Goal: Task Accomplishment & Management: Complete application form

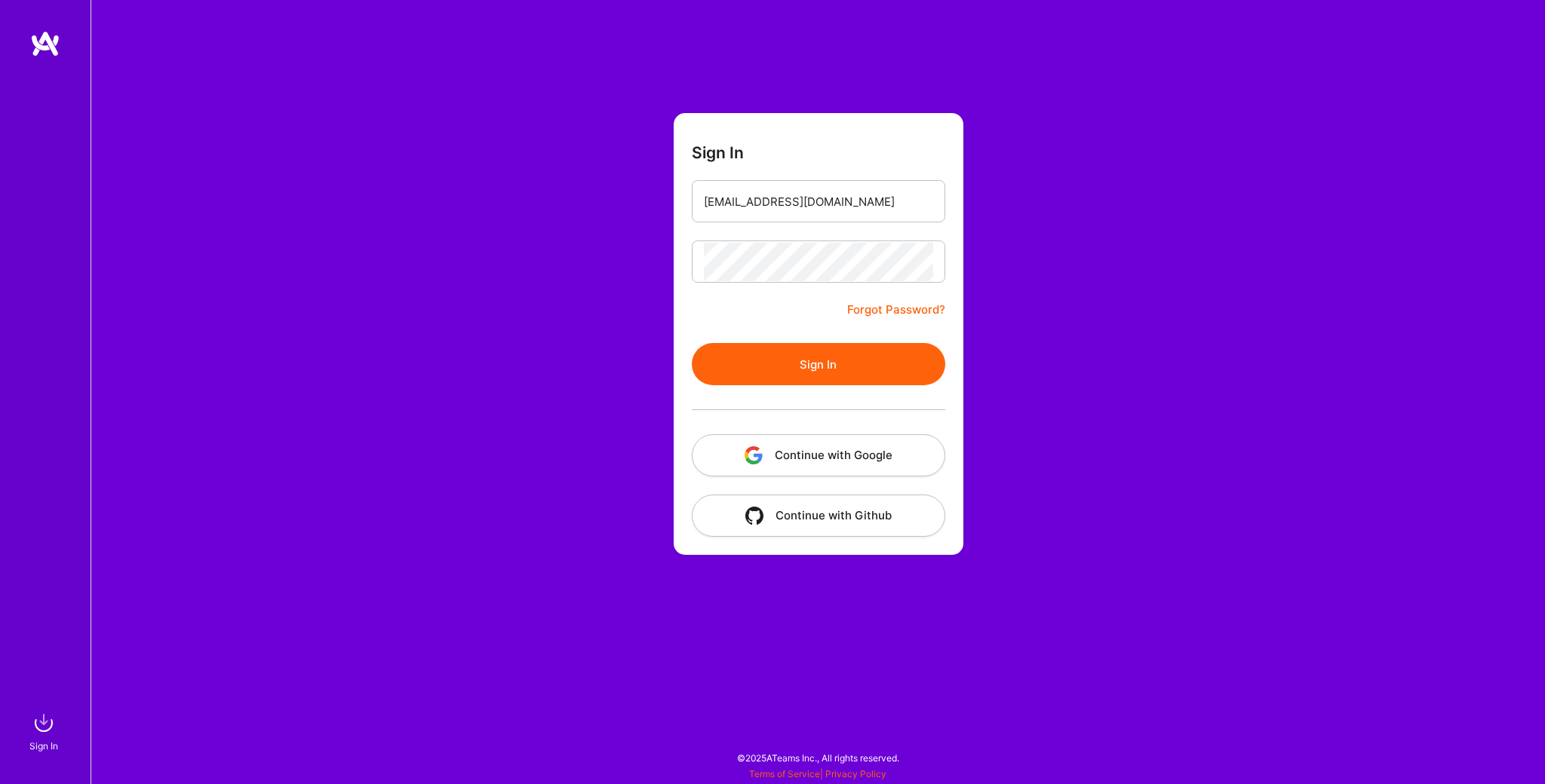
click at [799, 460] on button "Continue with Google" at bounding box center [819, 455] width 254 height 42
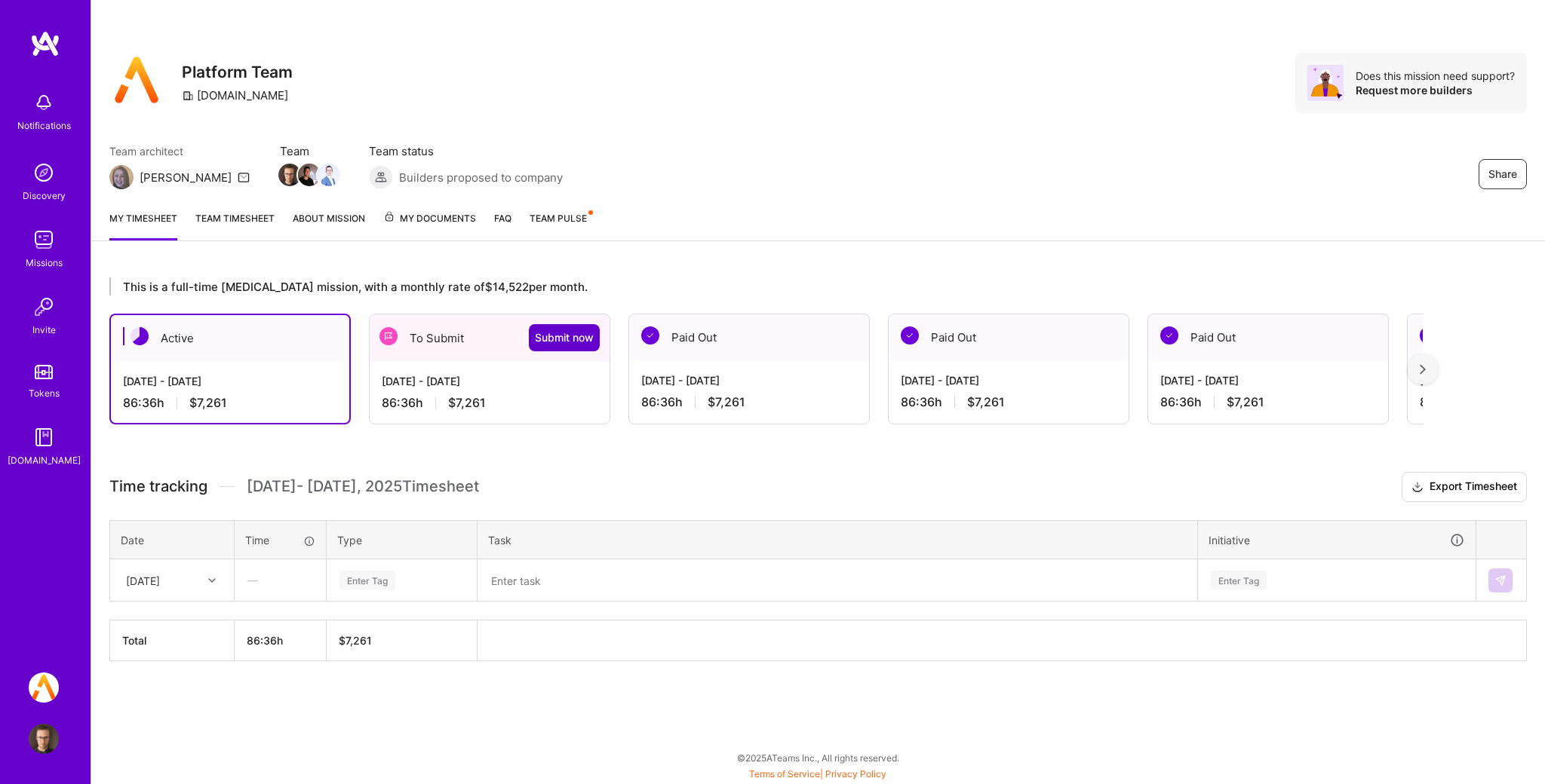
click at [569, 340] on span "Submit now" at bounding box center [564, 338] width 59 height 15
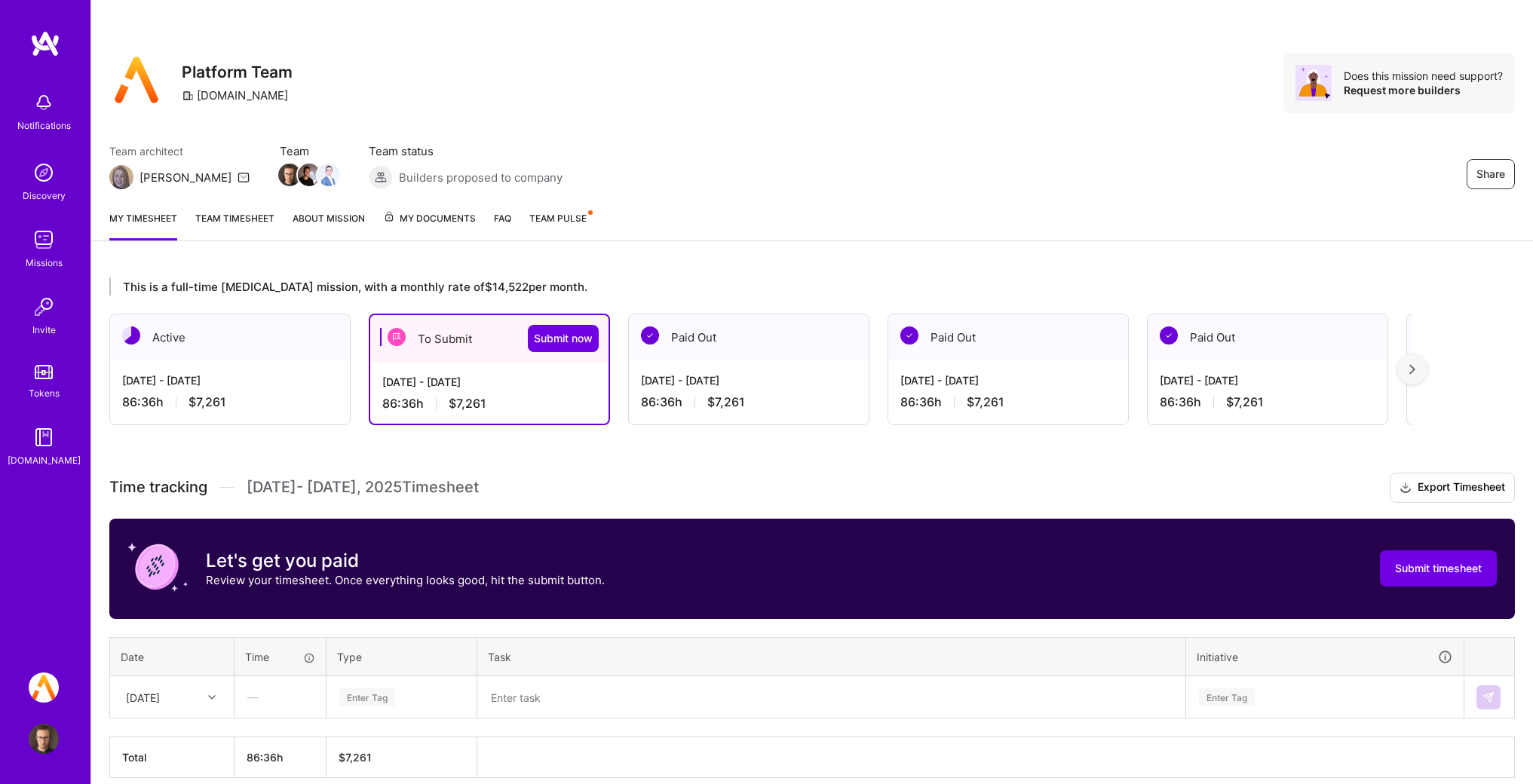
scroll to position [67, 0]
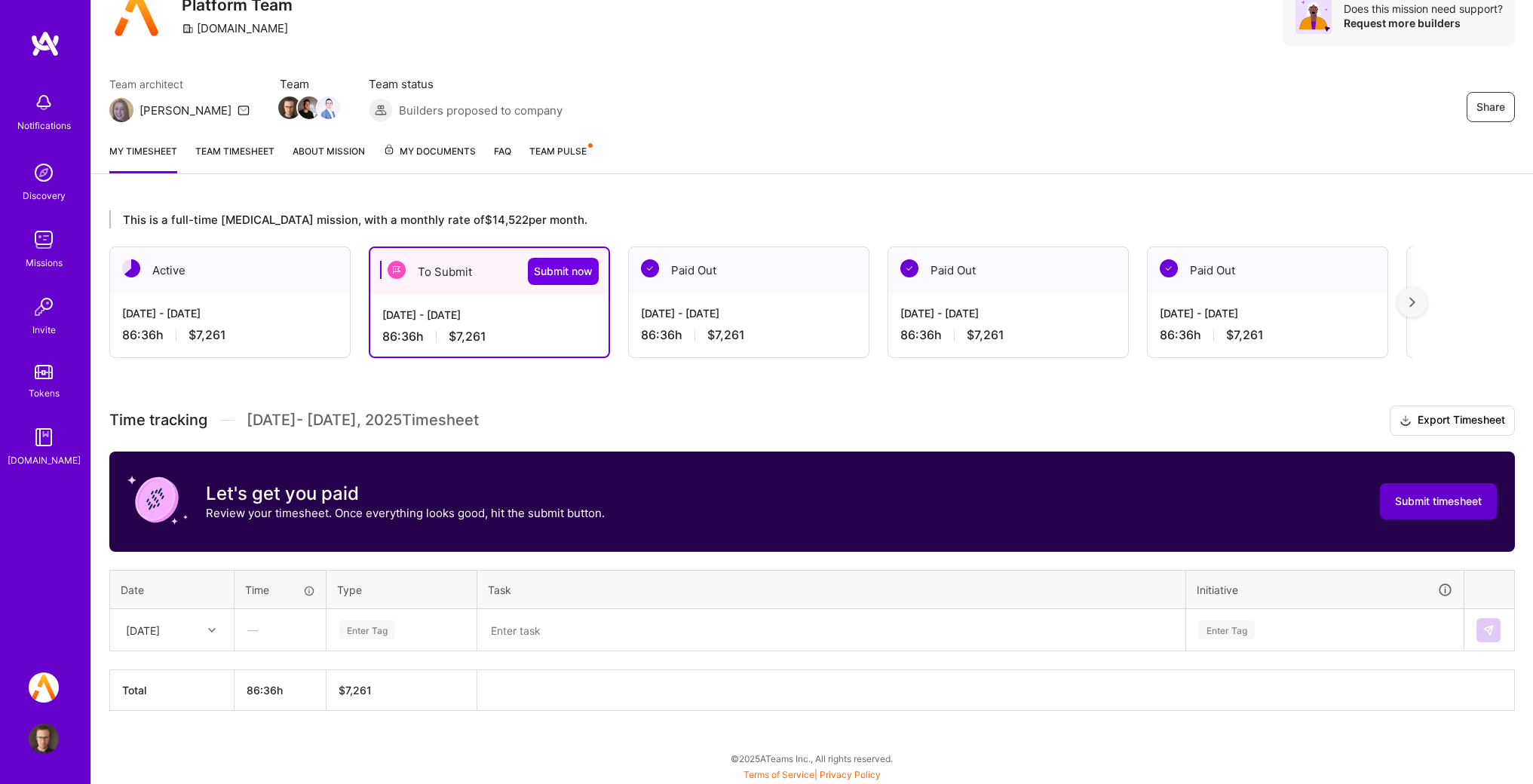
click at [1399, 507] on span "Submit timesheet" at bounding box center [1438, 502] width 87 height 15
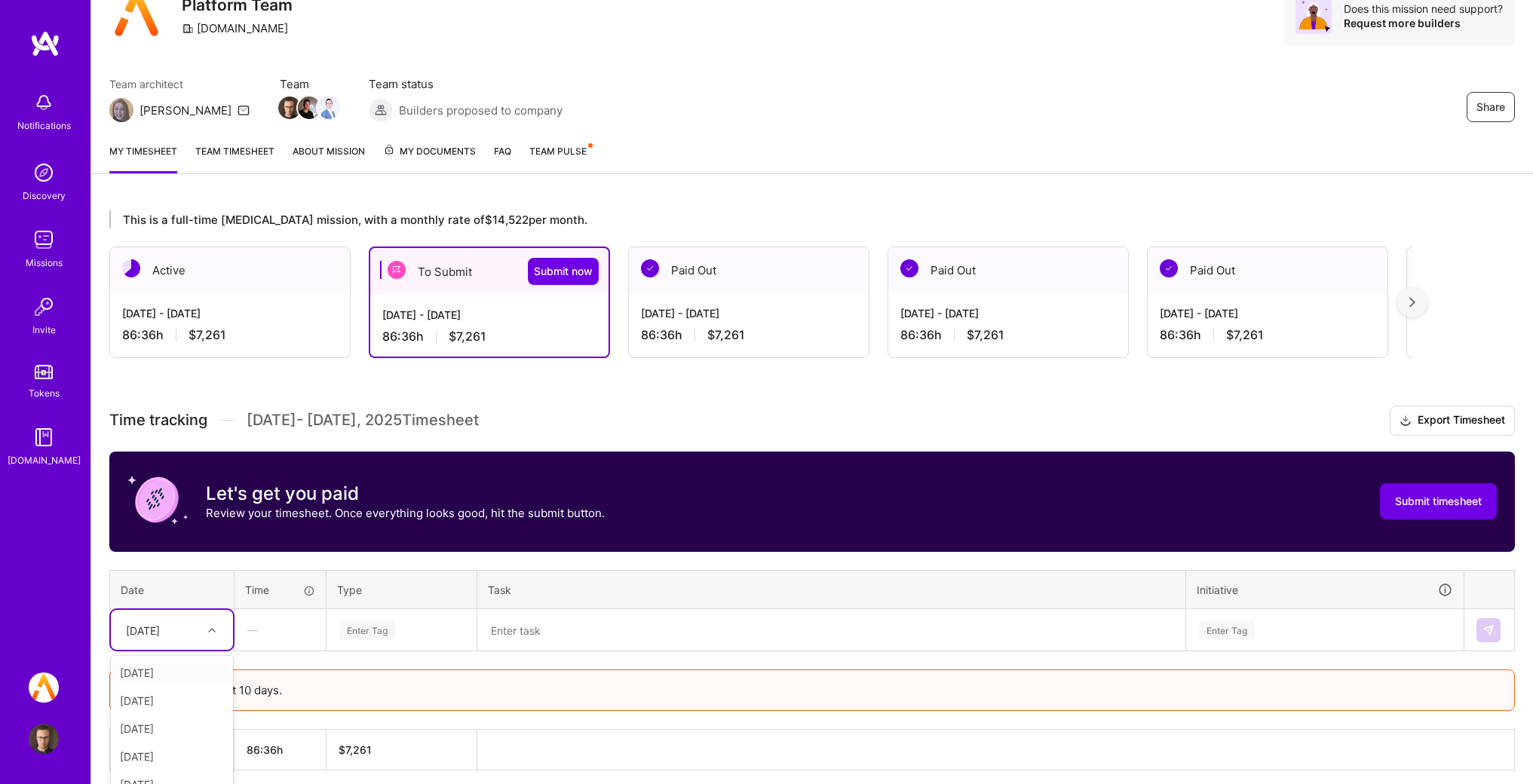
scroll to position [127, 0]
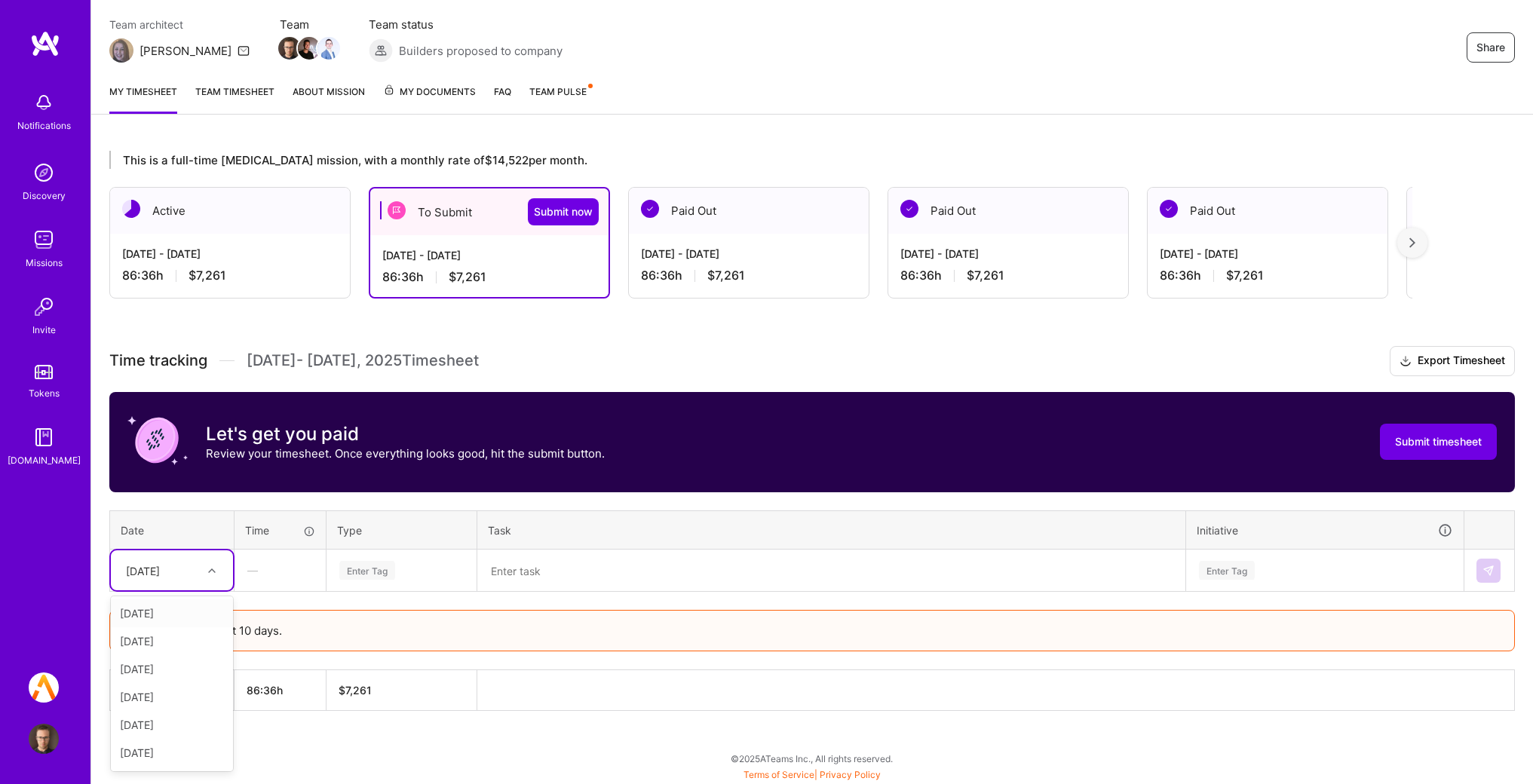
click at [196, 590] on div "option [DATE] focused, 2 of 15. 14 results available. Use Up and Down to choose…" at bounding box center [172, 570] width 122 height 40
click at [176, 579] on div "[DATE]" at bounding box center [160, 570] width 84 height 25
click at [419, 573] on div "Enter Tag" at bounding box center [402, 570] width 127 height 19
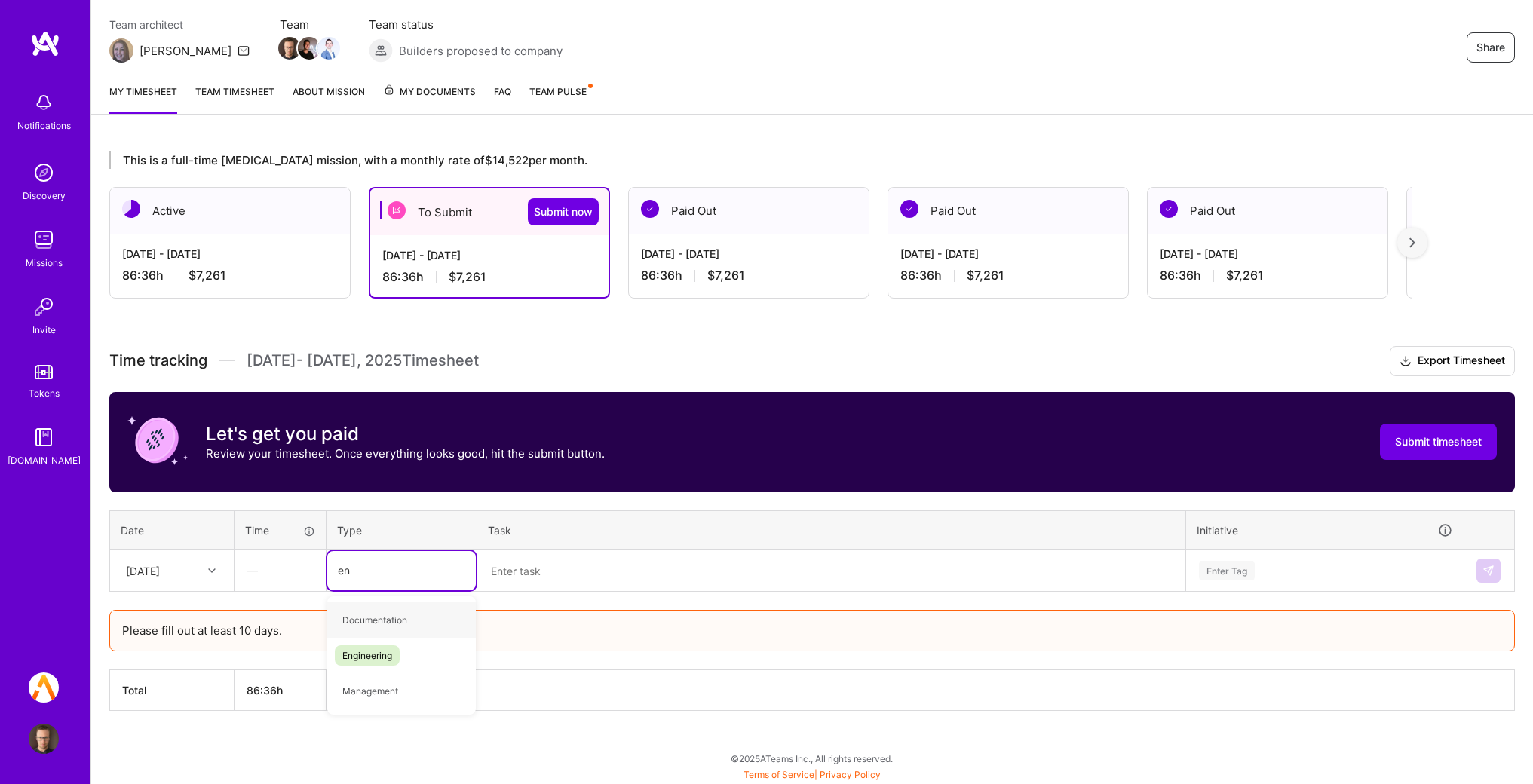
type input "eng"
click at [428, 617] on div "Engineering" at bounding box center [402, 620] width 149 height 35
click at [666, 554] on textarea at bounding box center [831, 570] width 705 height 39
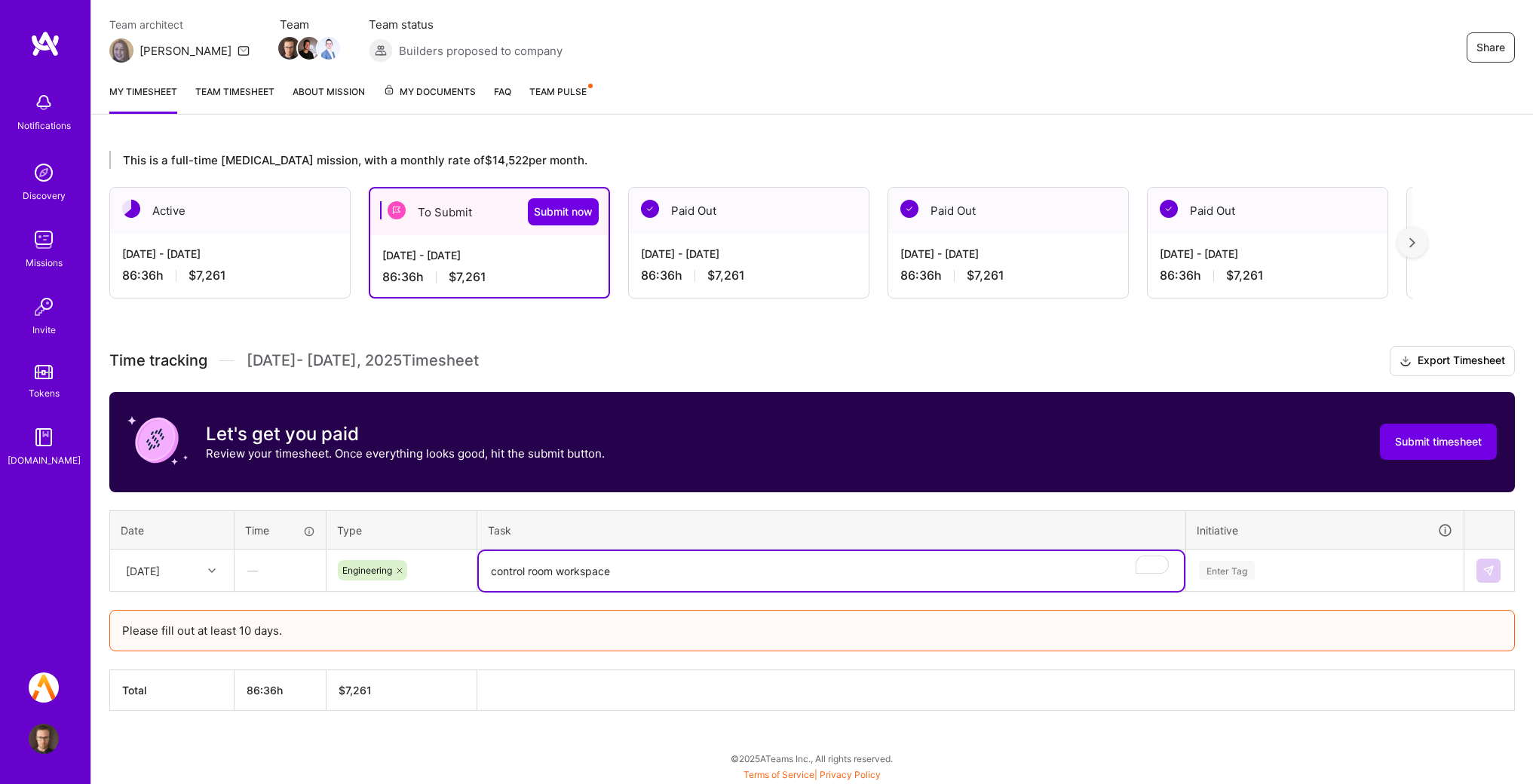
type textarea "control room workspace"
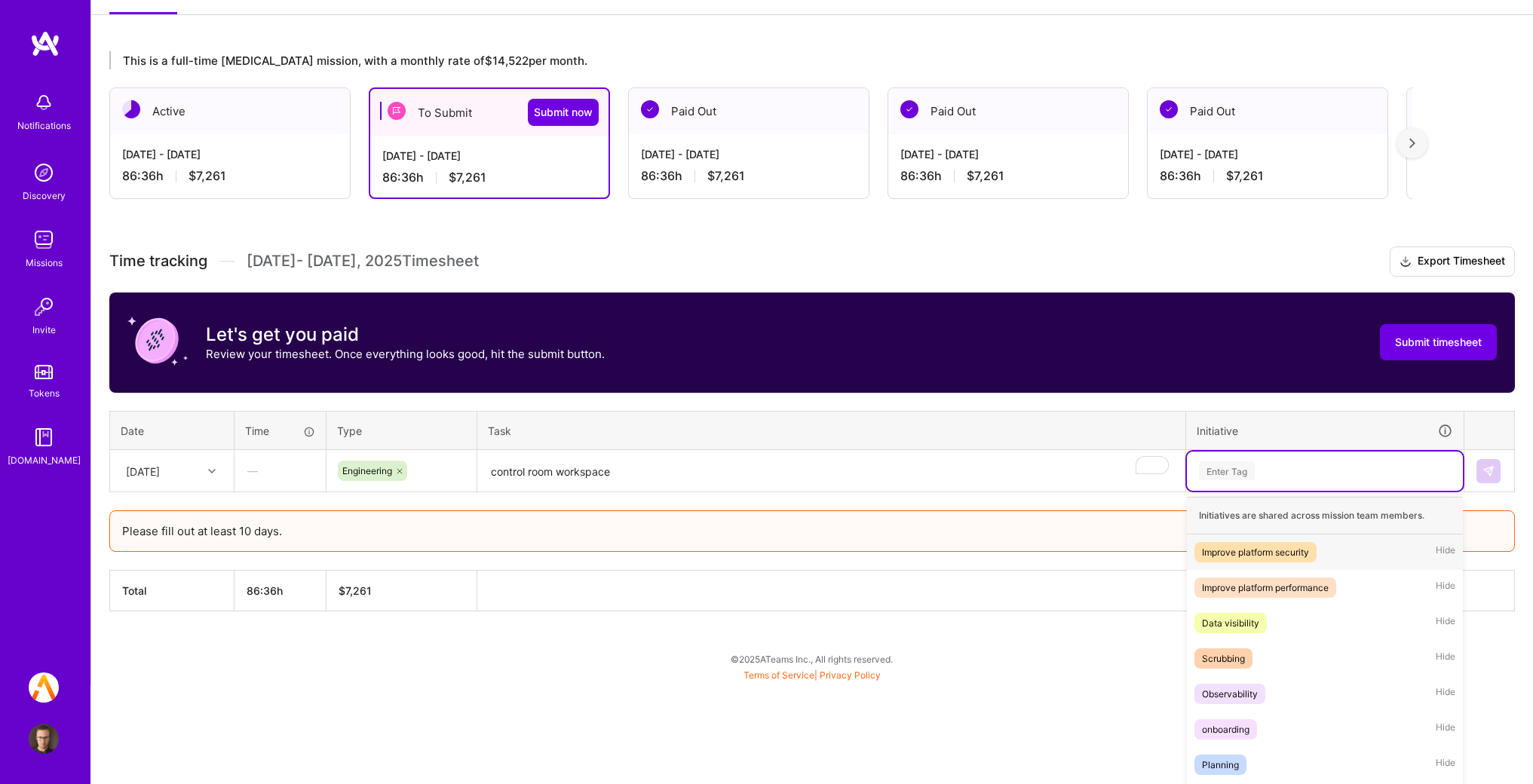
click at [1238, 491] on div "option Improve platform security focused, 1 of 12. 12 results available. Use Up…" at bounding box center [1325, 471] width 276 height 39
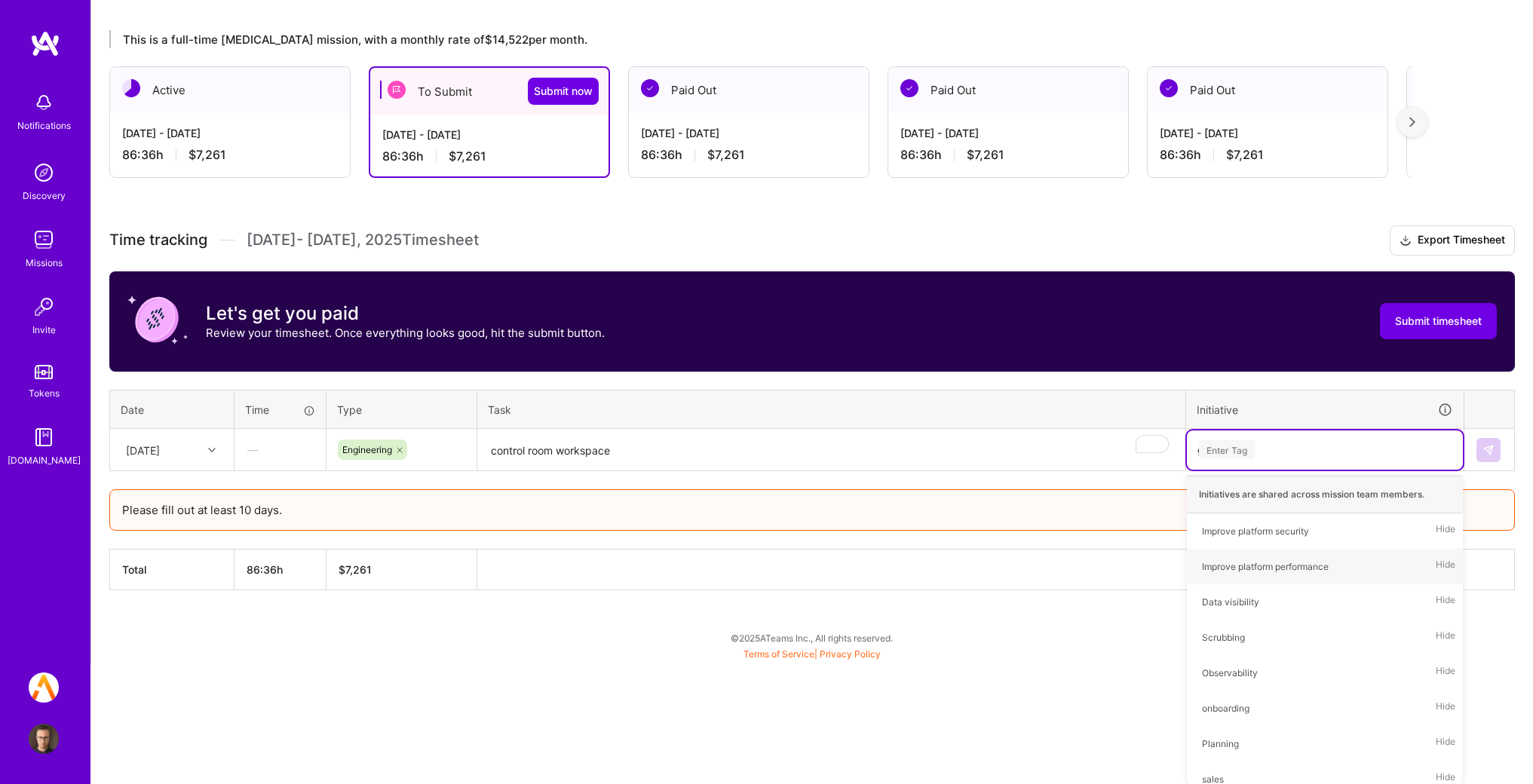
type input "ge"
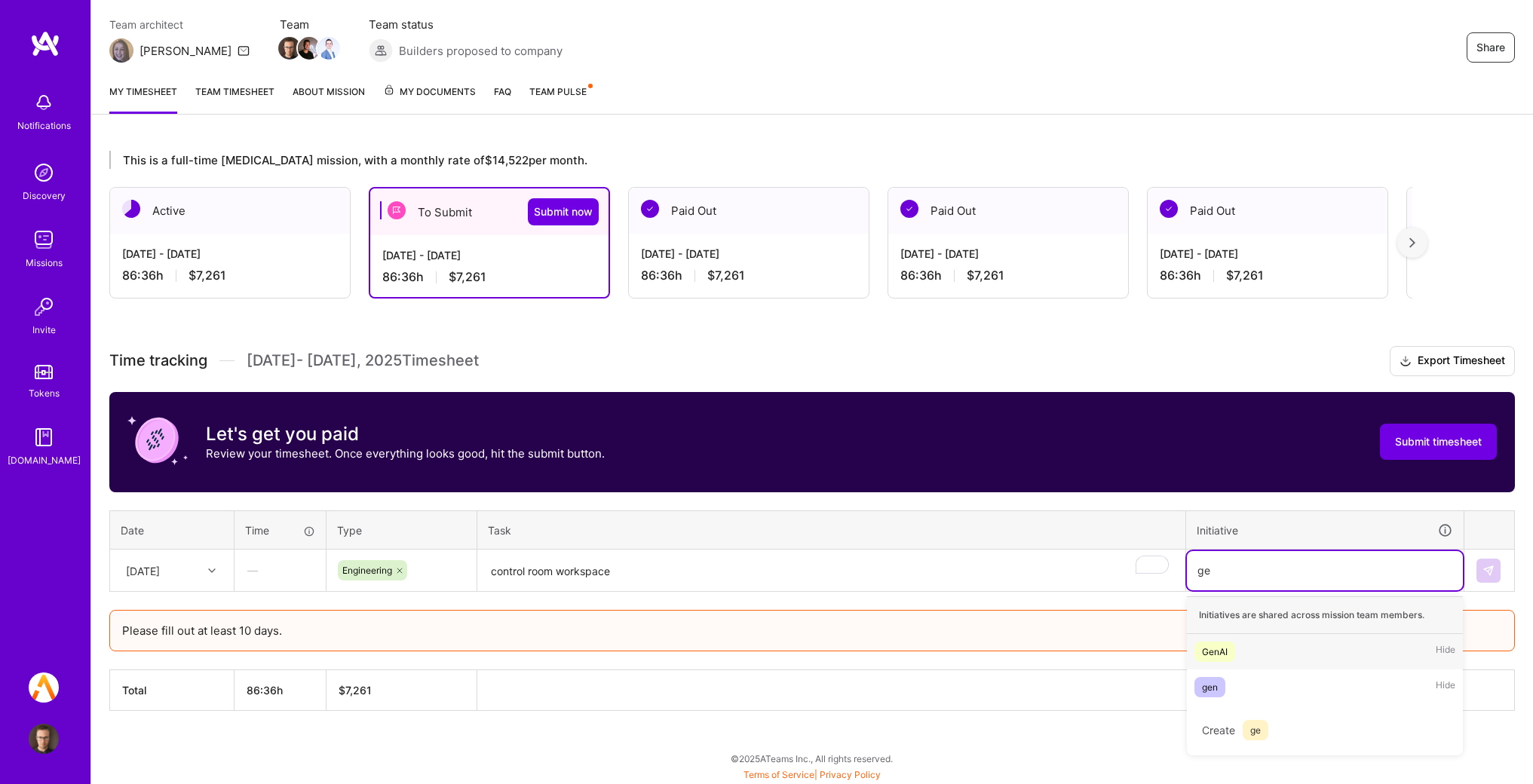
click at [1237, 659] on div "GenAI Hide" at bounding box center [1325, 652] width 276 height 35
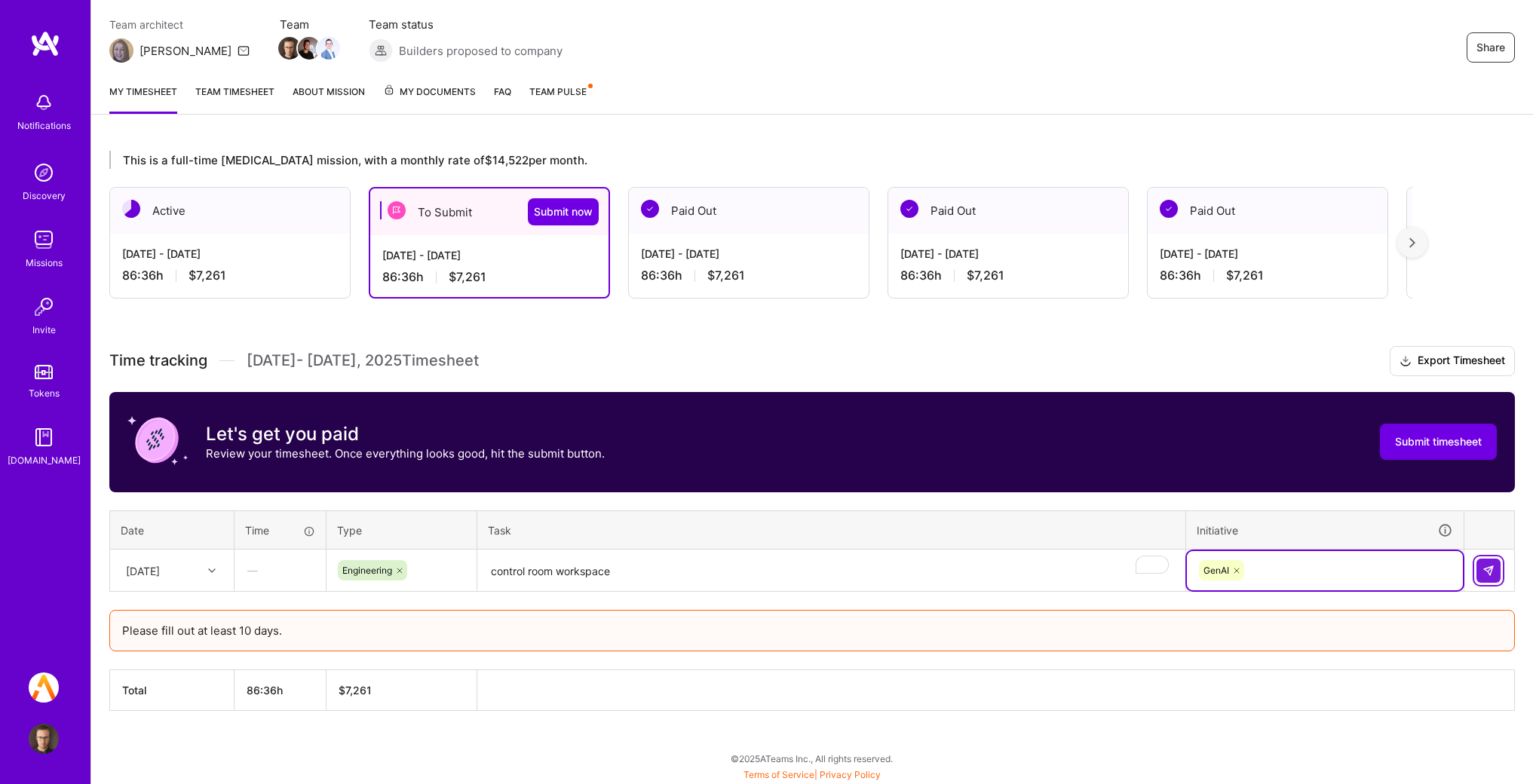
click at [1496, 573] on button at bounding box center [1489, 571] width 24 height 24
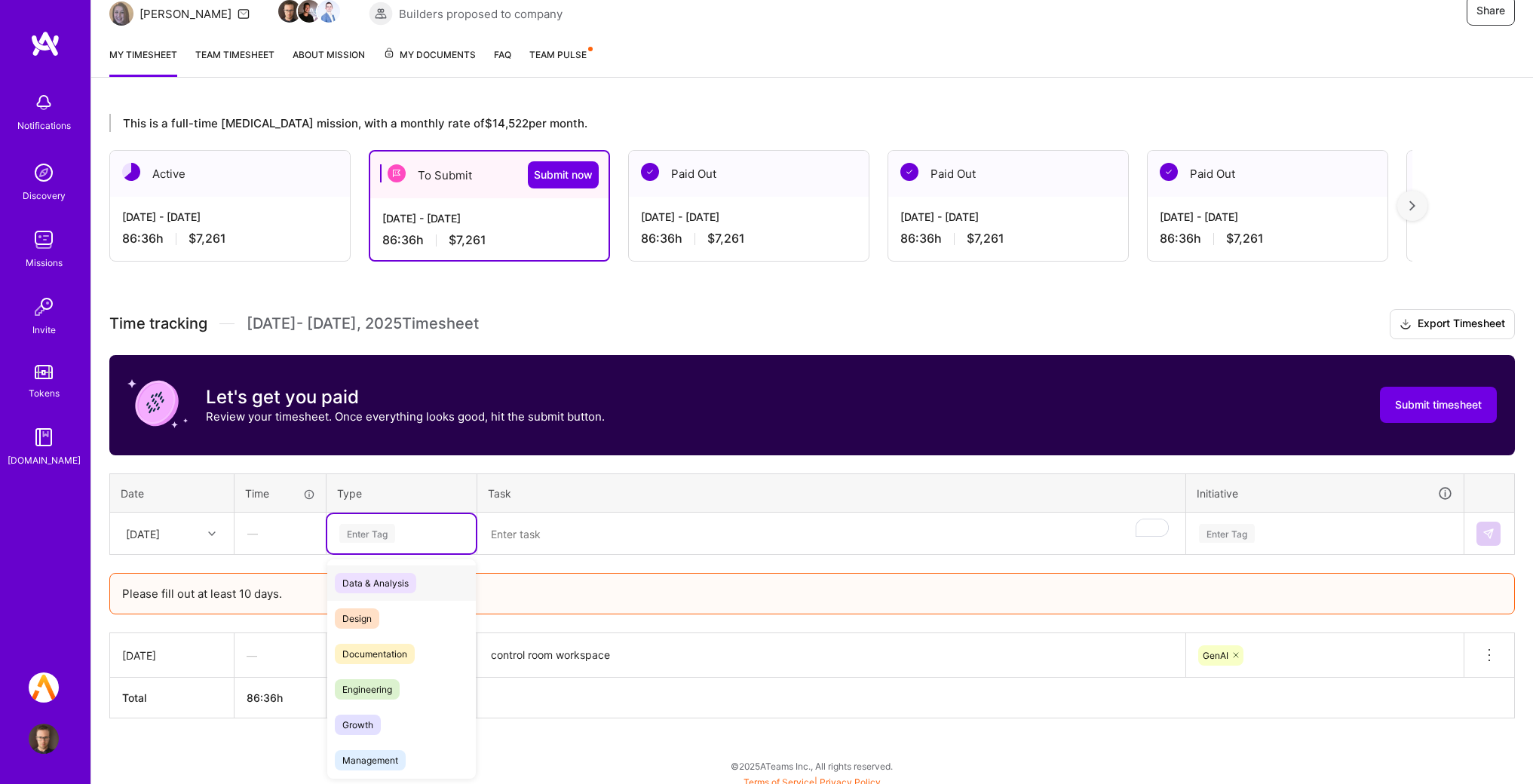
click at [404, 553] on div "option Engineering, selected. option Data & Analysis focused, 0 of 2. 17 result…" at bounding box center [402, 534] width 149 height 39
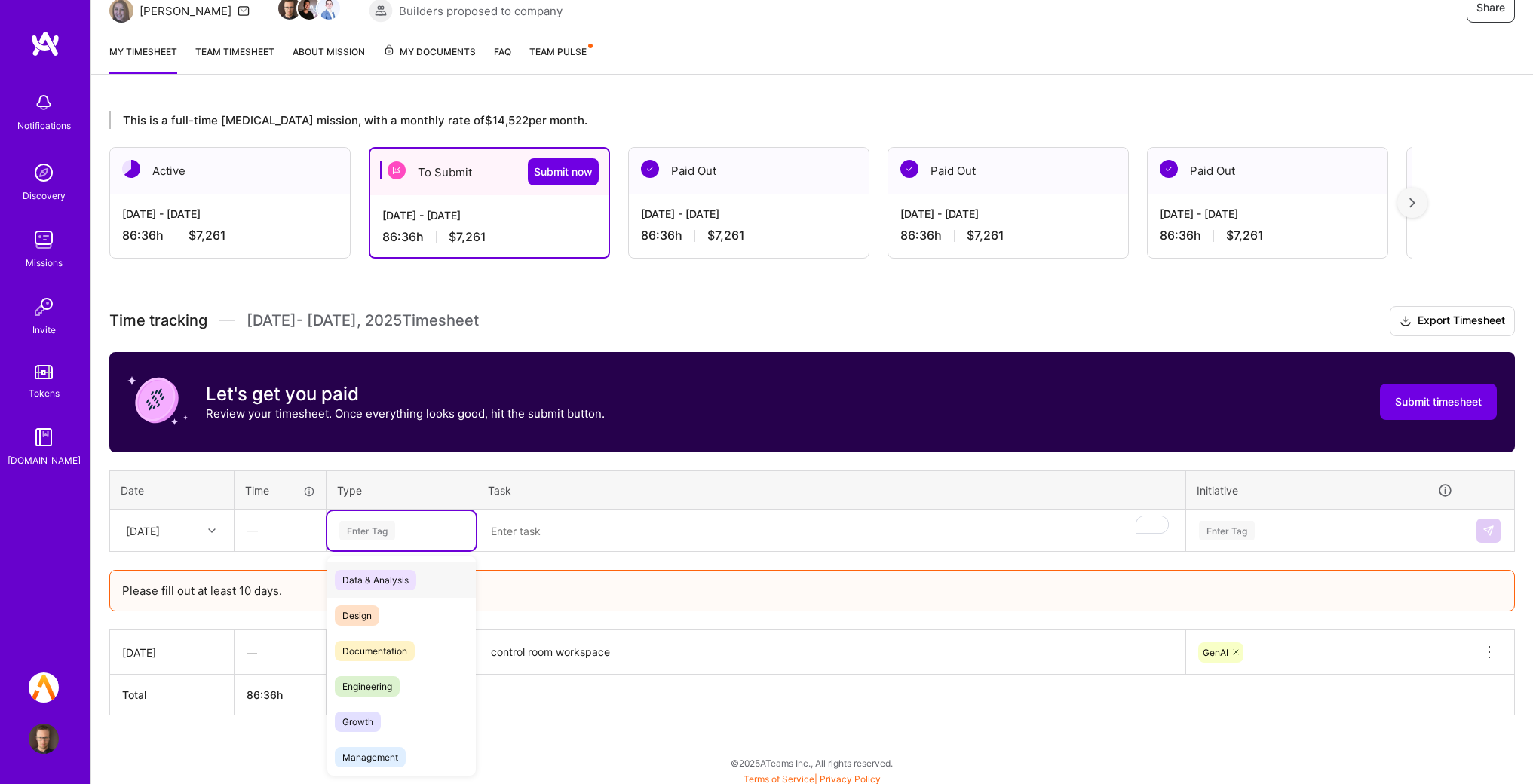
scroll to position [170, 0]
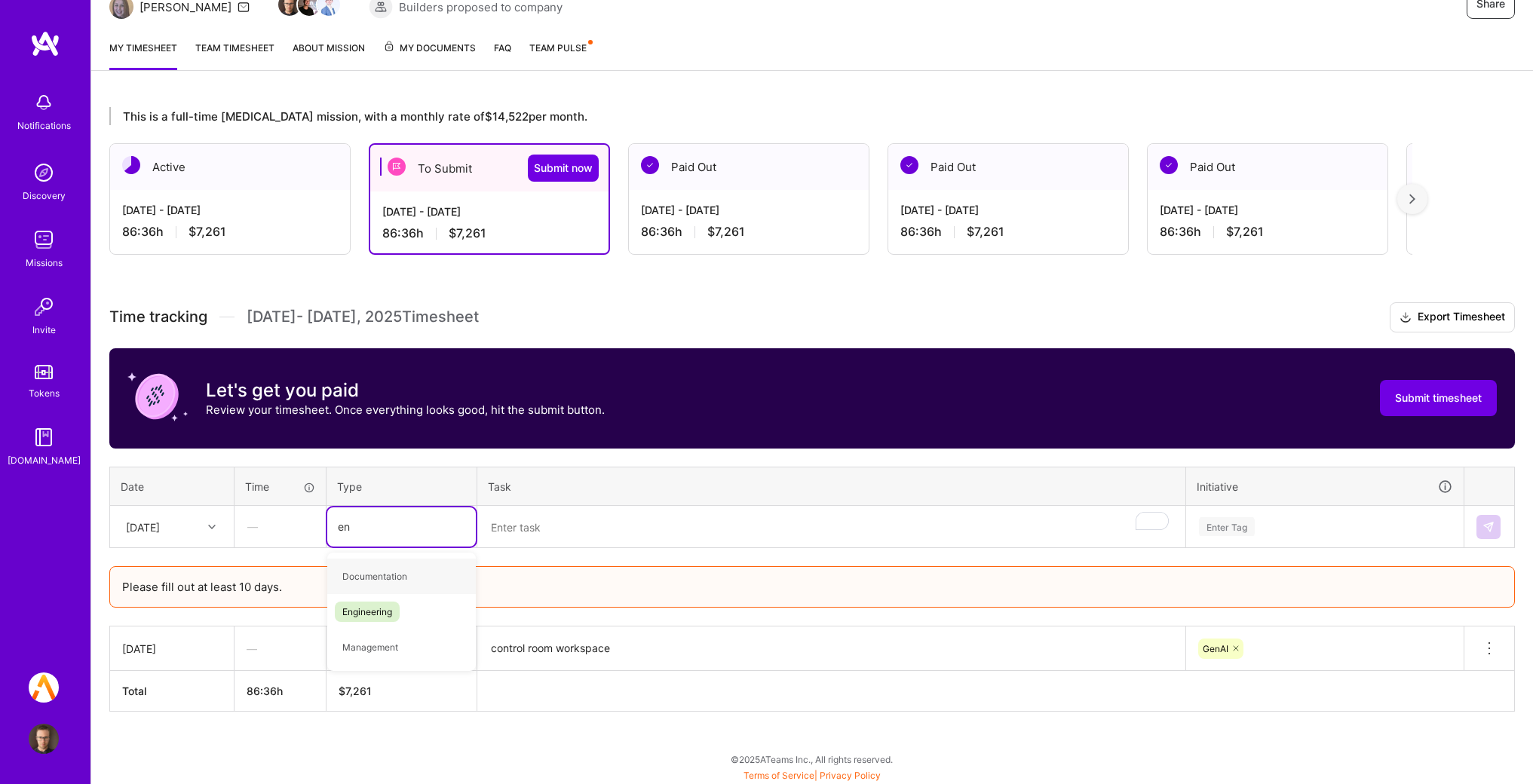
type input "eng"
click at [413, 568] on div "Engineering" at bounding box center [402, 576] width 149 height 35
click at [614, 650] on textarea "control room workspace" at bounding box center [831, 649] width 705 height 41
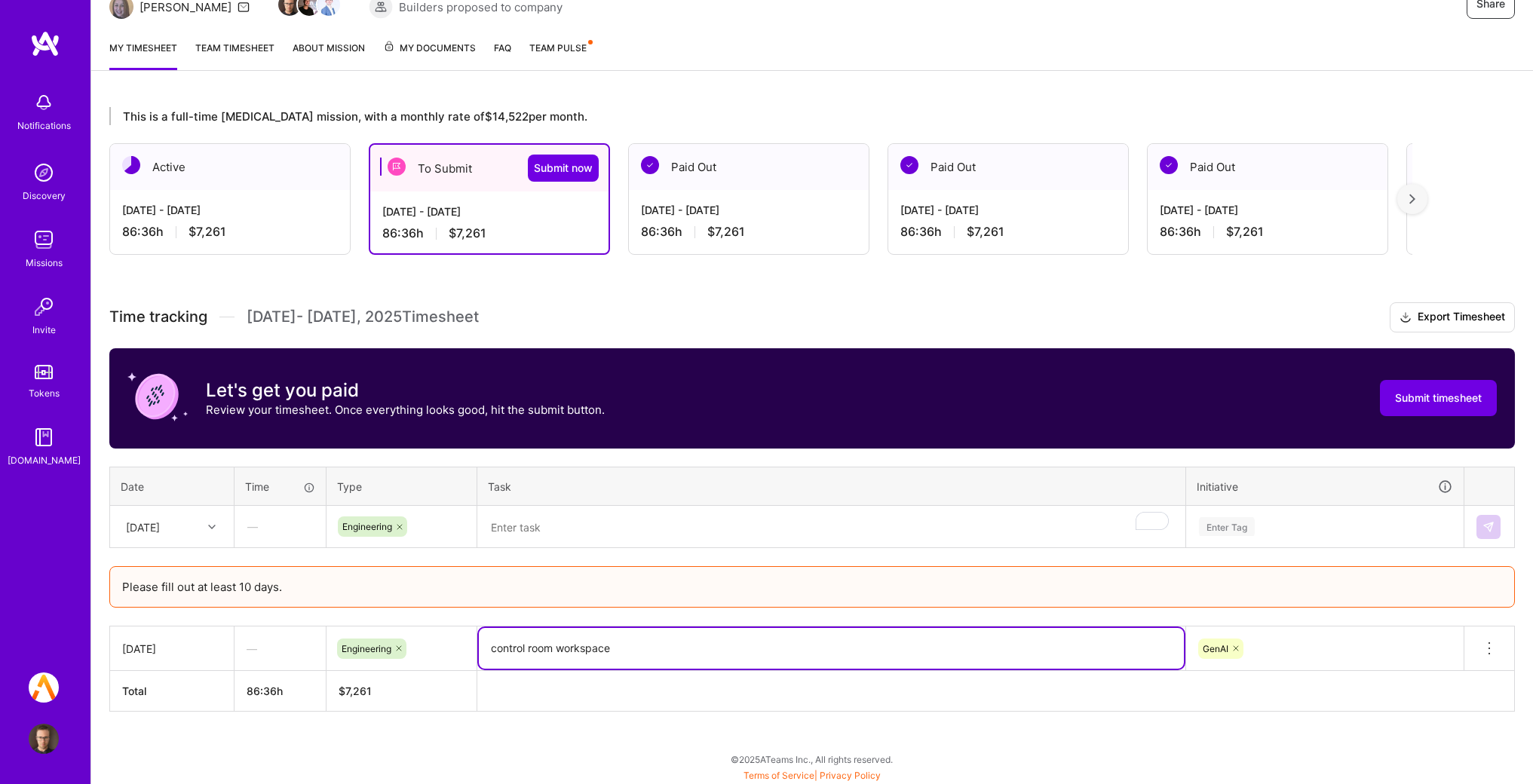
click at [614, 650] on textarea "control room workspace" at bounding box center [831, 648] width 705 height 40
click at [632, 650] on textarea "control room workspace" at bounding box center [831, 648] width 705 height 40
type textarea "control room workspace 1/3"
click at [657, 703] on th at bounding box center [996, 691] width 1038 height 40
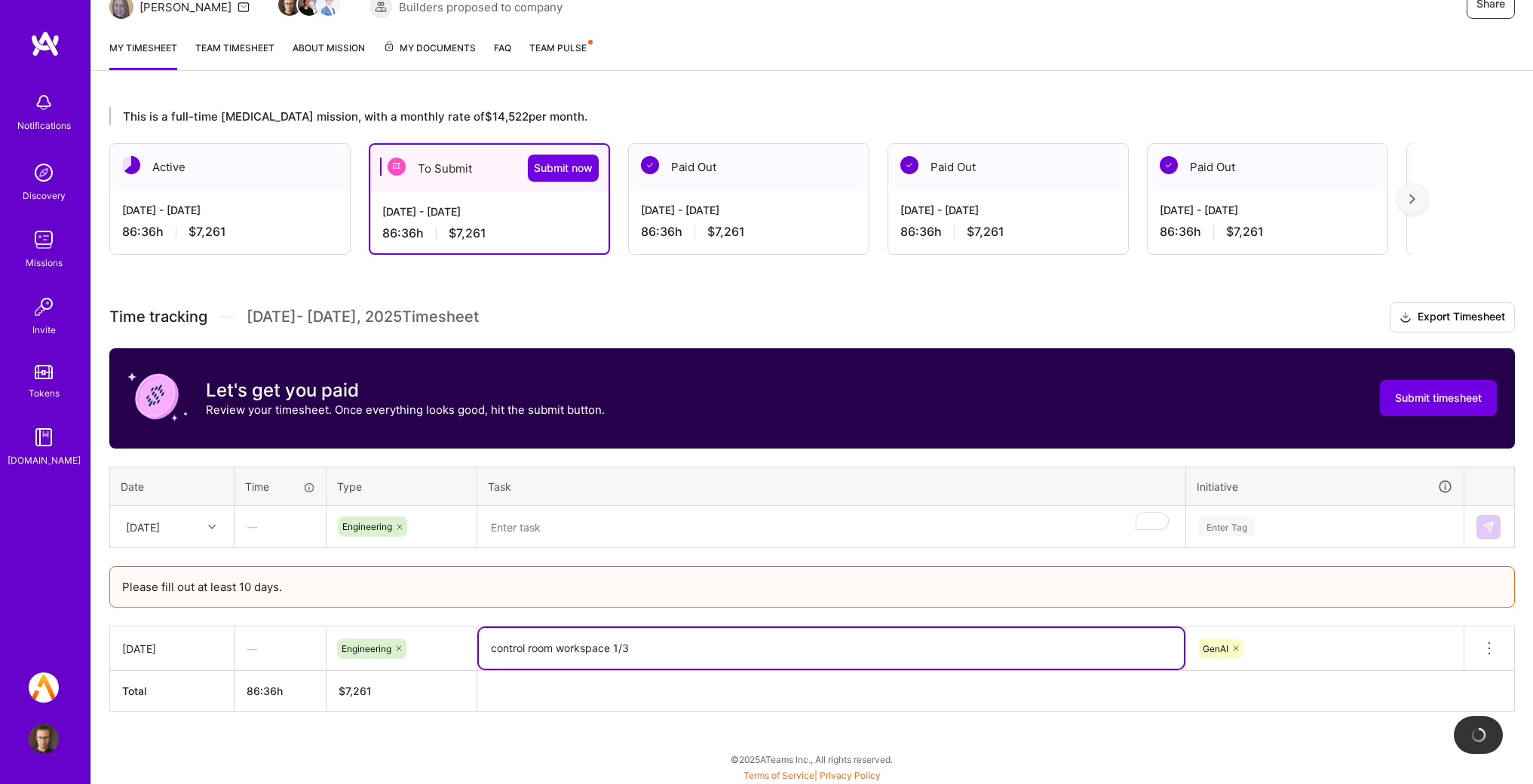
click at [651, 654] on textarea "control room workspace 1/3" at bounding box center [831, 648] width 705 height 40
click at [613, 535] on textarea "To enrich screen reader interactions, please activate Accessibility in Grammarl…" at bounding box center [831, 528] width 705 height 40
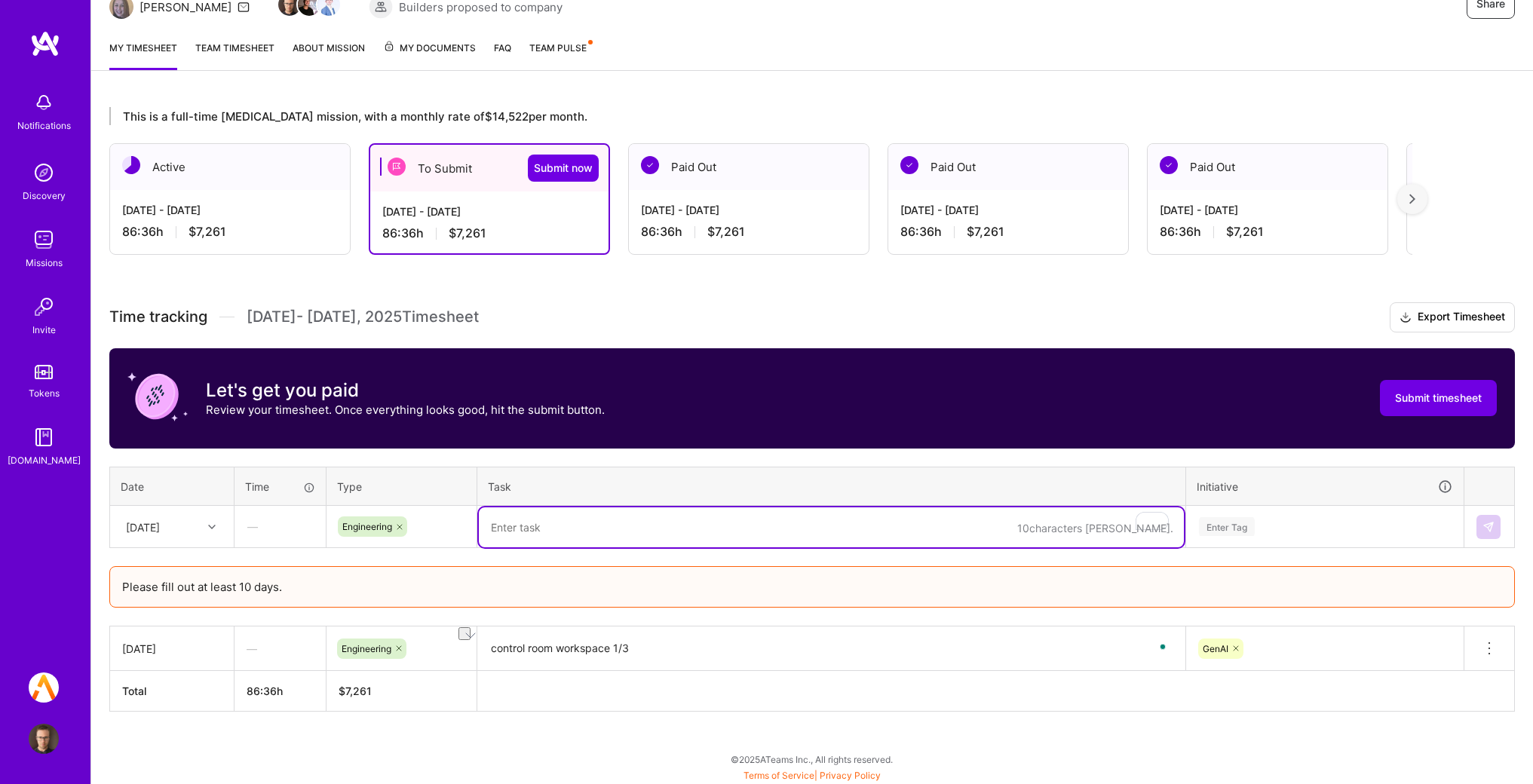
paste textarea "control room workspace 1/3"
type textarea "control room workspace 2/3"
click at [1330, 522] on div "Enter Tag" at bounding box center [1325, 527] width 276 height 39
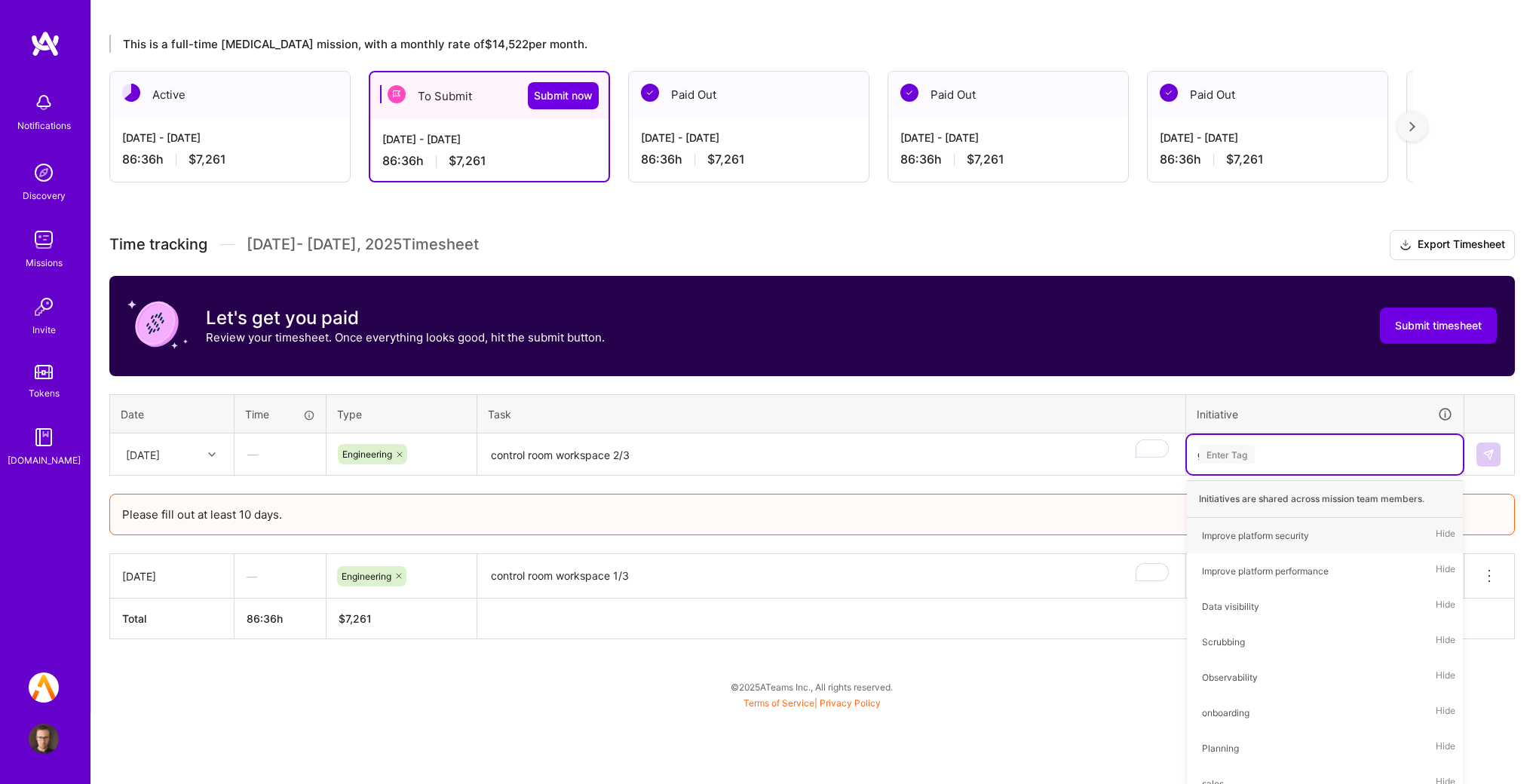
scroll to position [171, 0]
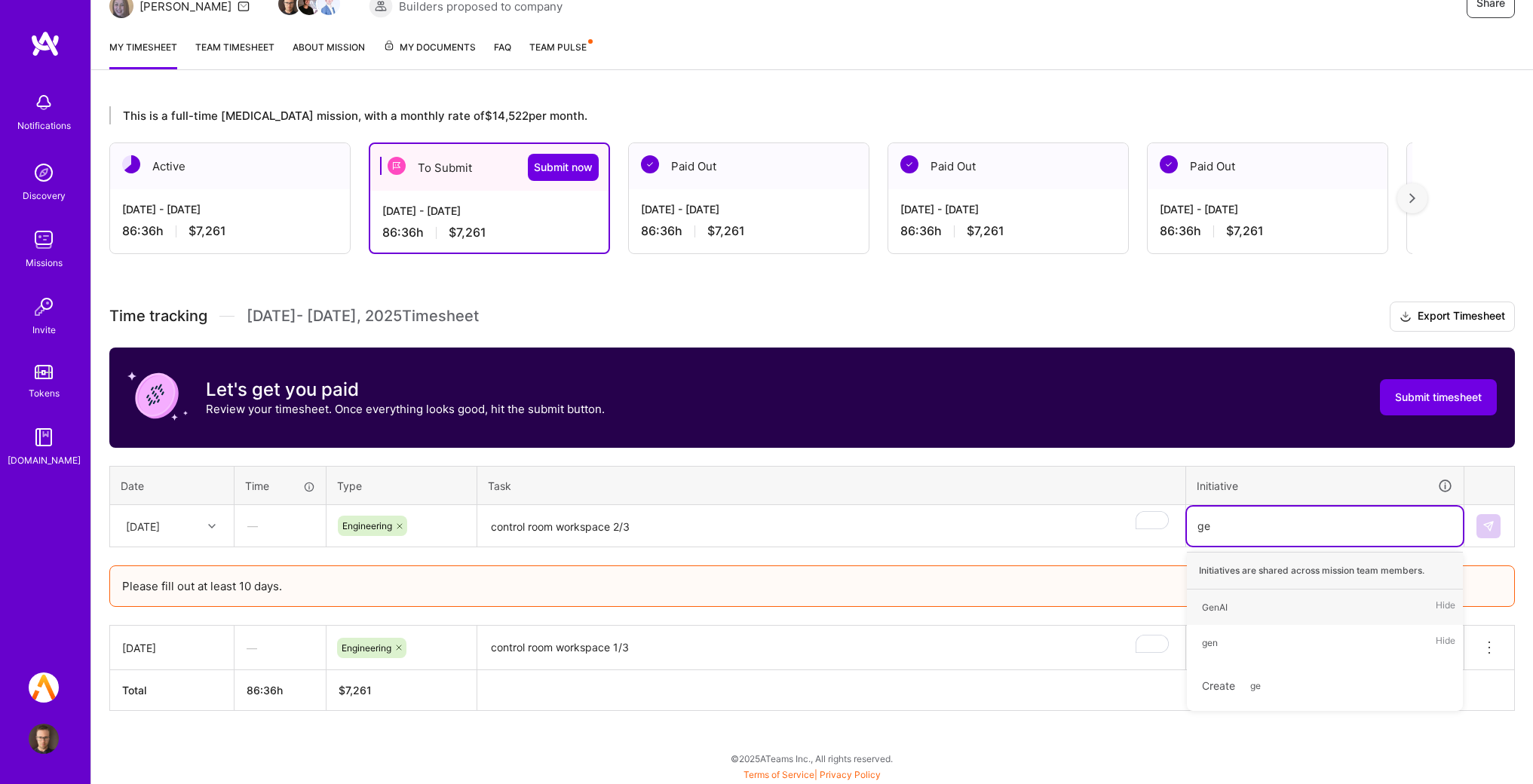
type input "gen"
click at [1226, 611] on div "GenAI" at bounding box center [1215, 607] width 26 height 16
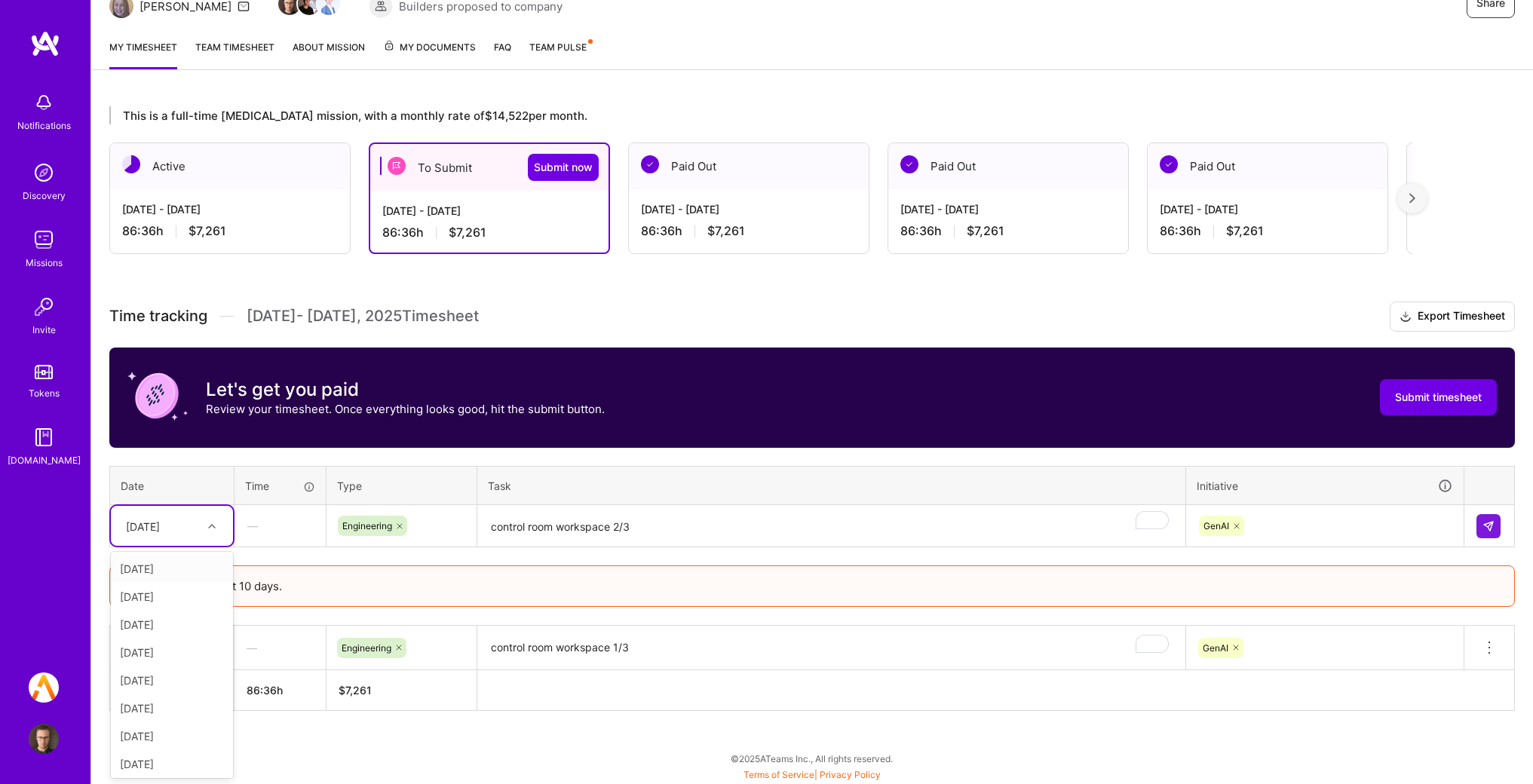
click at [217, 526] on div at bounding box center [214, 527] width 24 height 20
drag, startPoint x: 192, startPoint y: 585, endPoint x: 194, endPoint y: 561, distance: 24.1
click at [194, 562] on div "[DATE] [DATE] [DATE] [DATE] [DATE] [DATE] [DATE] [DATE] [DATE] [DATE] [DATE] [D…" at bounding box center [172, 665] width 122 height 226
click at [194, 561] on div "[DATE]" at bounding box center [172, 569] width 122 height 28
click at [1481, 511] on td at bounding box center [1489, 526] width 50 height 42
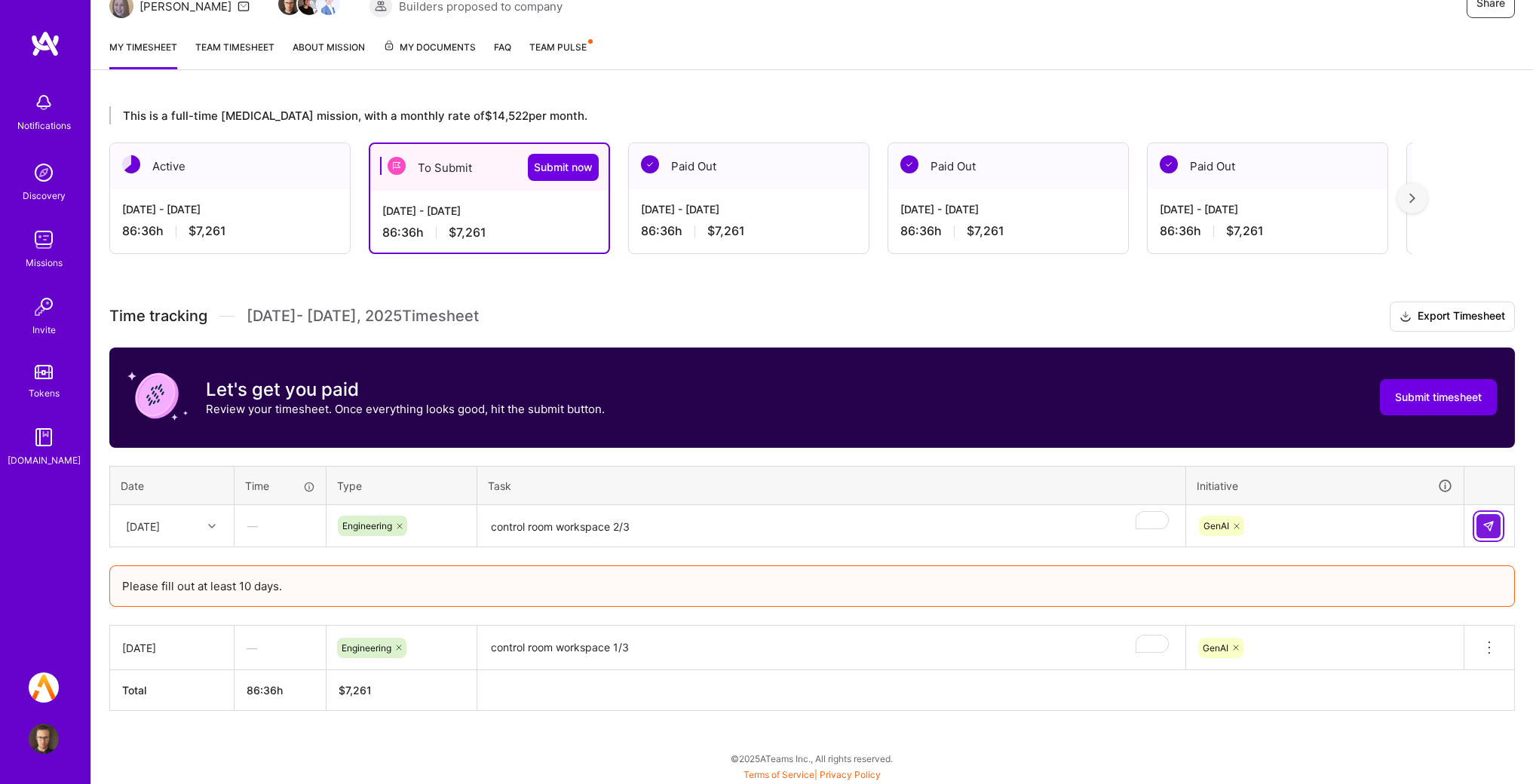
click at [1482, 521] on button at bounding box center [1489, 527] width 24 height 24
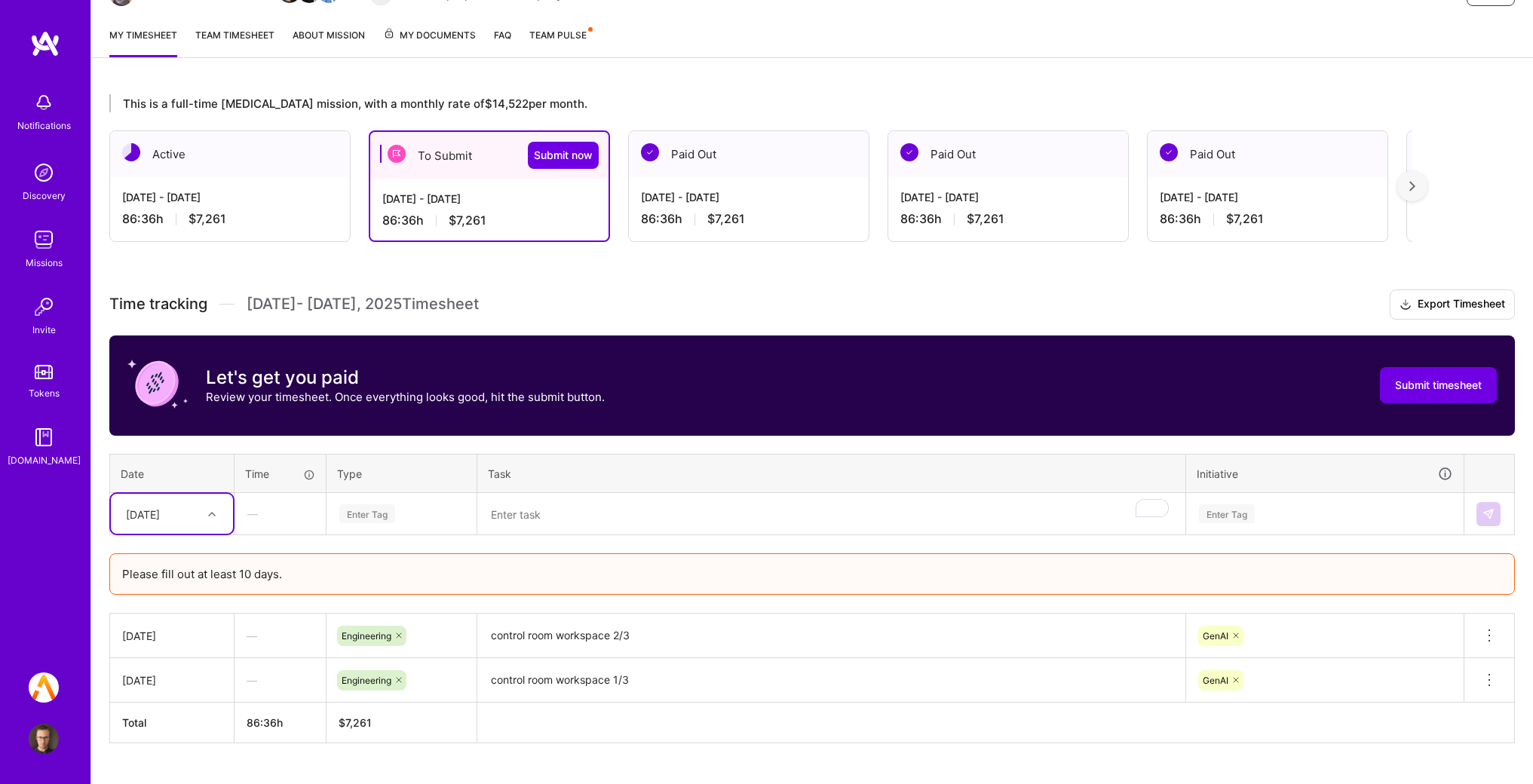
scroll to position [187, 0]
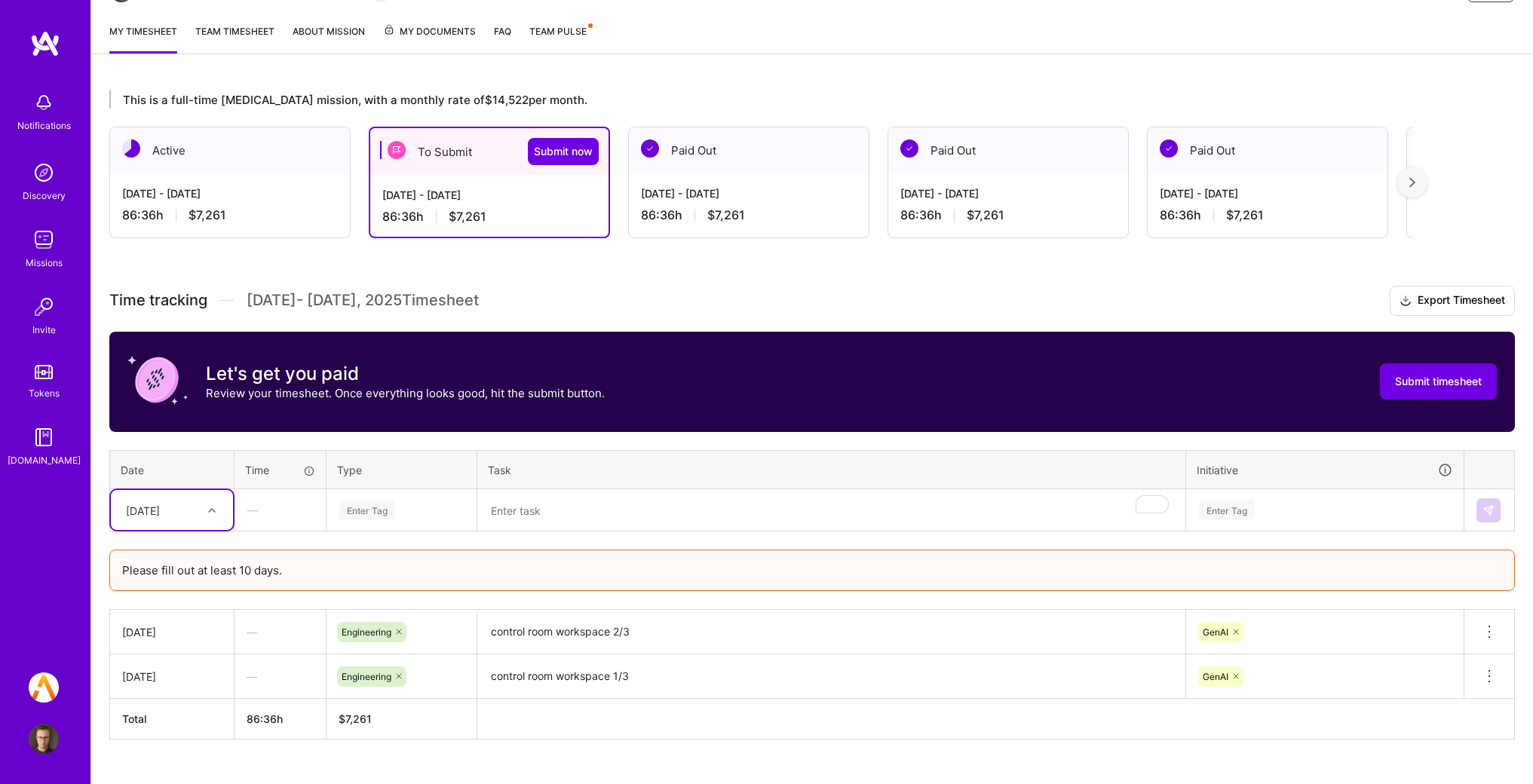
click at [192, 521] on div "[DATE]" at bounding box center [160, 510] width 84 height 25
click at [185, 581] on div "[DATE]" at bounding box center [172, 581] width 122 height 28
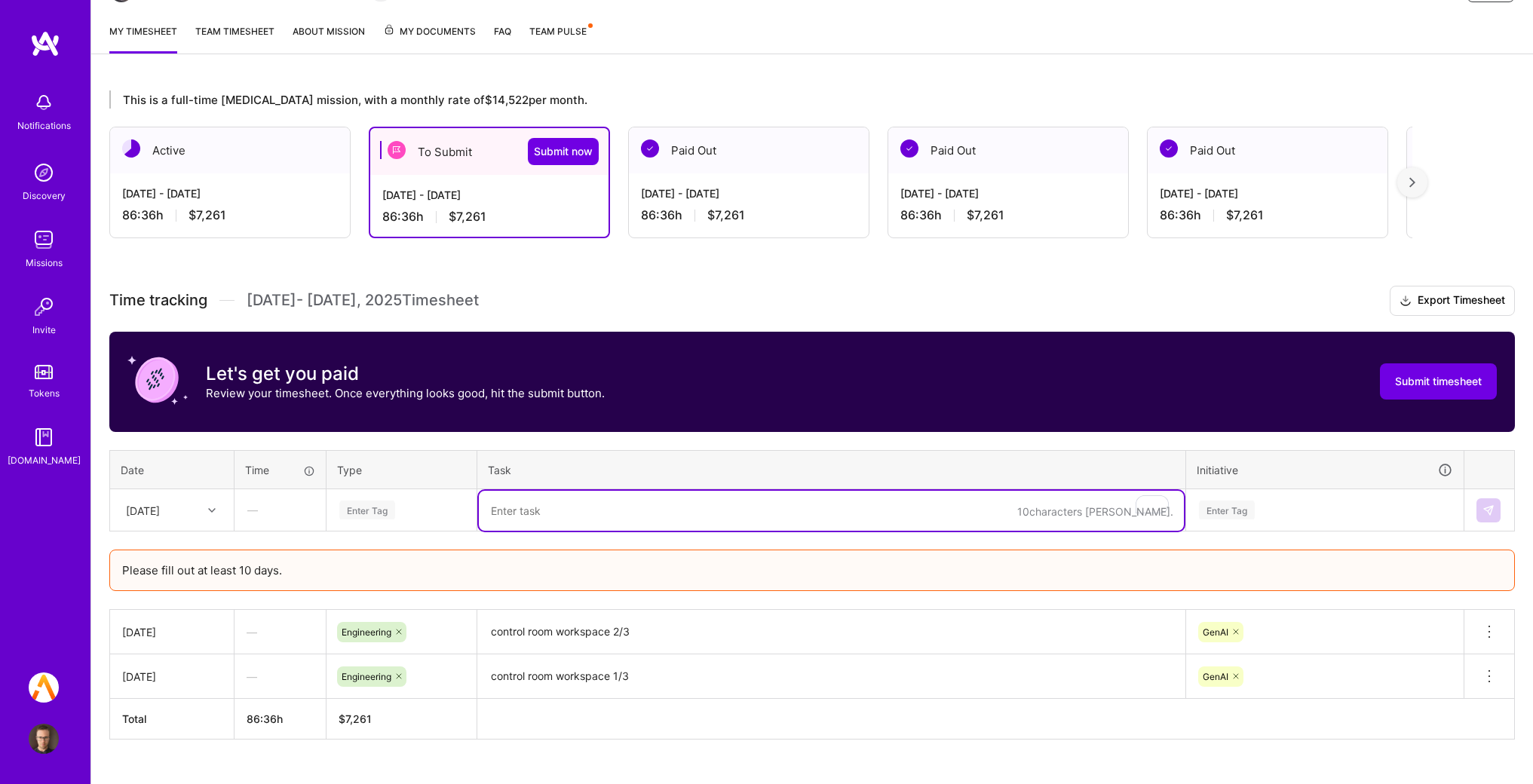
click at [650, 522] on textarea "To enrich screen reader interactions, please activate Accessibility in Grammarl…" at bounding box center [831, 511] width 705 height 40
paste textarea "control room workspace 1/3"
type textarea "control room workspace 3/3"
click at [429, 509] on div "Enter Tag" at bounding box center [402, 510] width 127 height 19
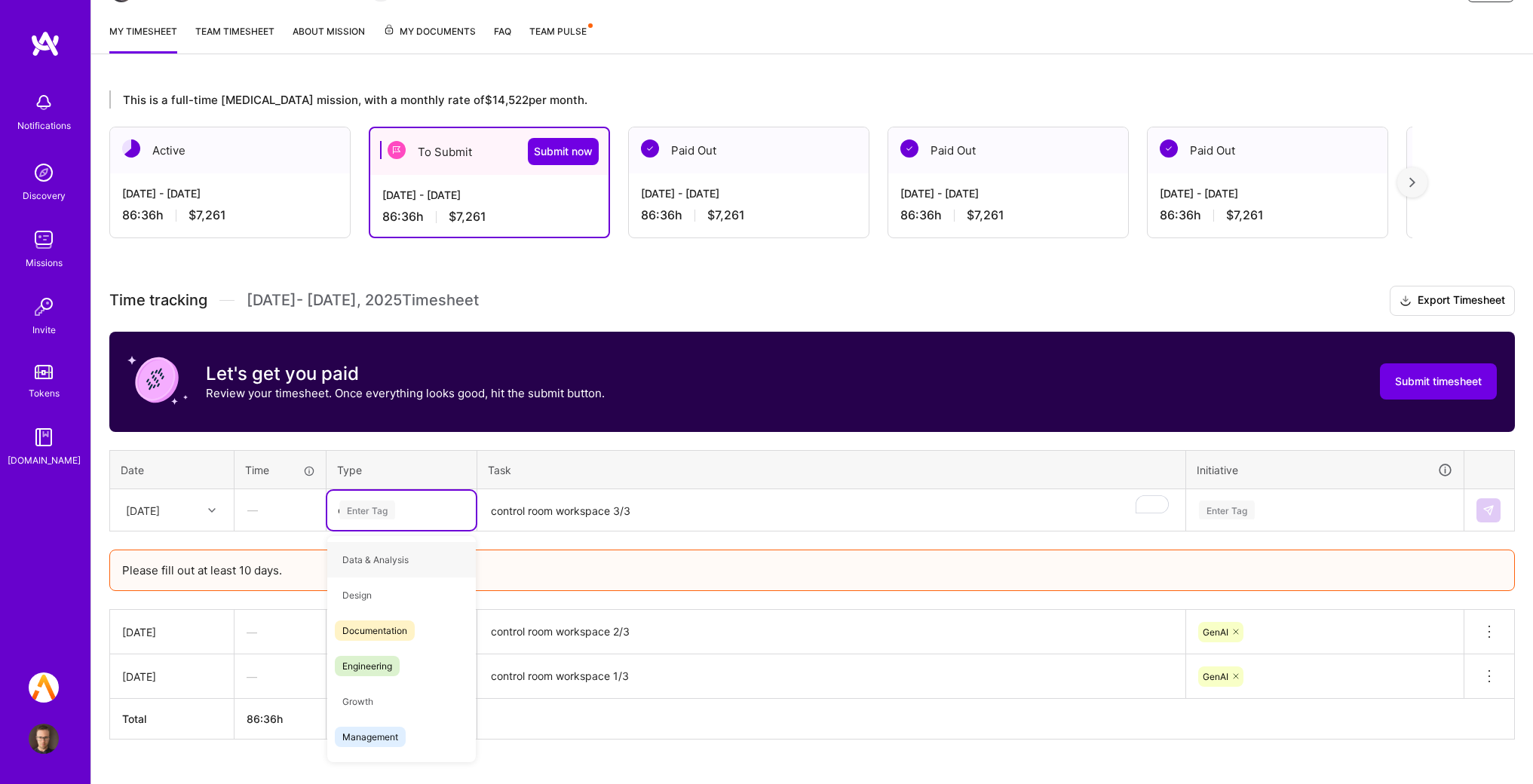
type input "en"
click at [402, 585] on div "Engineering" at bounding box center [402, 595] width 149 height 35
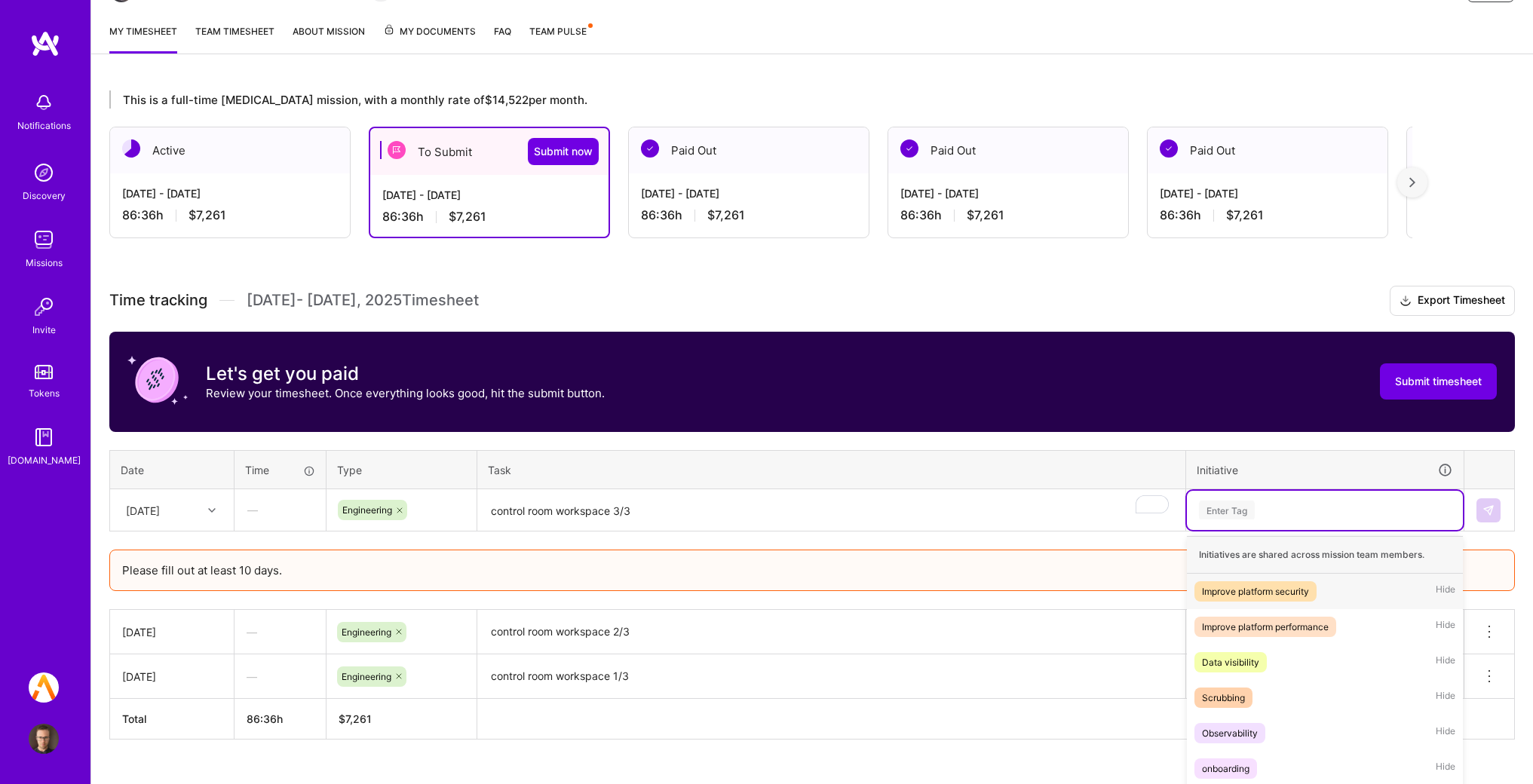
click at [1333, 513] on div "option GenAI, selected. option Improve platform security focused, 1 of 12. 12 r…" at bounding box center [1325, 510] width 276 height 39
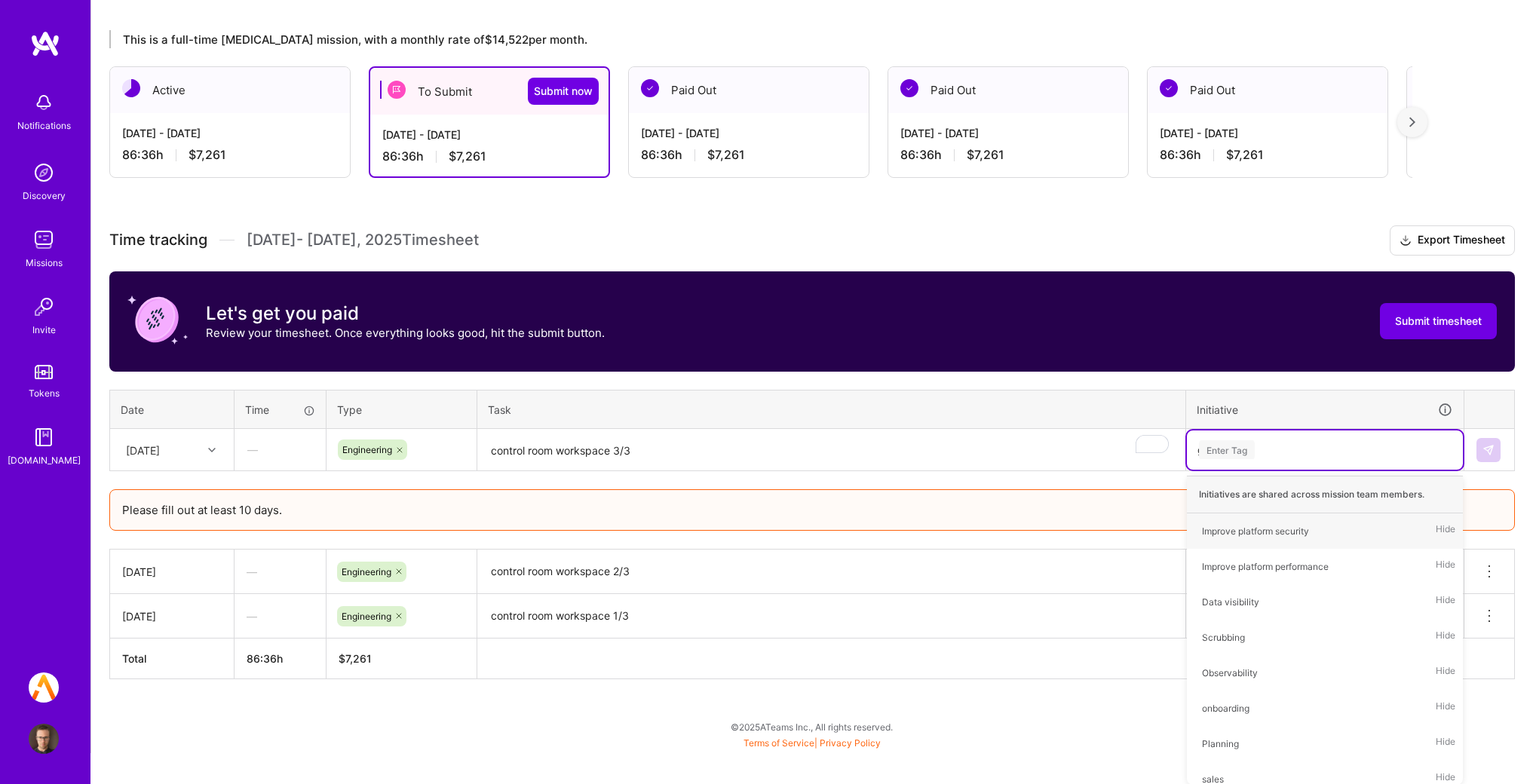
type input "ge"
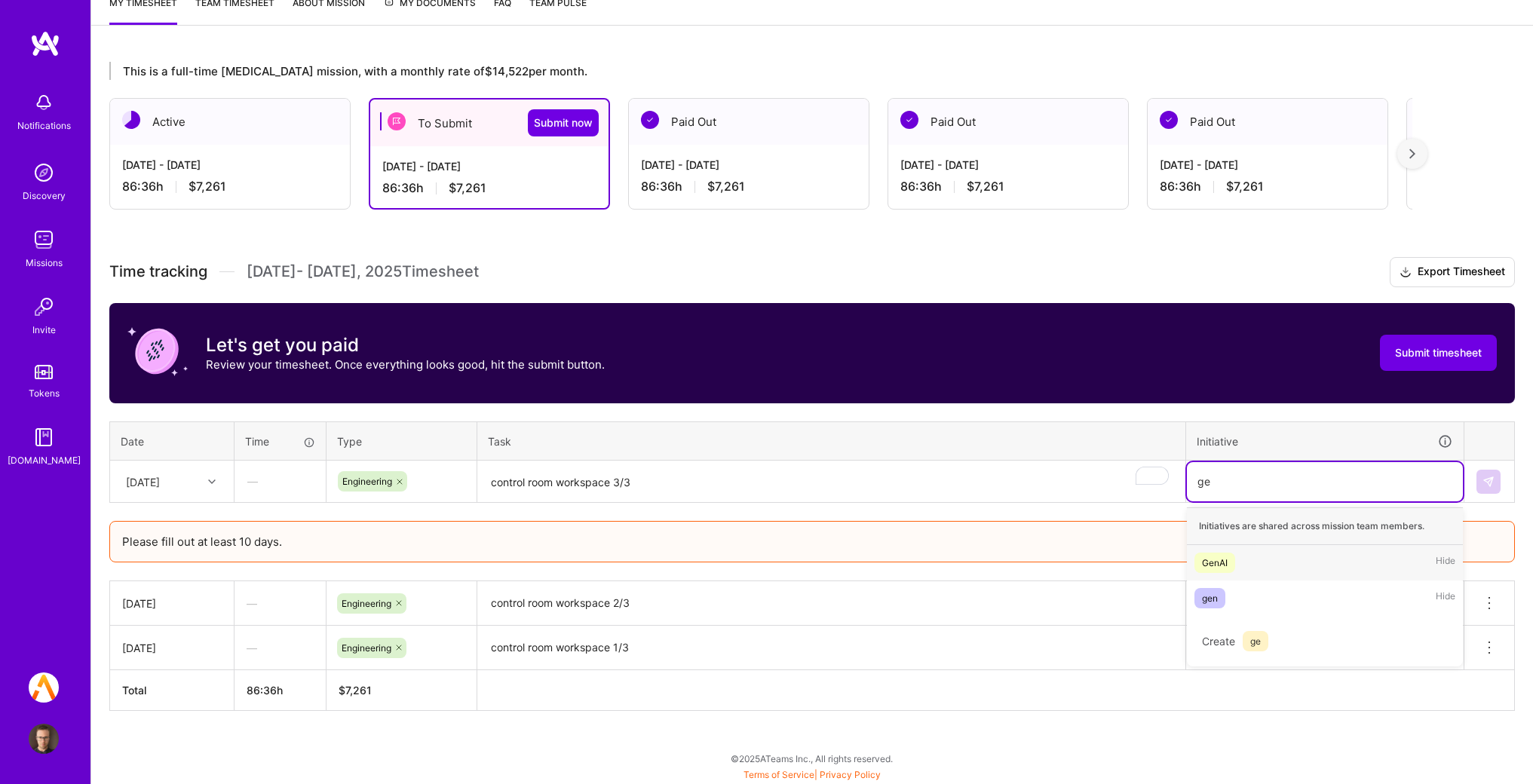
click at [1283, 569] on div "GenAI Hide" at bounding box center [1325, 563] width 276 height 35
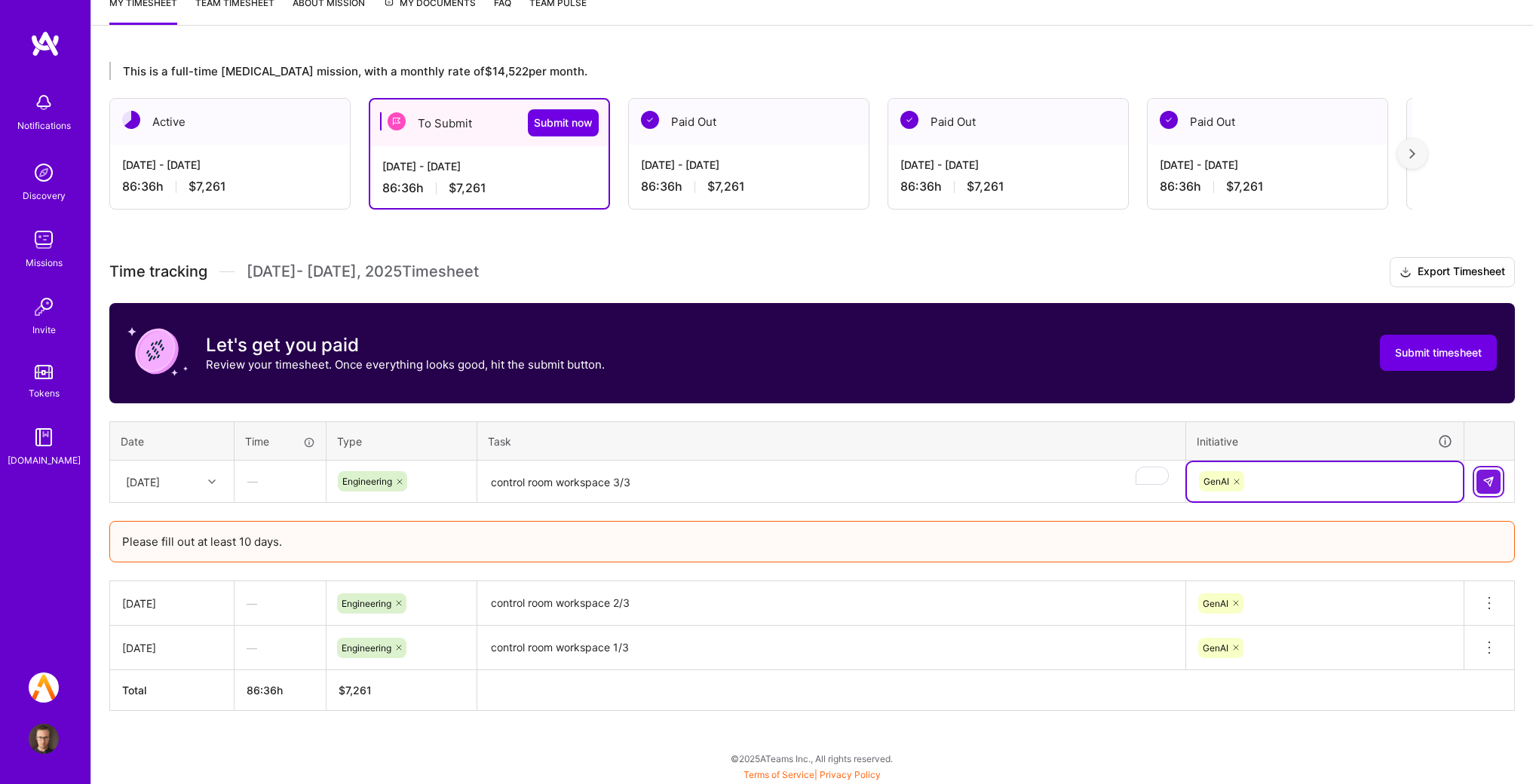
click at [1489, 481] on img at bounding box center [1489, 482] width 12 height 12
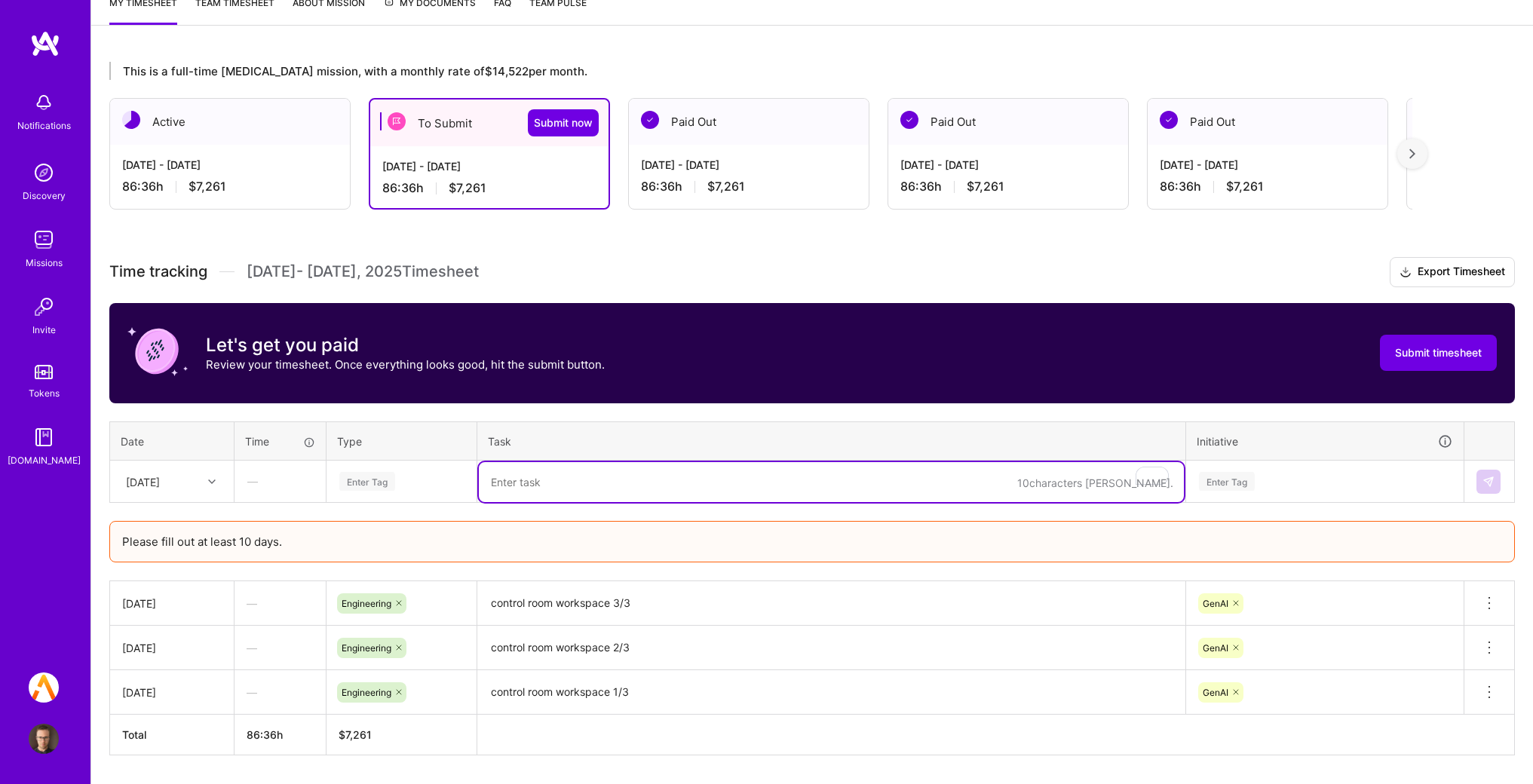
click at [592, 495] on textarea "To enrich screen reader interactions, please activate Accessibility in Grammarl…" at bounding box center [831, 482] width 705 height 40
type textarea "control room real time evals"
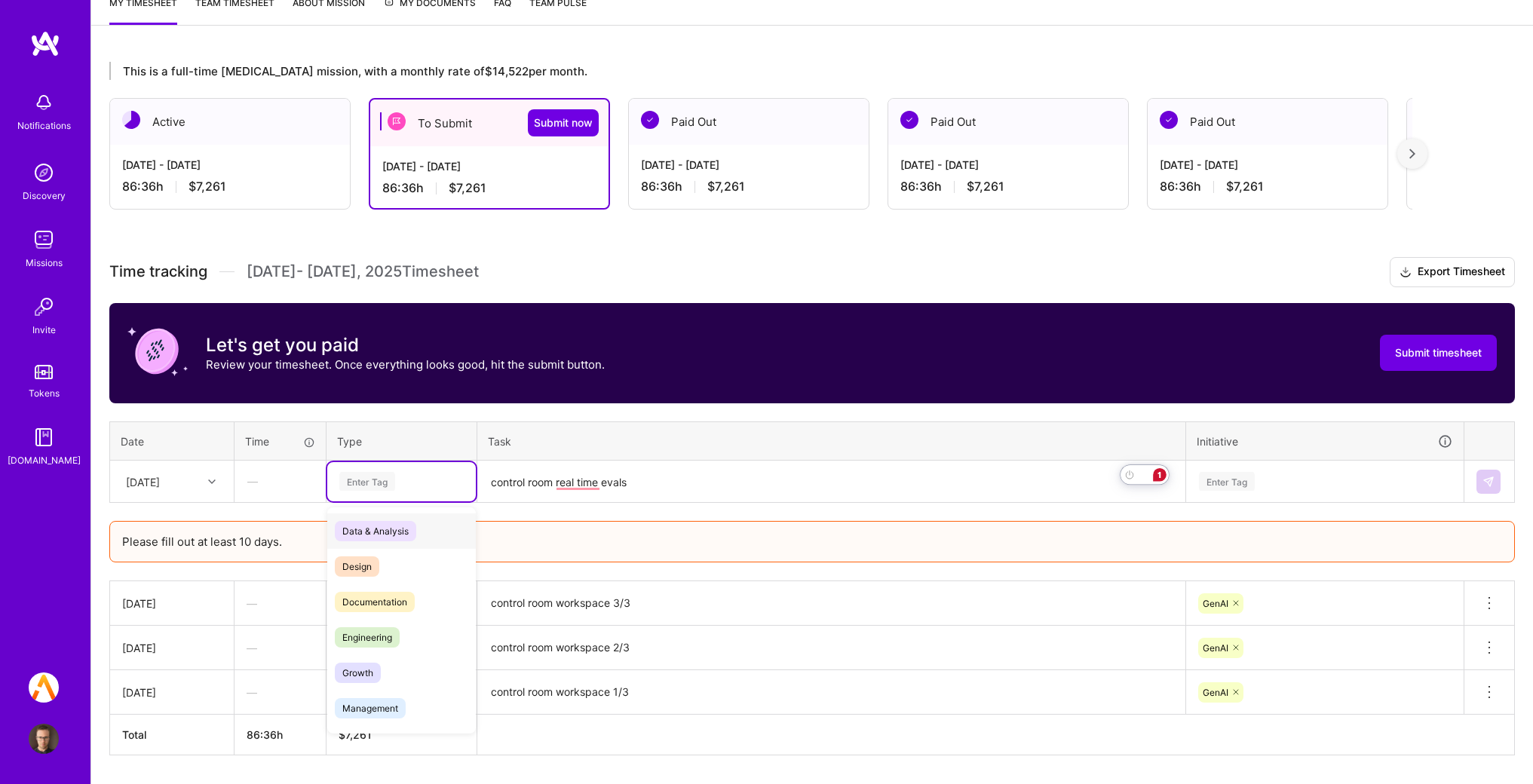
click at [403, 479] on div "Enter Tag" at bounding box center [402, 481] width 127 height 19
click at [376, 637] on span "Engineering" at bounding box center [367, 637] width 65 height 21
click at [1331, 492] on div "Enter Tag" at bounding box center [1325, 482] width 276 height 39
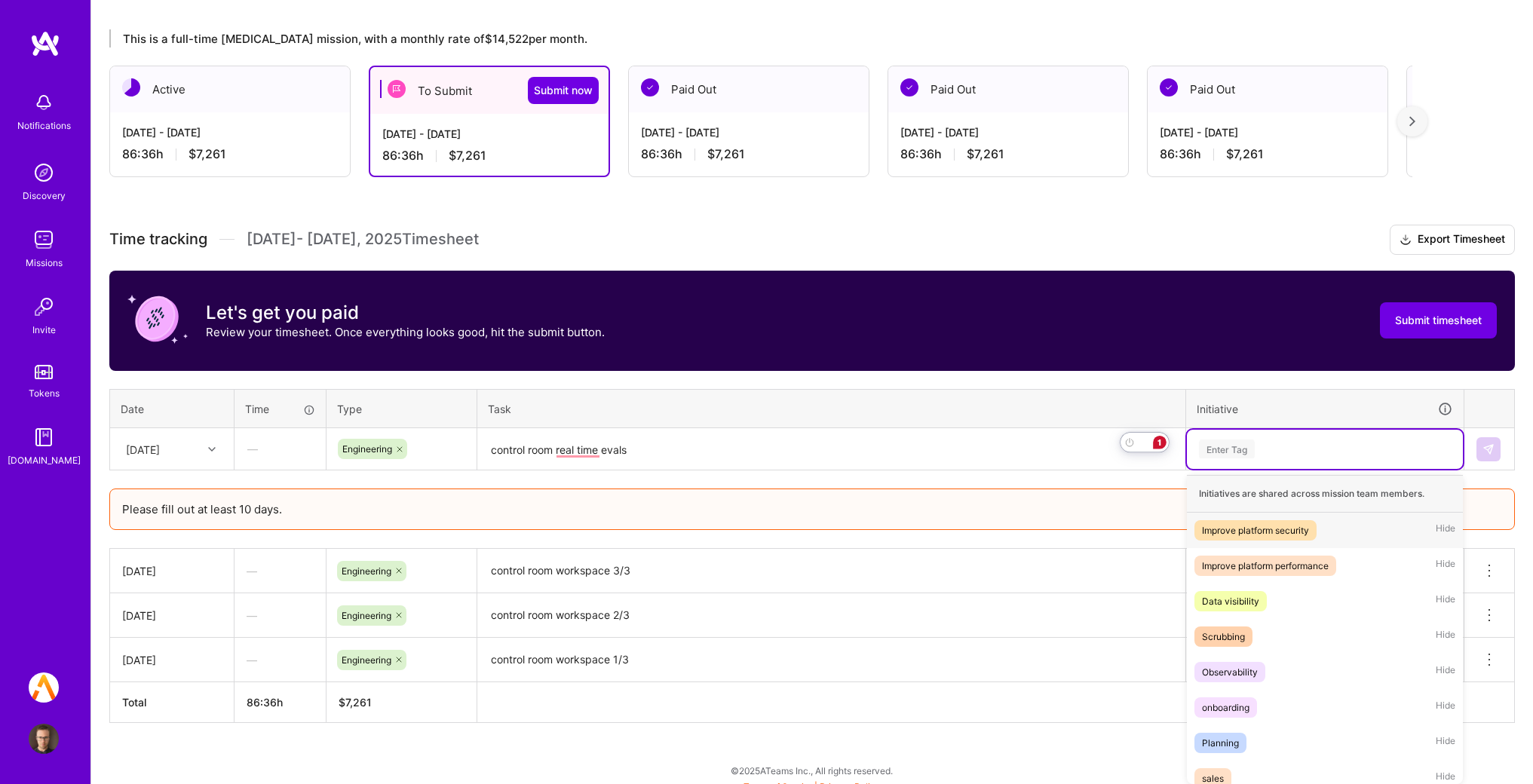
scroll to position [253, 0]
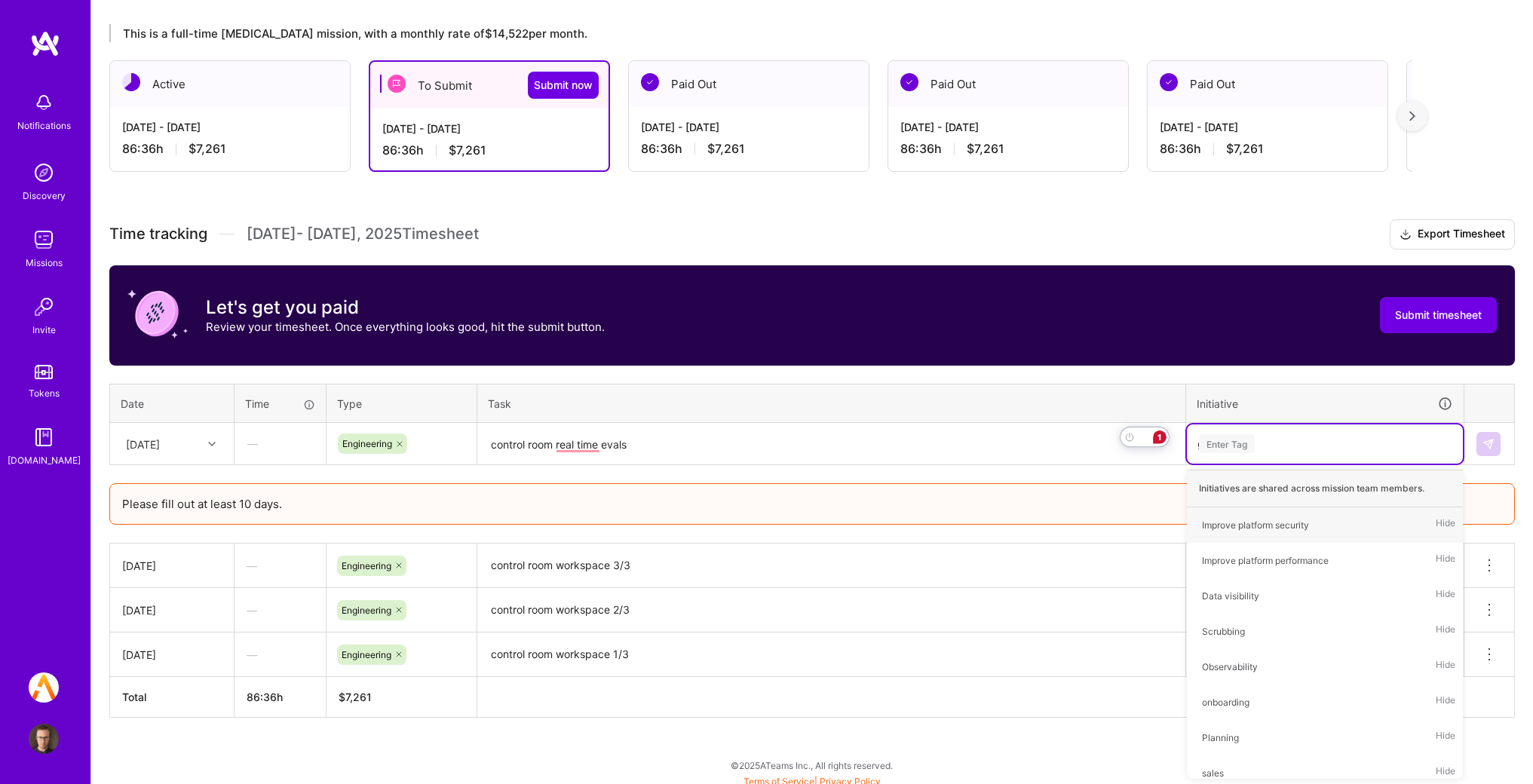
type input "ge"
click at [1222, 521] on div "GenAI" at bounding box center [1215, 525] width 26 height 16
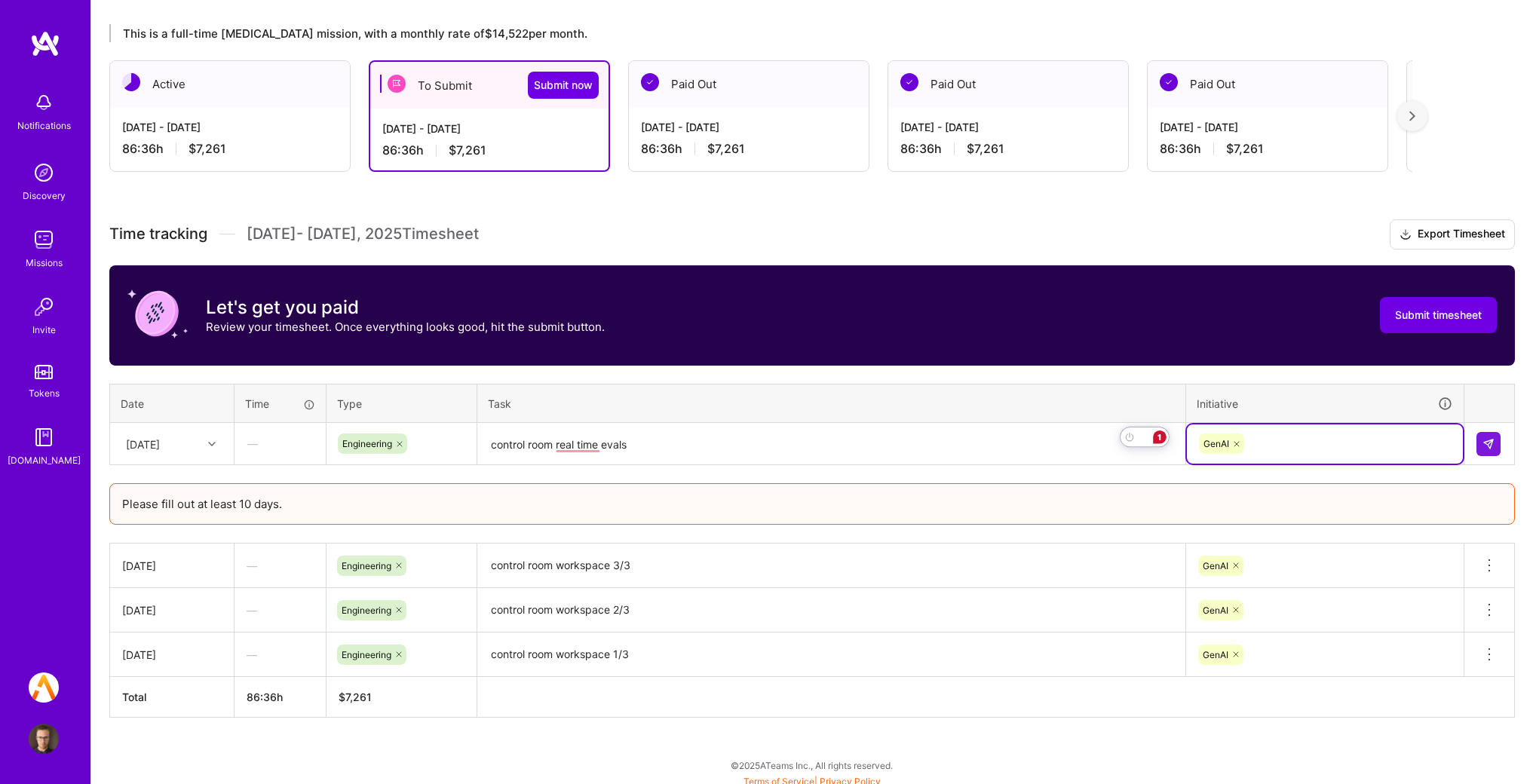
click at [1428, 493] on div "Please fill out at least 10 days." at bounding box center [812, 504] width 1406 height 41
click at [1487, 445] on img at bounding box center [1489, 444] width 12 height 12
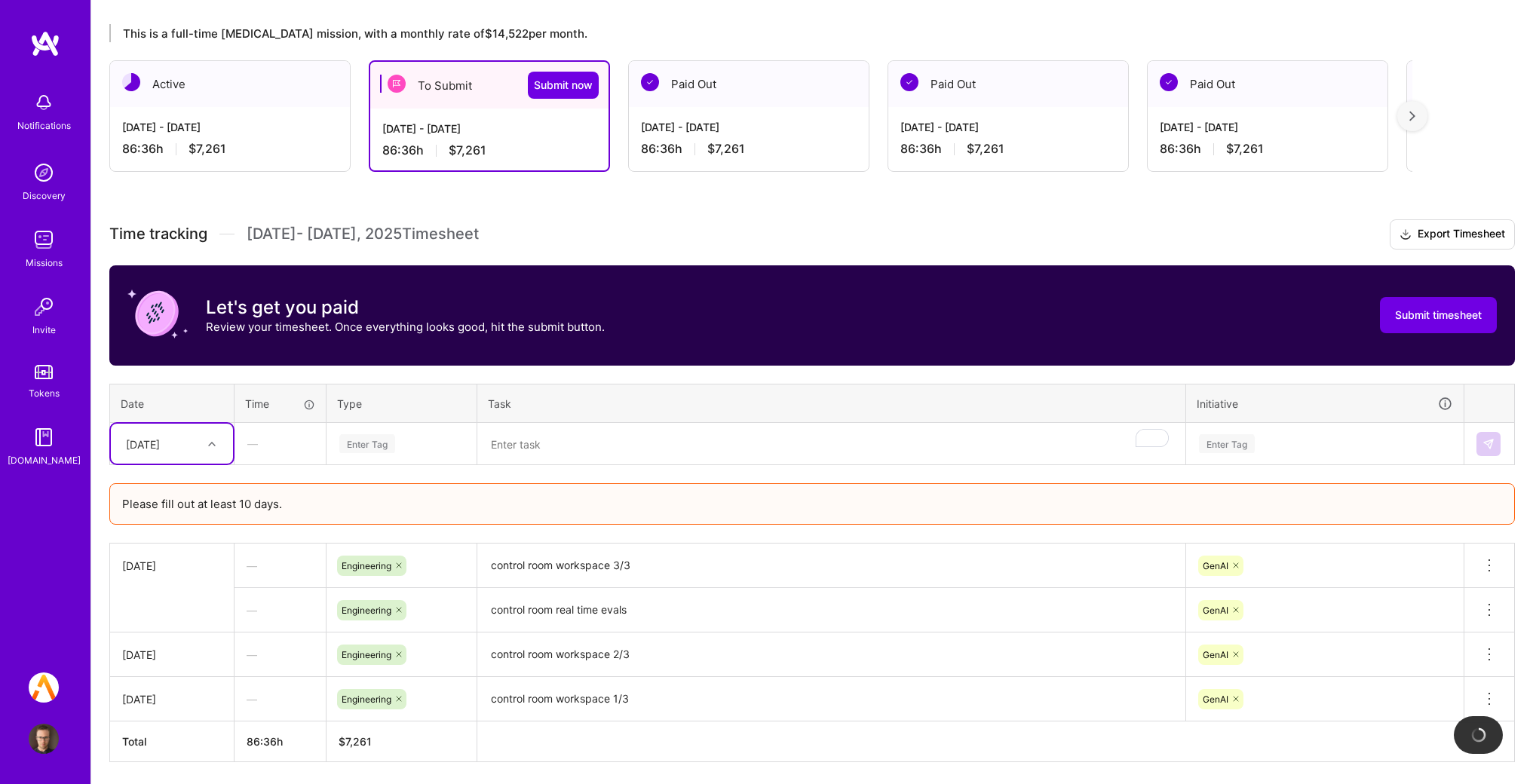
scroll to position [301, 0]
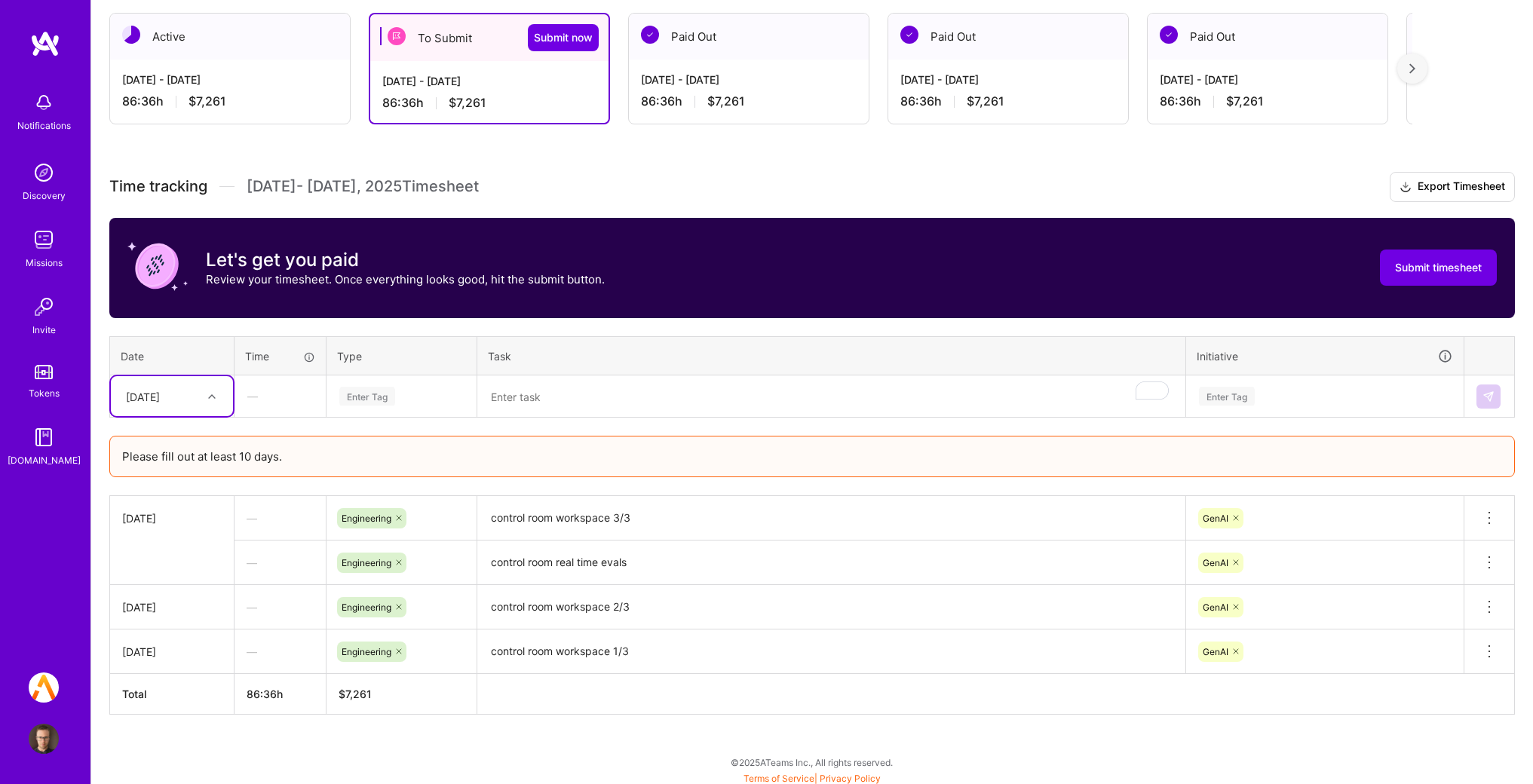
click at [633, 560] on textarea "control room real time evals" at bounding box center [831, 563] width 705 height 41
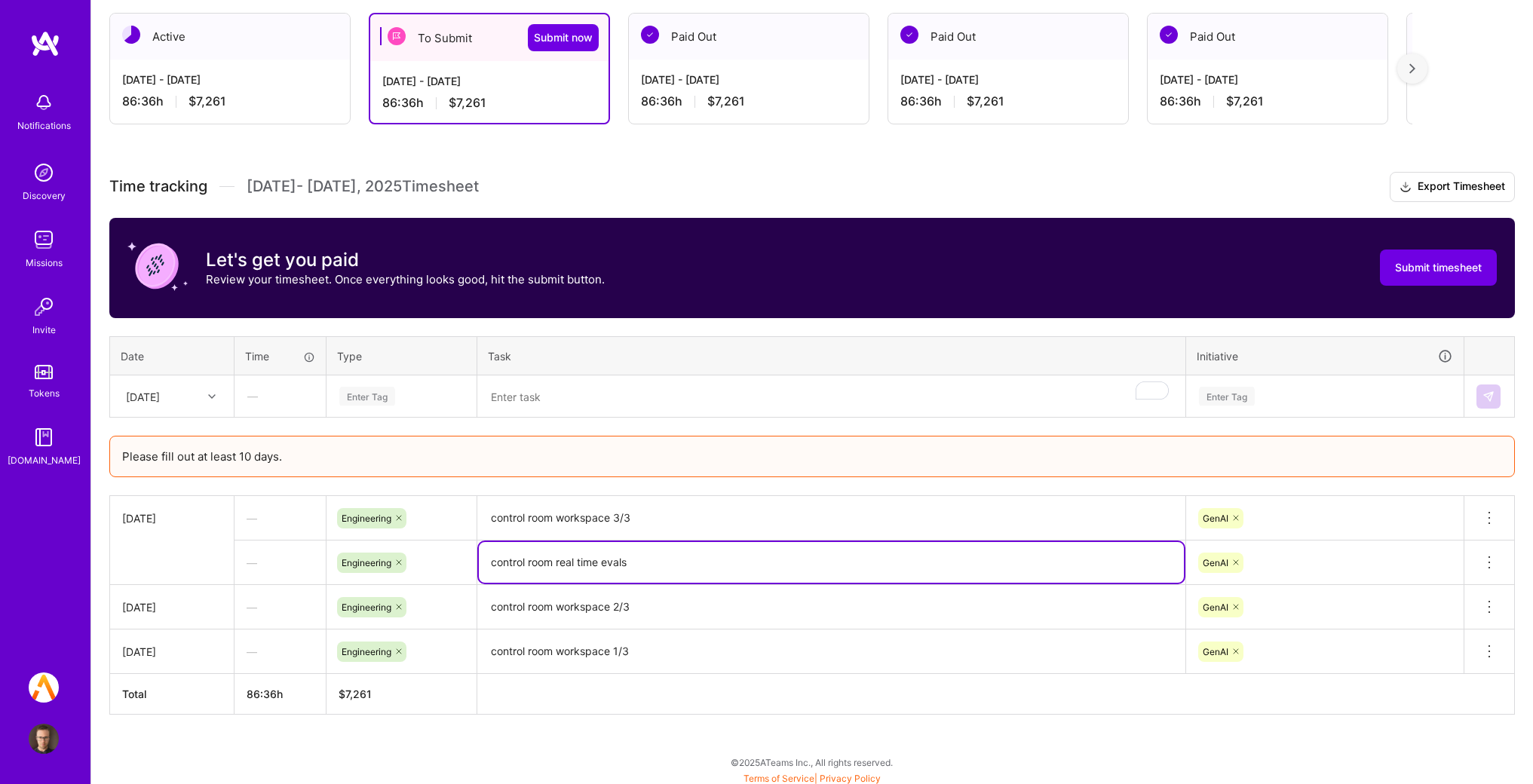
click at [633, 560] on textarea "control room real time evals" at bounding box center [831, 562] width 705 height 40
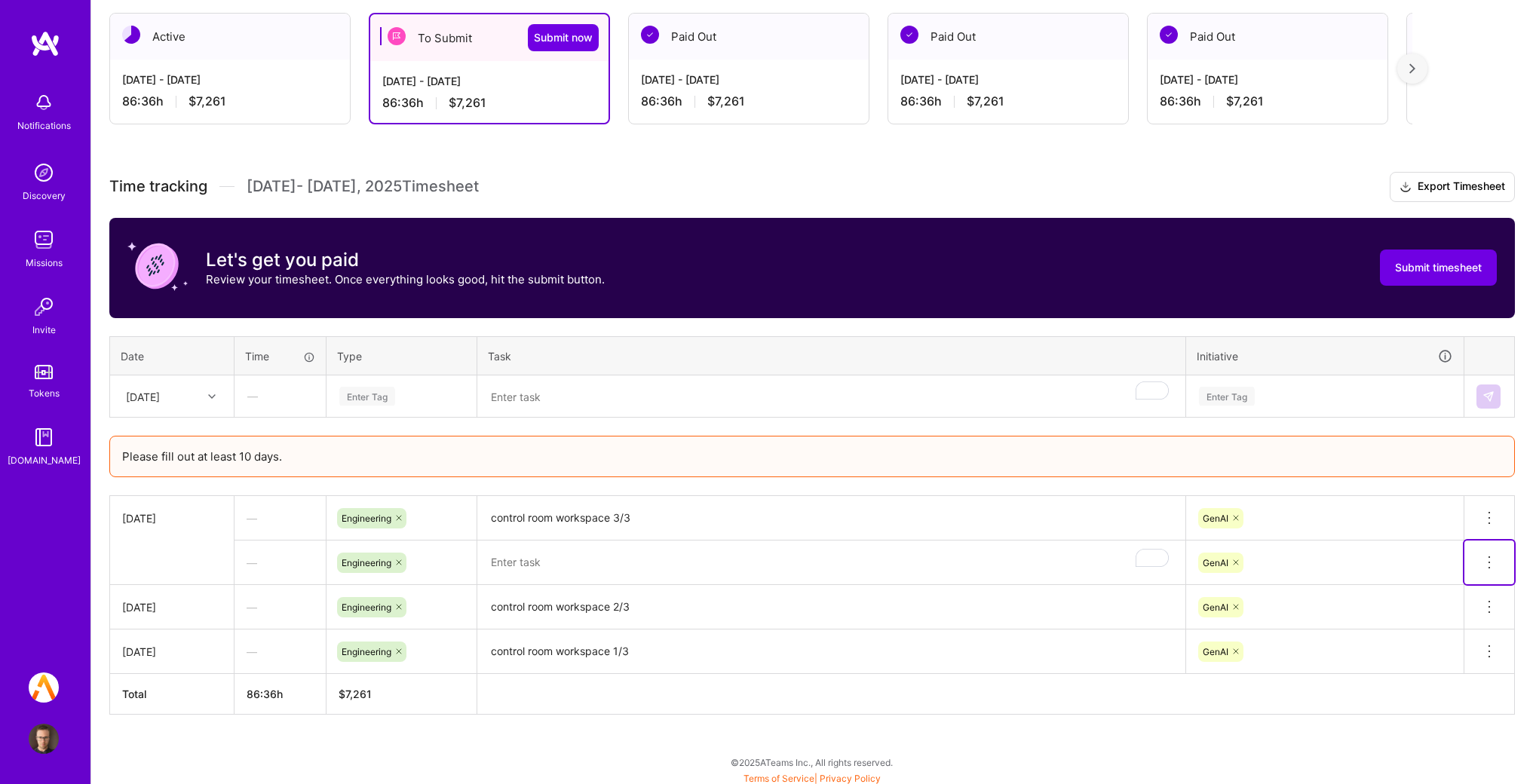
click at [1483, 553] on icon at bounding box center [1489, 563] width 18 height 18
click at [1460, 590] on button "Delete row" at bounding box center [1452, 589] width 79 height 37
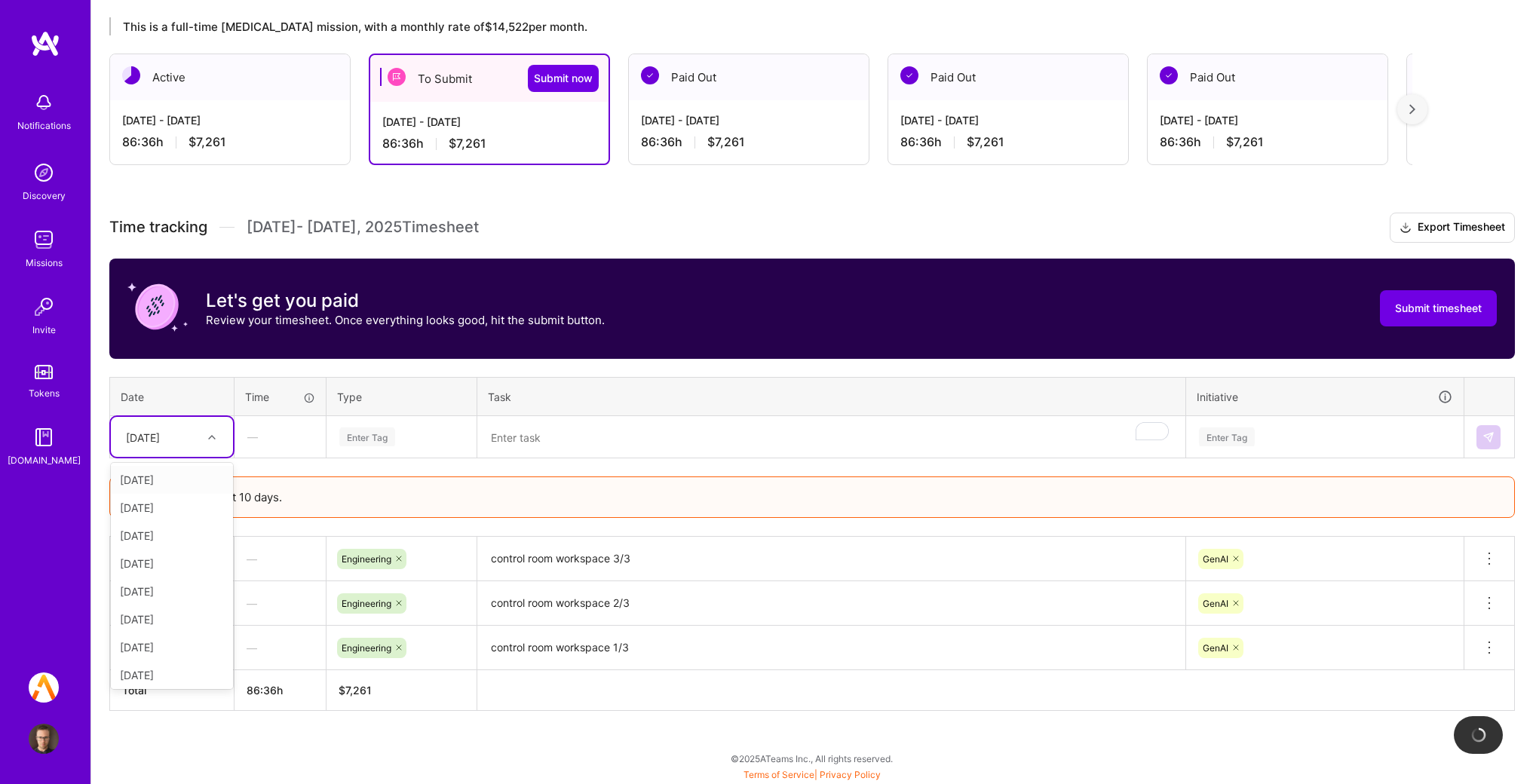
click at [184, 427] on div "[DATE]" at bounding box center [160, 437] width 84 height 25
click at [160, 540] on div "[DATE]" at bounding box center [172, 536] width 122 height 28
drag, startPoint x: 626, startPoint y: 408, endPoint x: 621, endPoint y: 414, distance: 7.8
click at [626, 408] on th "Task" at bounding box center [831, 396] width 709 height 39
click at [618, 416] on td at bounding box center [831, 437] width 709 height 42
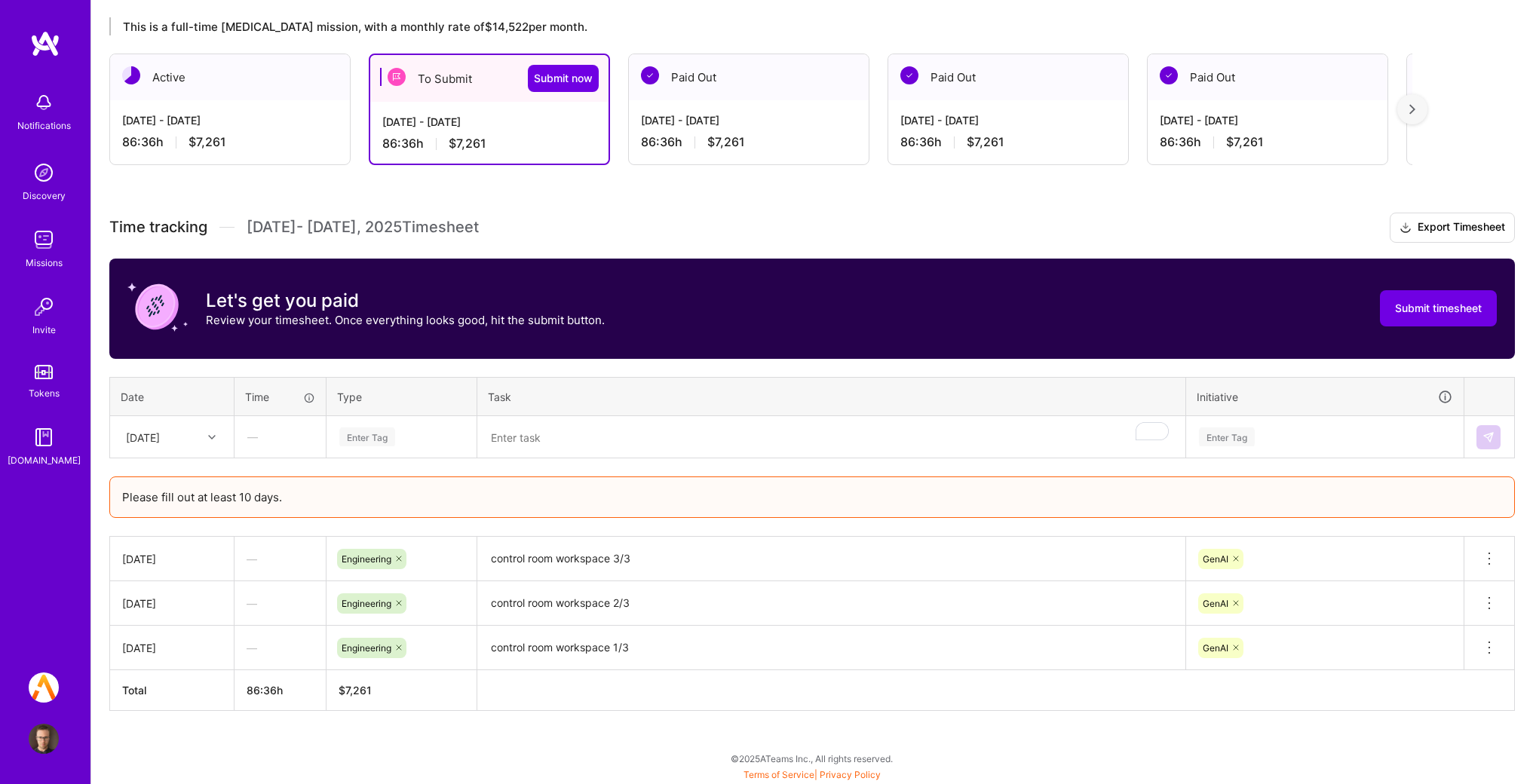
click at [605, 434] on textarea "To enrich screen reader interactions, please activate Accessibility in Grammarl…" at bounding box center [831, 437] width 705 height 40
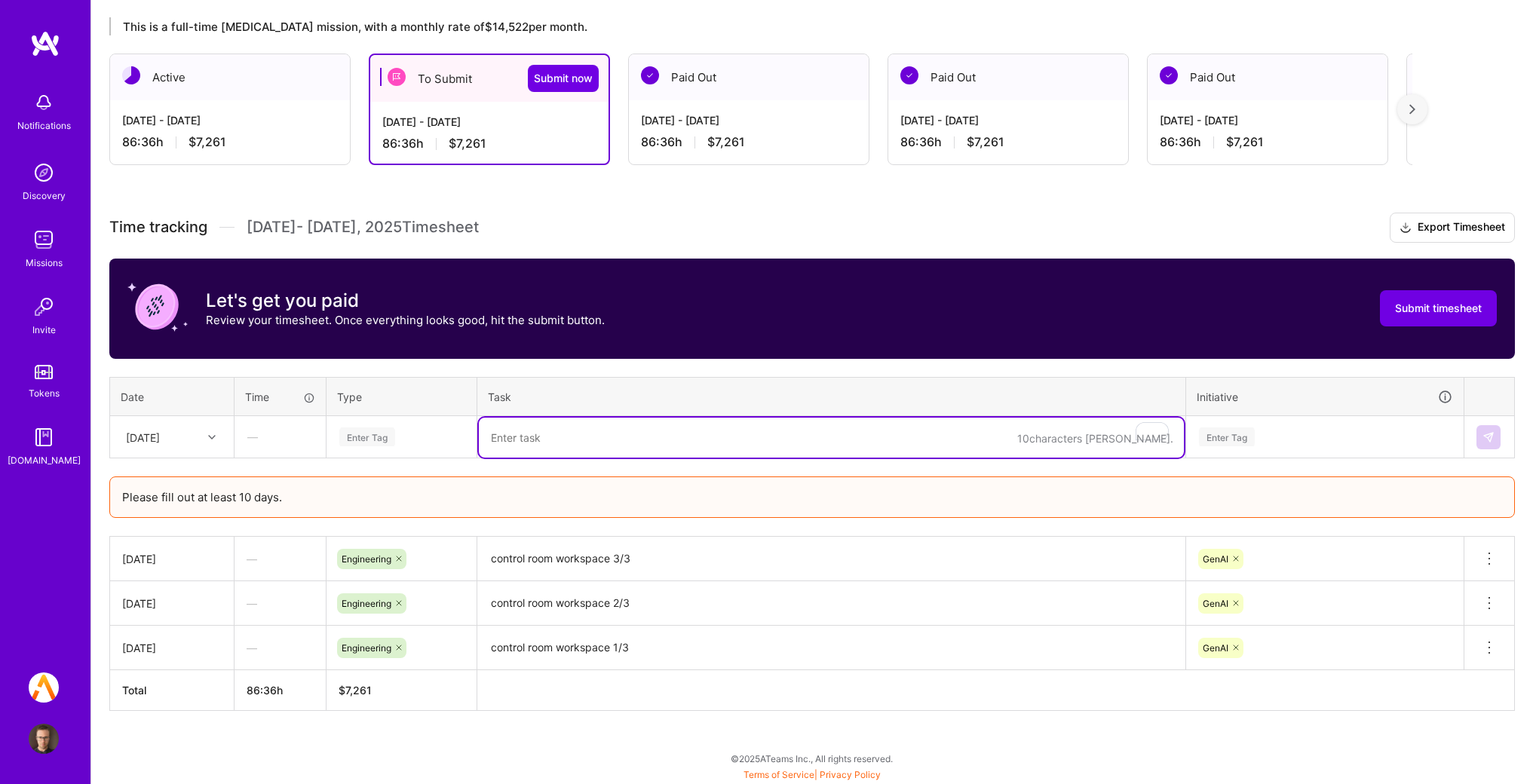
paste textarea "control room real time evals"
type textarea "control room real time evals"
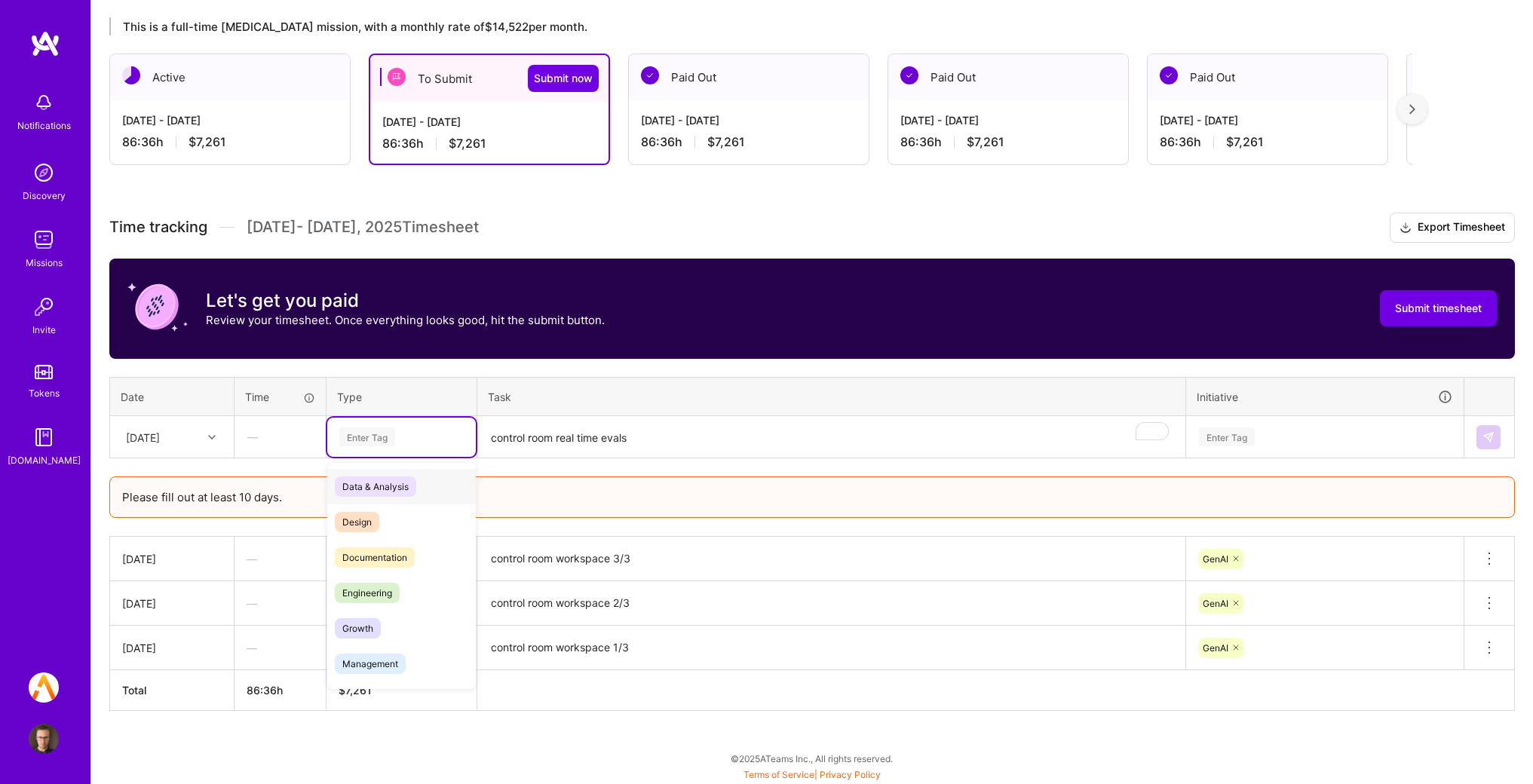
click at [440, 435] on div "Enter Tag" at bounding box center [402, 437] width 127 height 19
click at [380, 589] on span "Engineering" at bounding box center [367, 593] width 65 height 21
click at [1251, 438] on div "Enter Tag" at bounding box center [1227, 437] width 56 height 24
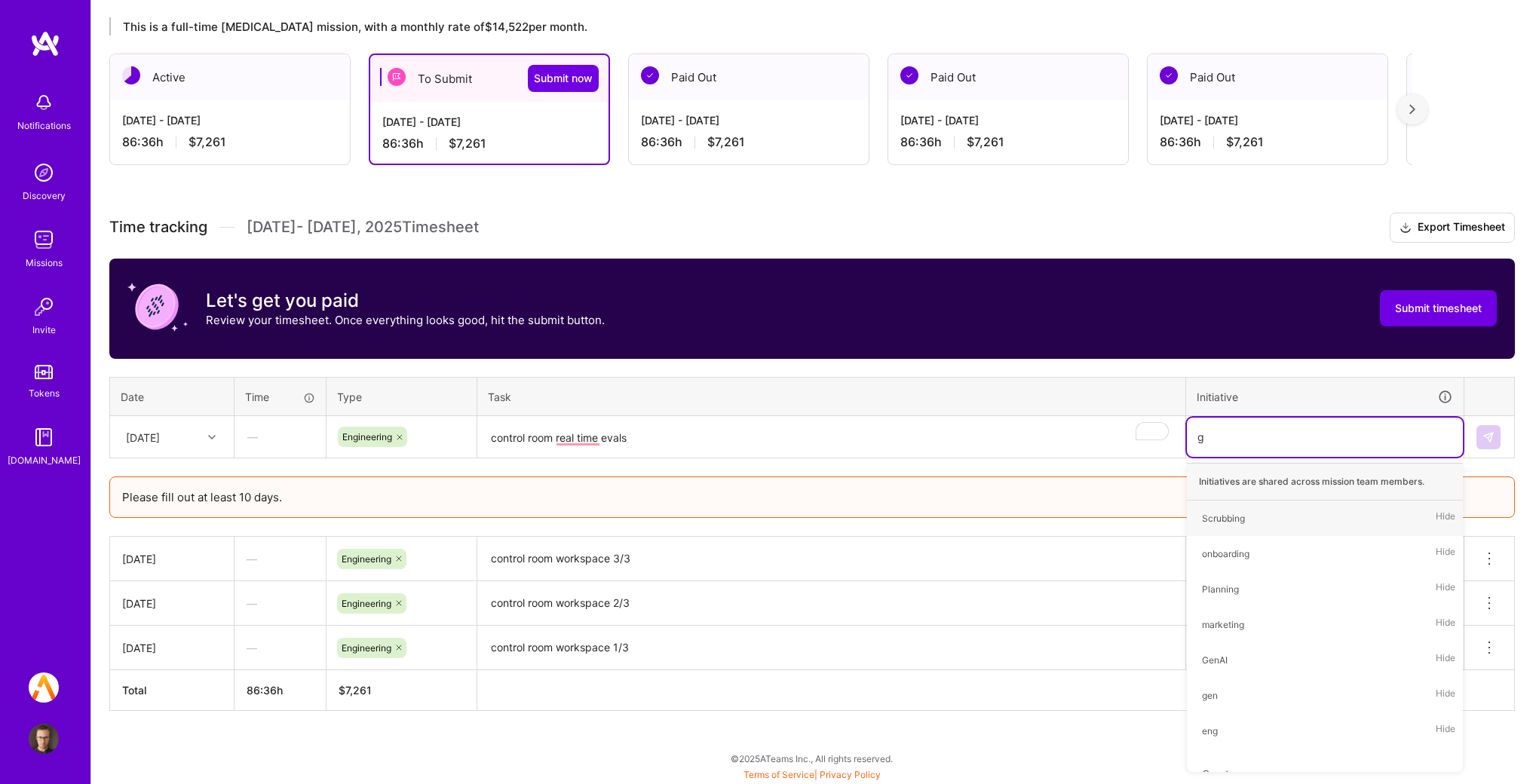
type input "ge"
click at [1212, 512] on div "GenAI" at bounding box center [1215, 518] width 26 height 16
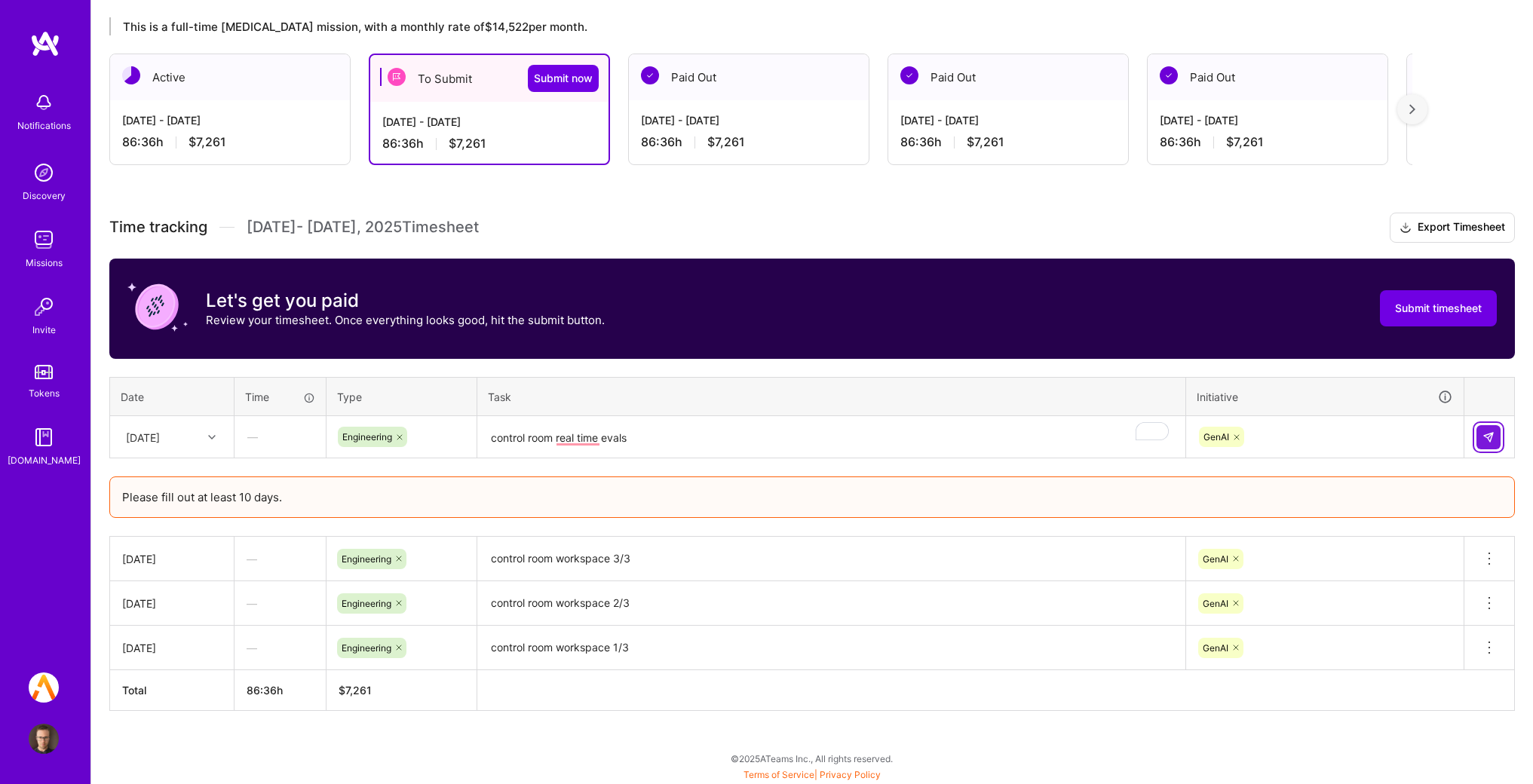
click at [1479, 441] on button at bounding box center [1489, 437] width 24 height 24
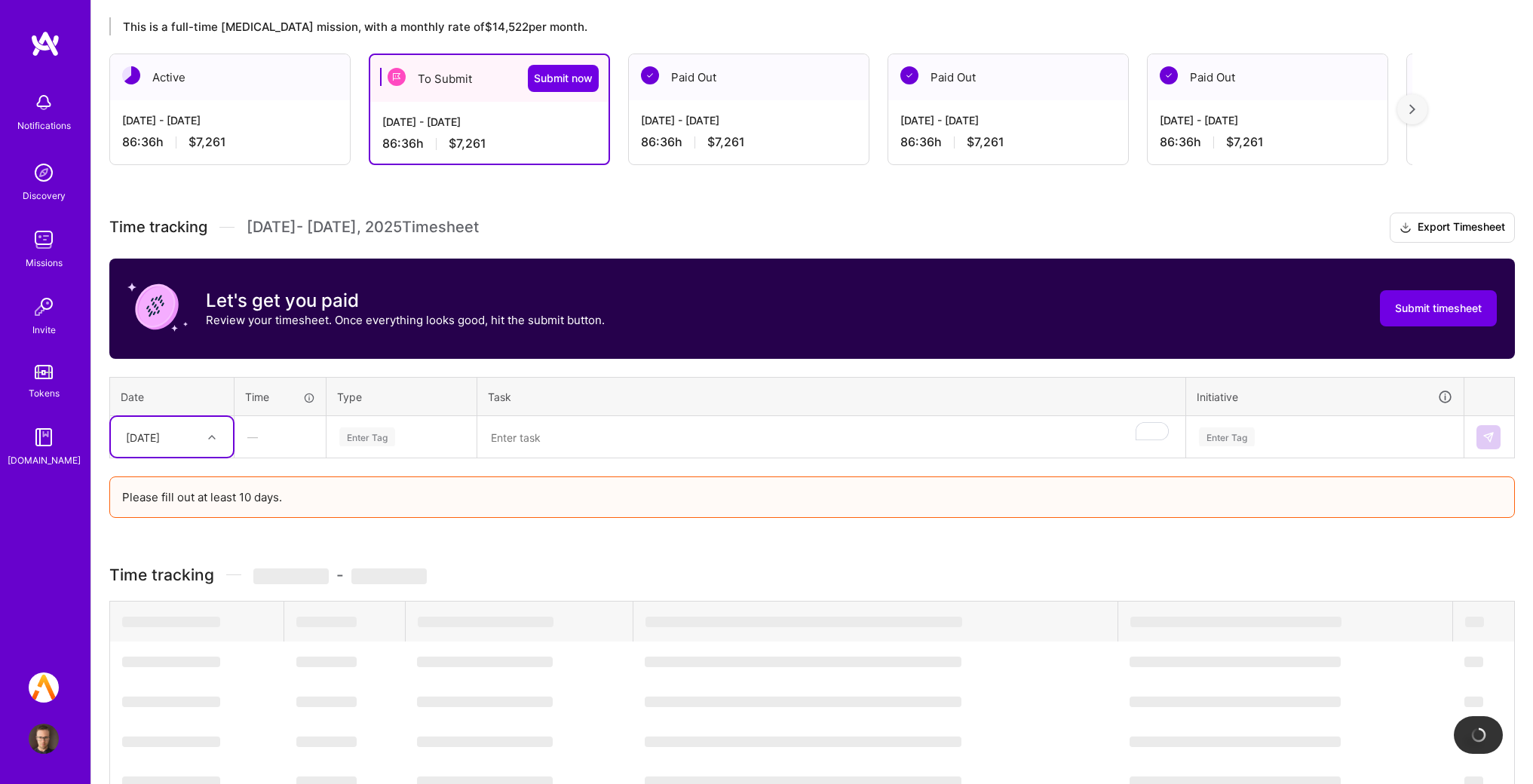
scroll to position [305, 0]
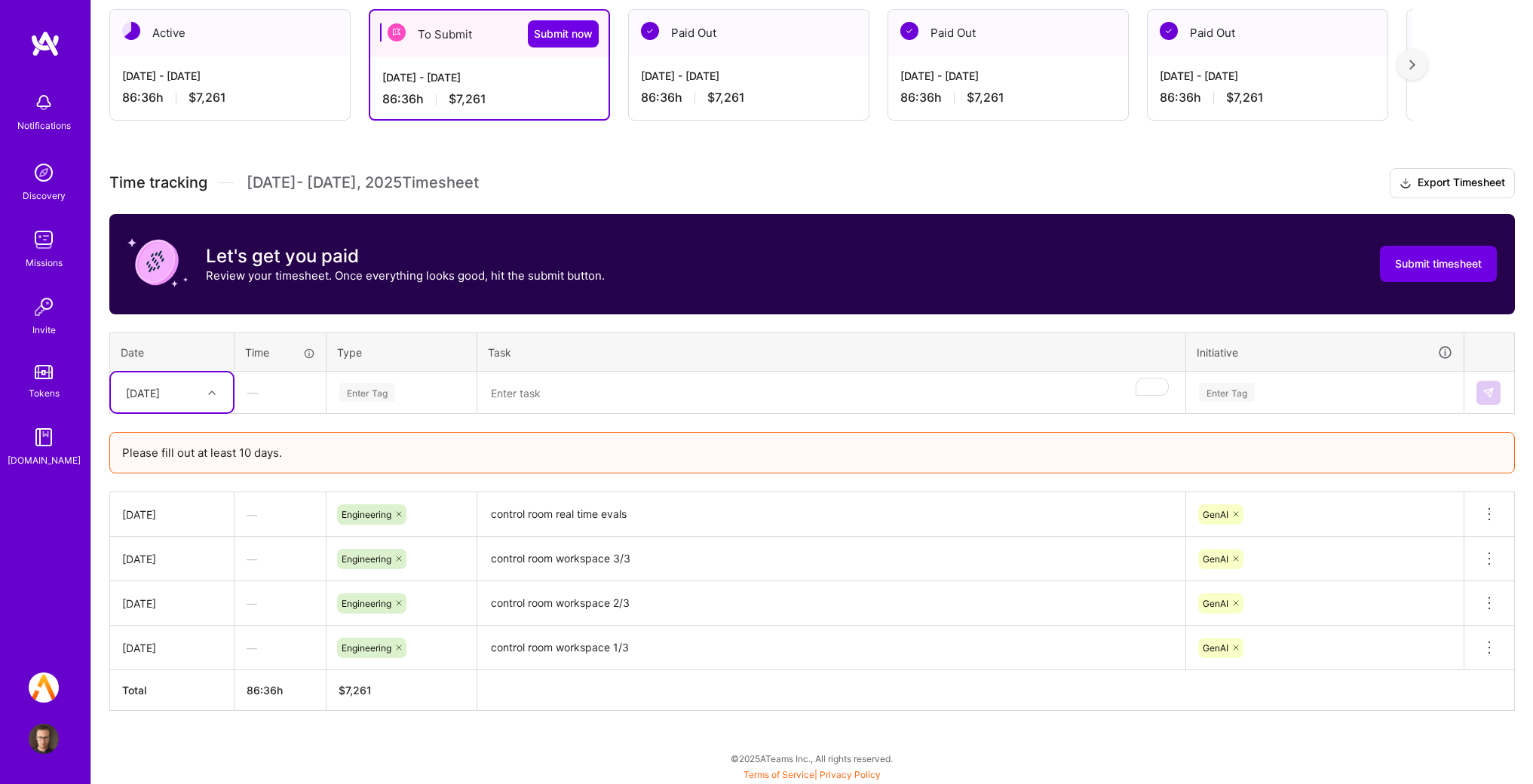
click at [579, 379] on textarea "To enrich screen reader interactions, please activate Accessibility in Grammarl…" at bounding box center [831, 393] width 705 height 40
click at [171, 402] on div "[DATE]" at bounding box center [160, 392] width 84 height 25
click at [178, 522] on div "[DATE]" at bounding box center [172, 519] width 122 height 28
click at [621, 420] on div "Time tracking [DATE] - [DATE] Timesheet Export Timesheet Let's get you paid Rev…" at bounding box center [812, 439] width 1406 height 543
click at [621, 392] on textarea "c" at bounding box center [831, 393] width 705 height 40
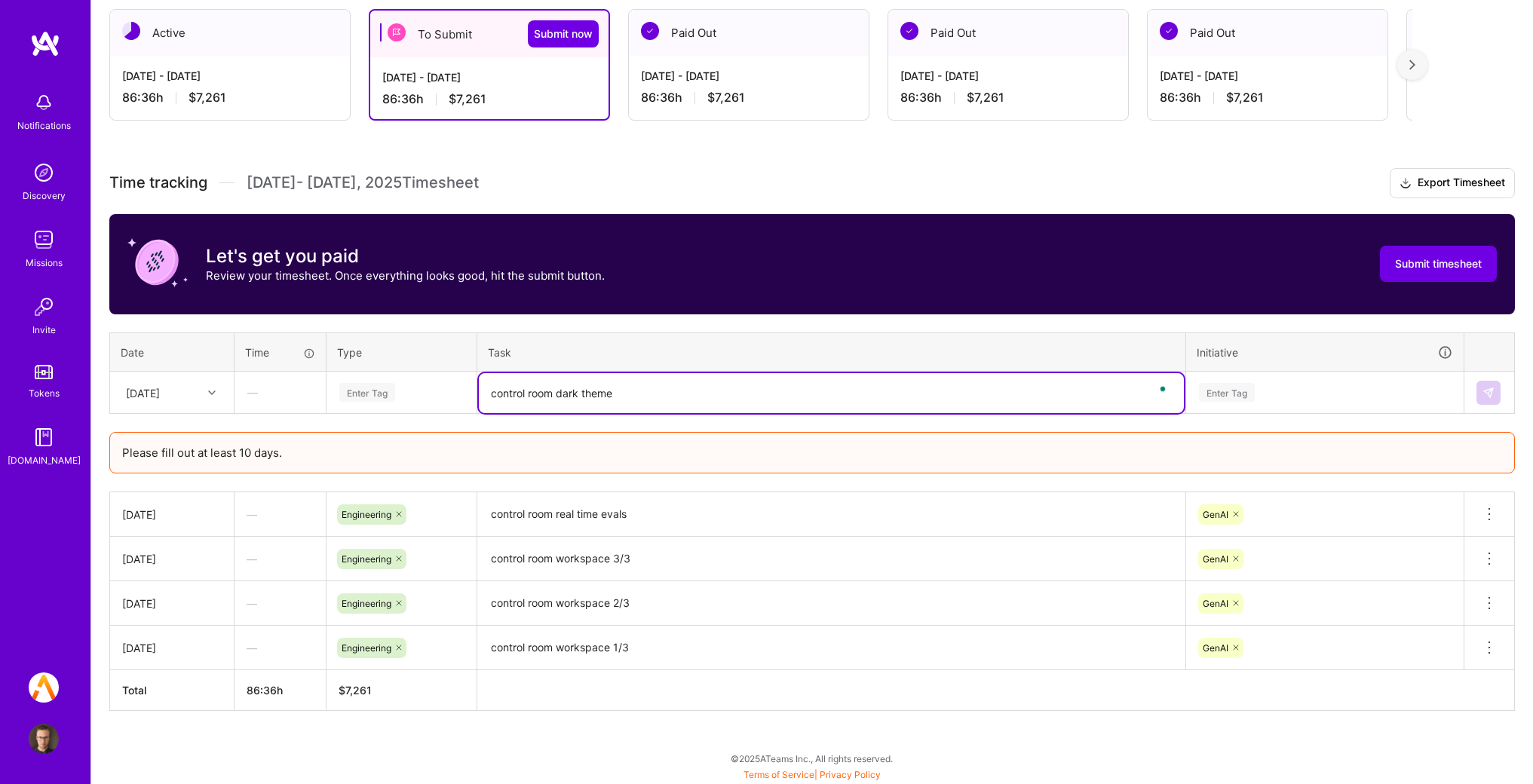
type textarea "control room dark theme"
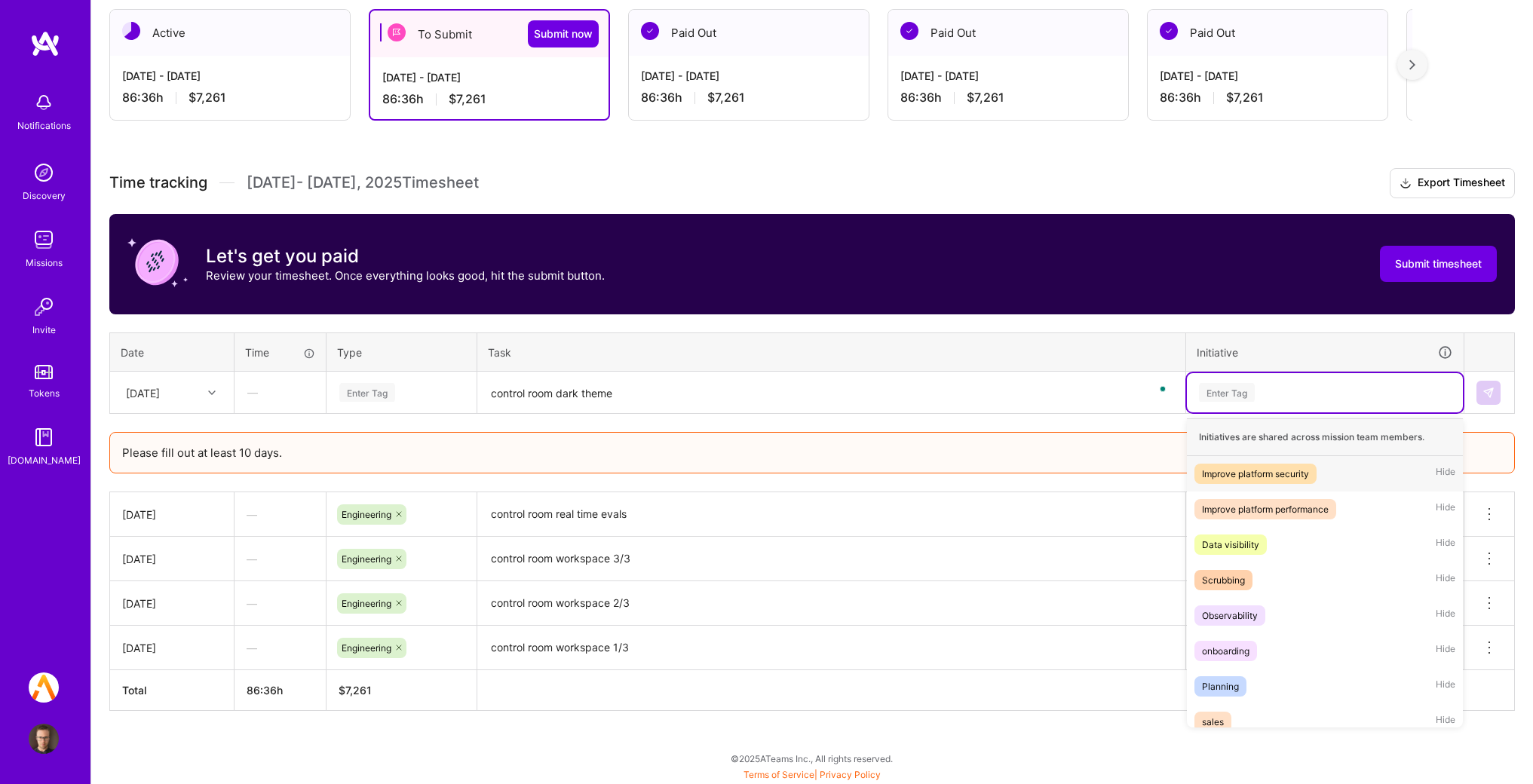
click at [1277, 395] on div "Enter Tag" at bounding box center [1325, 392] width 255 height 19
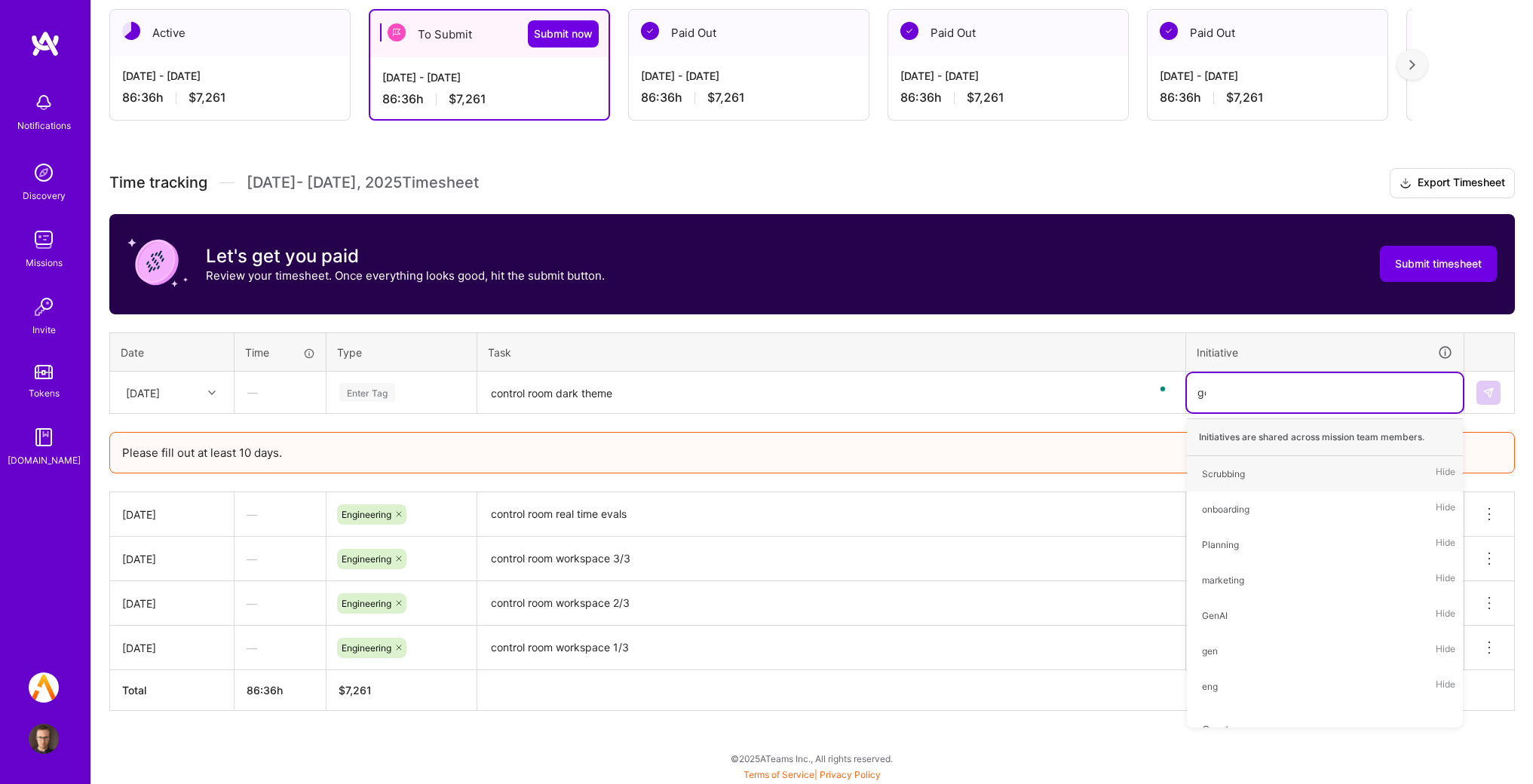
type input "gen"
click at [1244, 486] on div "GenAI Hide" at bounding box center [1325, 474] width 276 height 35
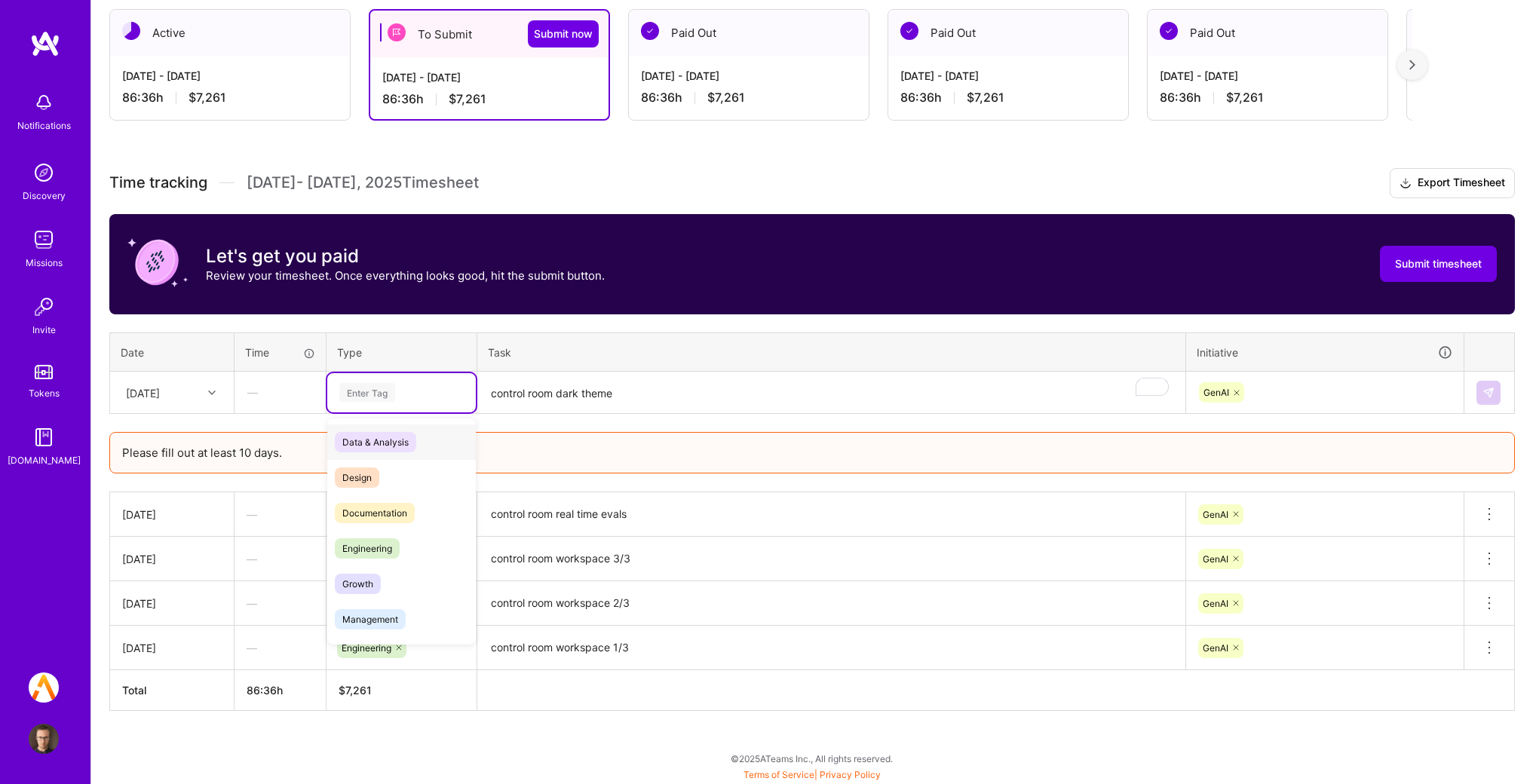
click at [362, 398] on div "Enter Tag" at bounding box center [367, 392] width 56 height 24
click at [370, 540] on span "Engineering" at bounding box center [367, 548] width 65 height 21
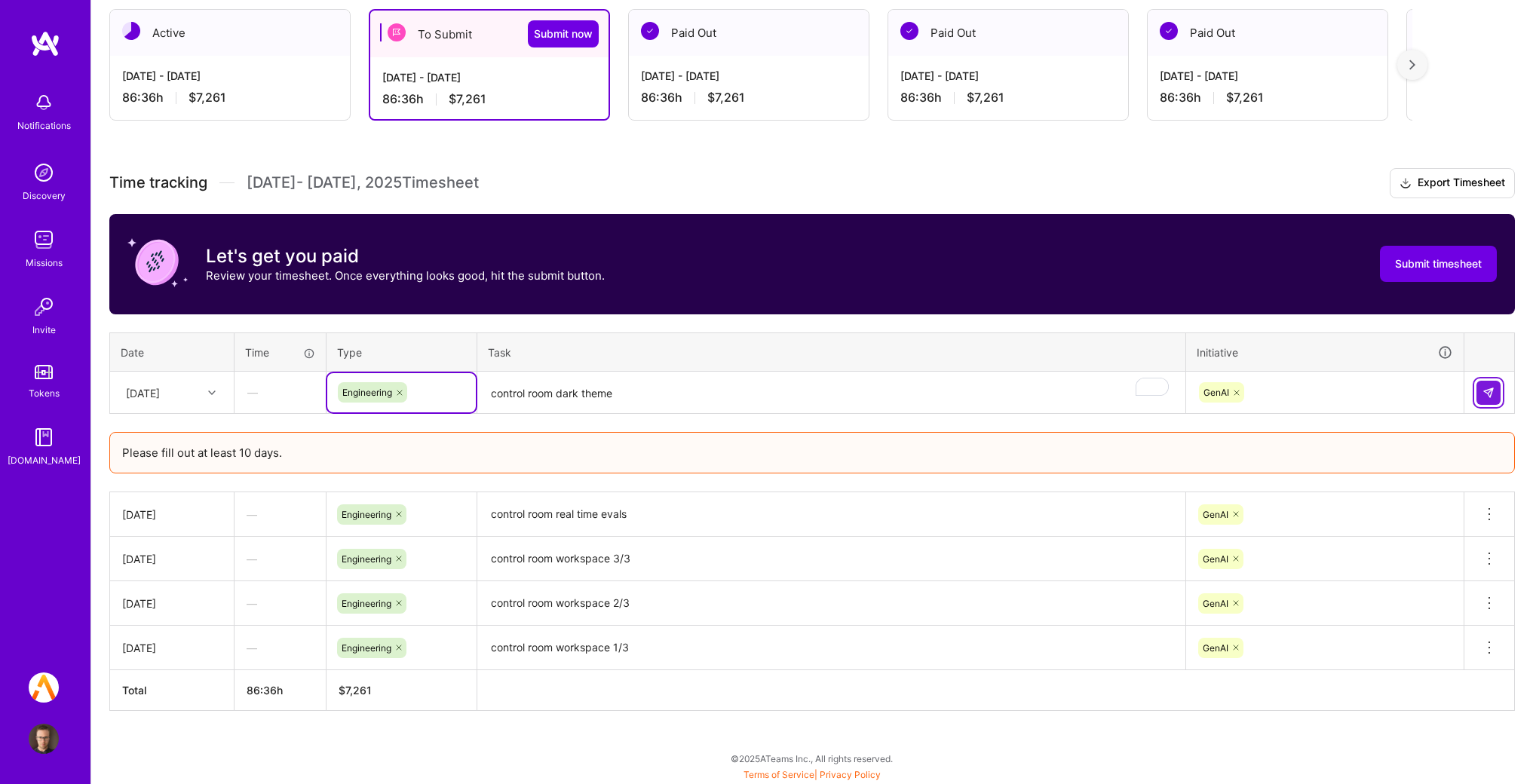
click at [1485, 398] on img at bounding box center [1489, 393] width 12 height 12
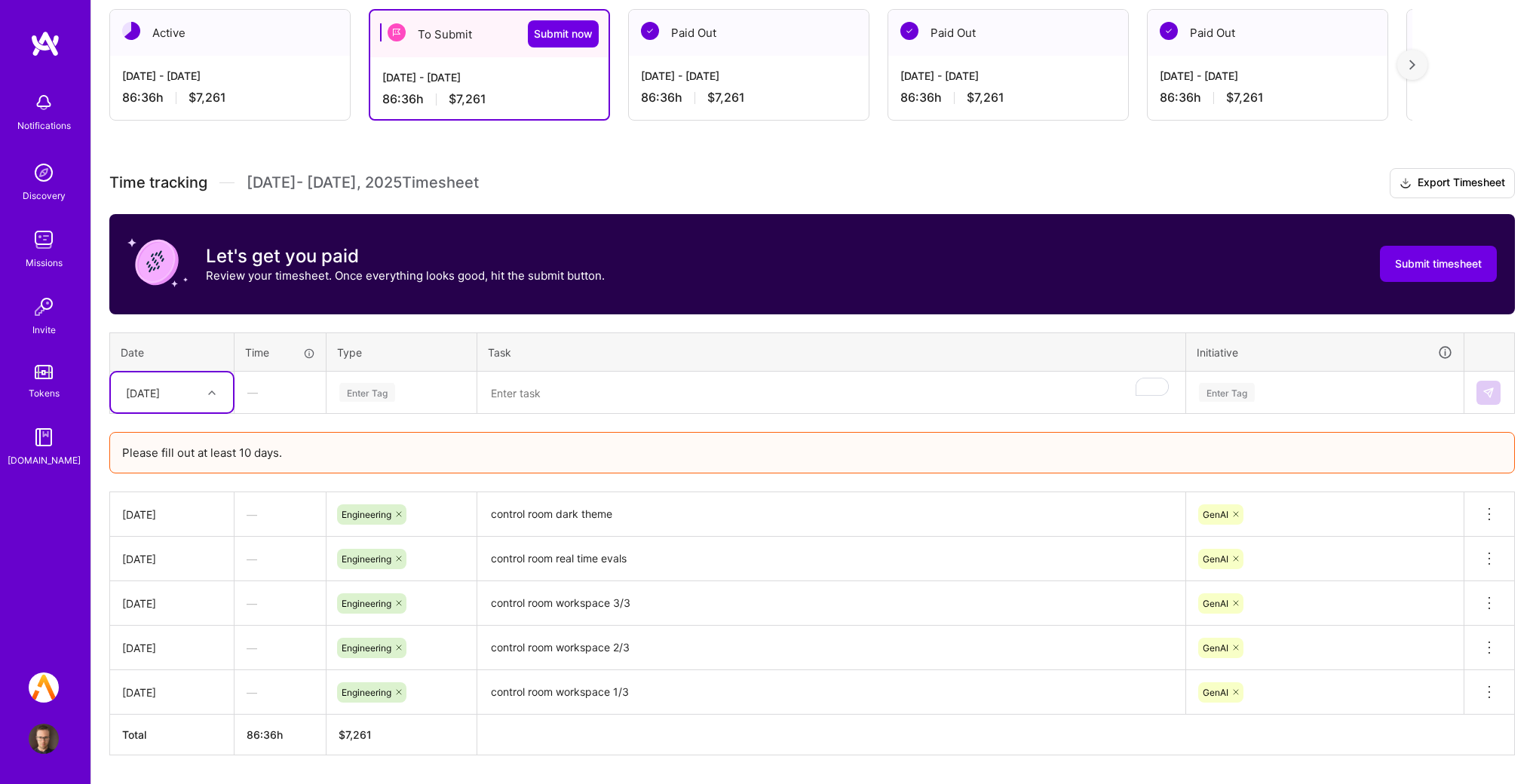
click at [171, 420] on div "Time tracking [DATE] - [DATE] Timesheet Export Timesheet Let's get you paid Rev…" at bounding box center [812, 462] width 1406 height 588
click at [174, 393] on div "[DATE]" at bounding box center [160, 392] width 84 height 25
click at [170, 584] on div "[DATE]" at bounding box center [172, 595] width 122 height 28
click at [383, 382] on div "Enter Tag" at bounding box center [367, 392] width 56 height 24
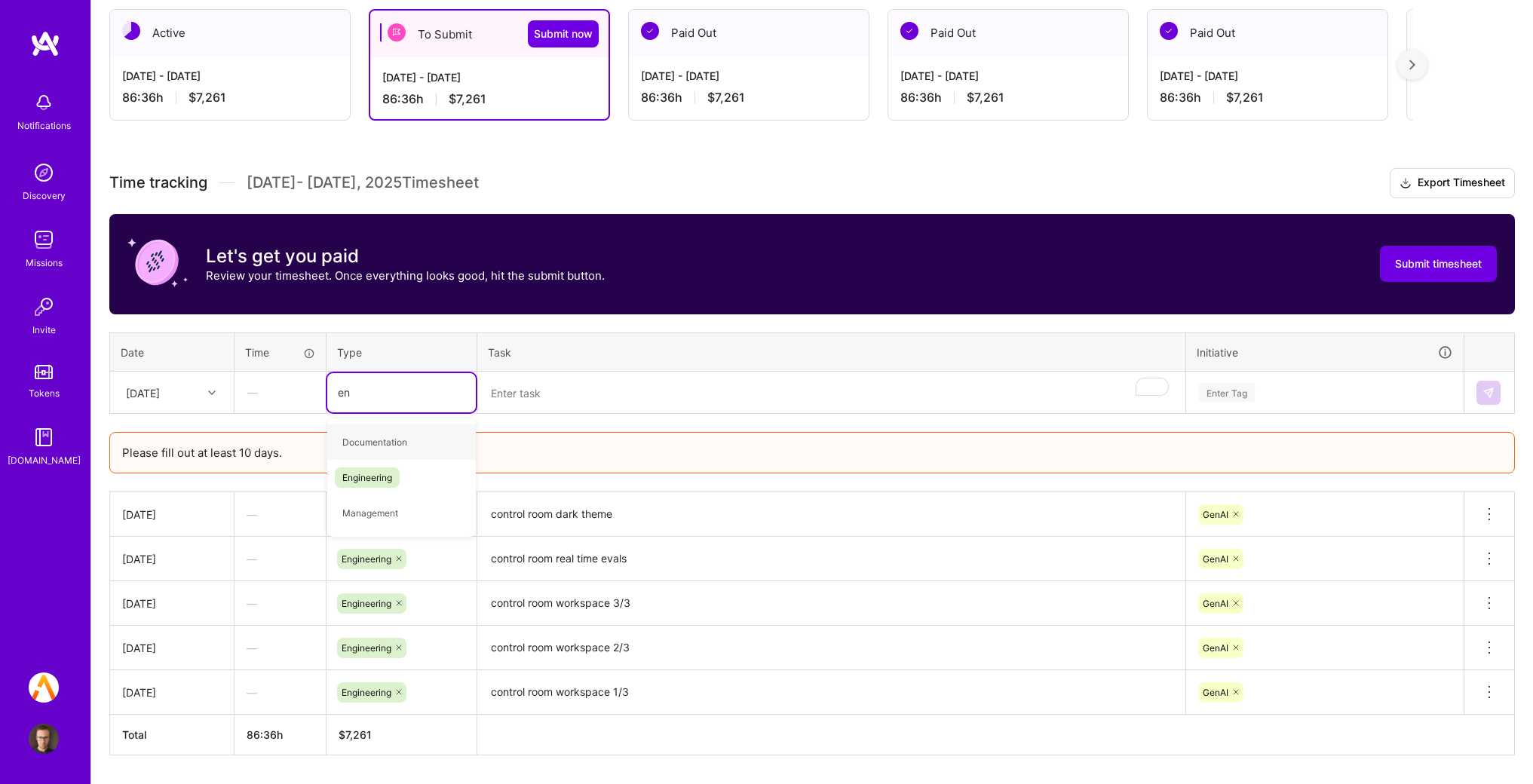
type input "eng"
click at [370, 445] on span "Engineering" at bounding box center [367, 442] width 65 height 21
click at [728, 392] on textarea "To enrich screen reader interactions, please activate Accessibility in Grammarl…" at bounding box center [831, 393] width 705 height 40
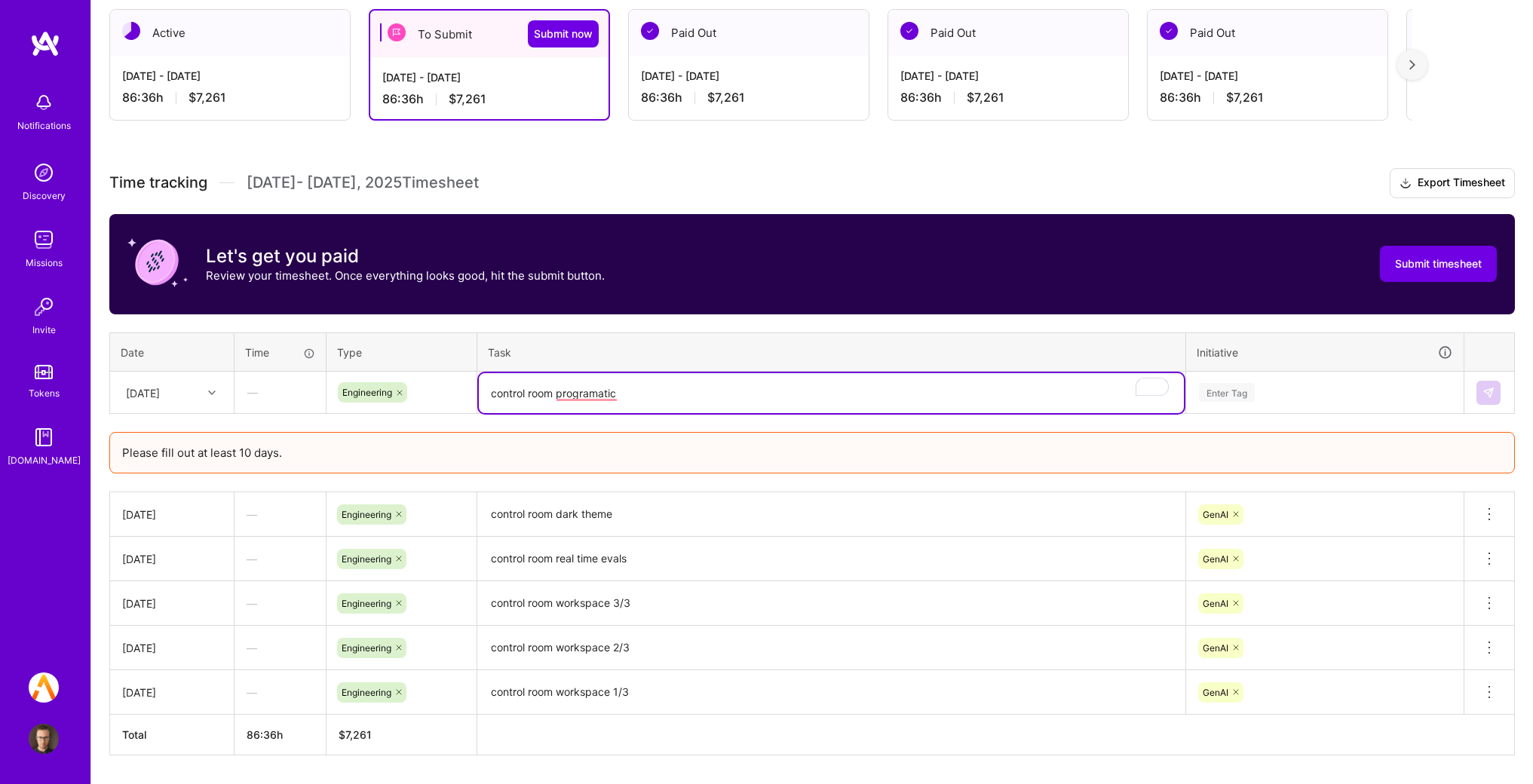
paste textarea "matic"
type textarea "control room programmatic evals"
click at [1258, 388] on div "Enter Tag" at bounding box center [1325, 392] width 255 height 19
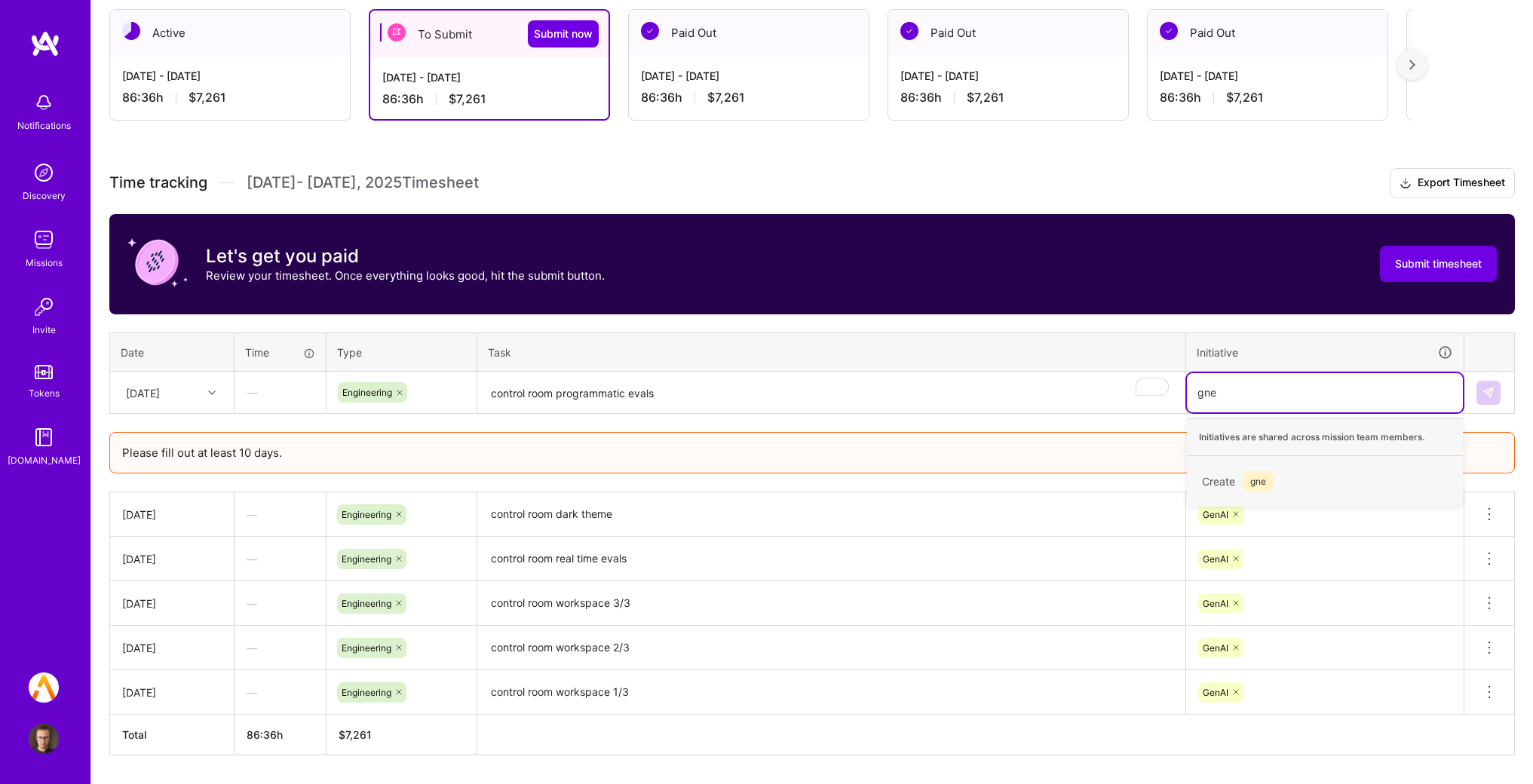
type input "gne"
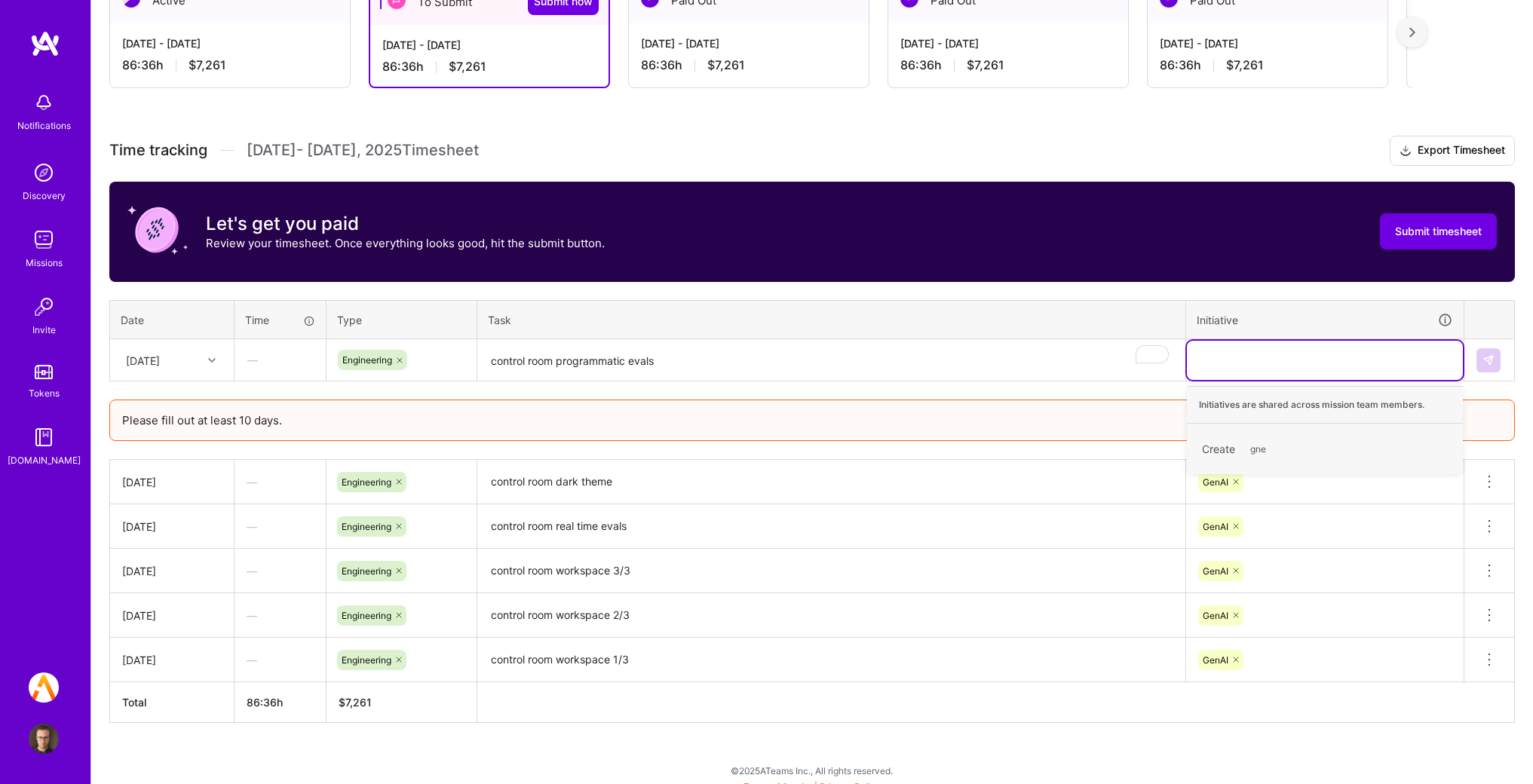
click at [1260, 502] on div "GenAI" at bounding box center [1325, 482] width 278 height 39
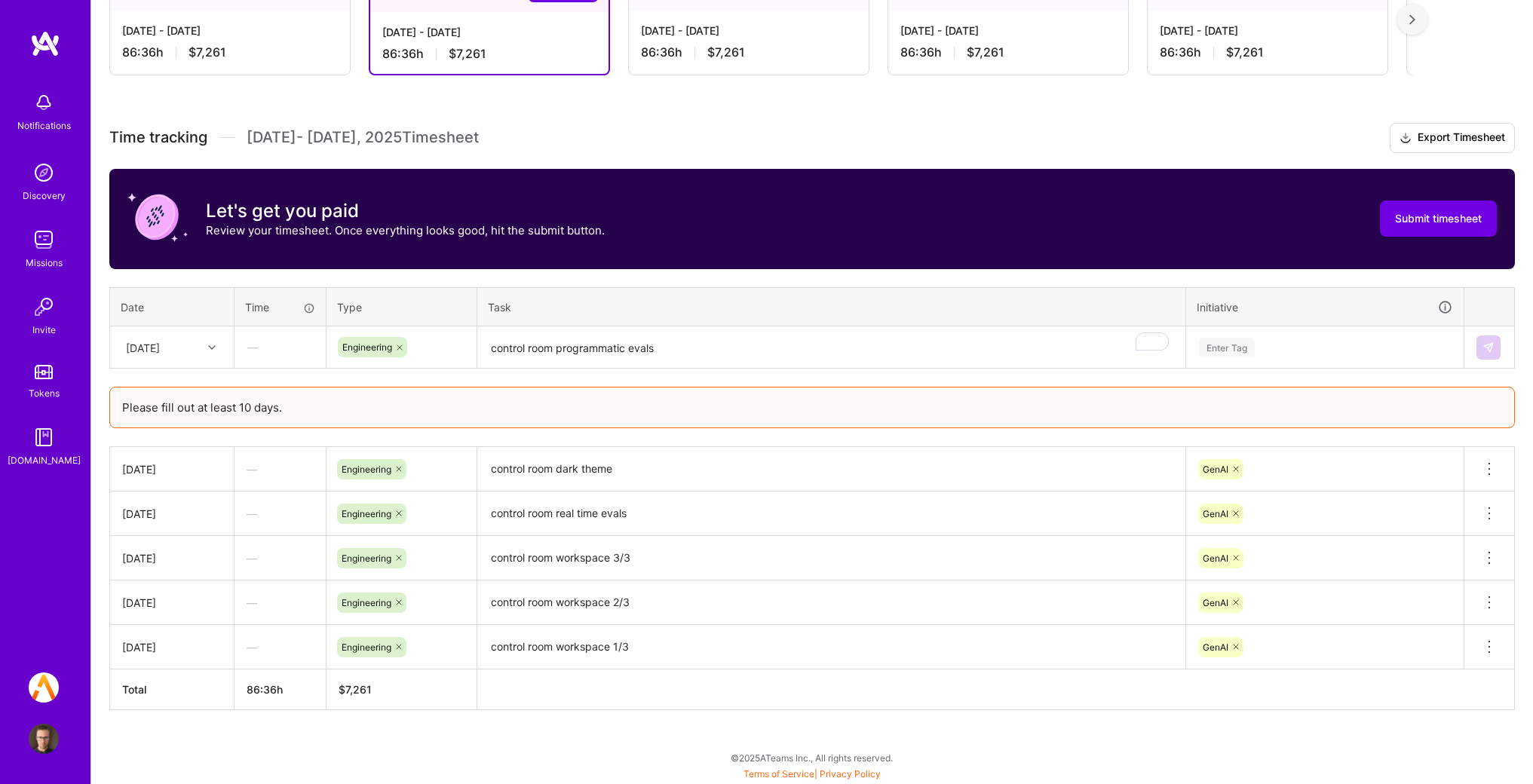
click at [1354, 297] on th "Initiative" at bounding box center [1325, 306] width 279 height 39
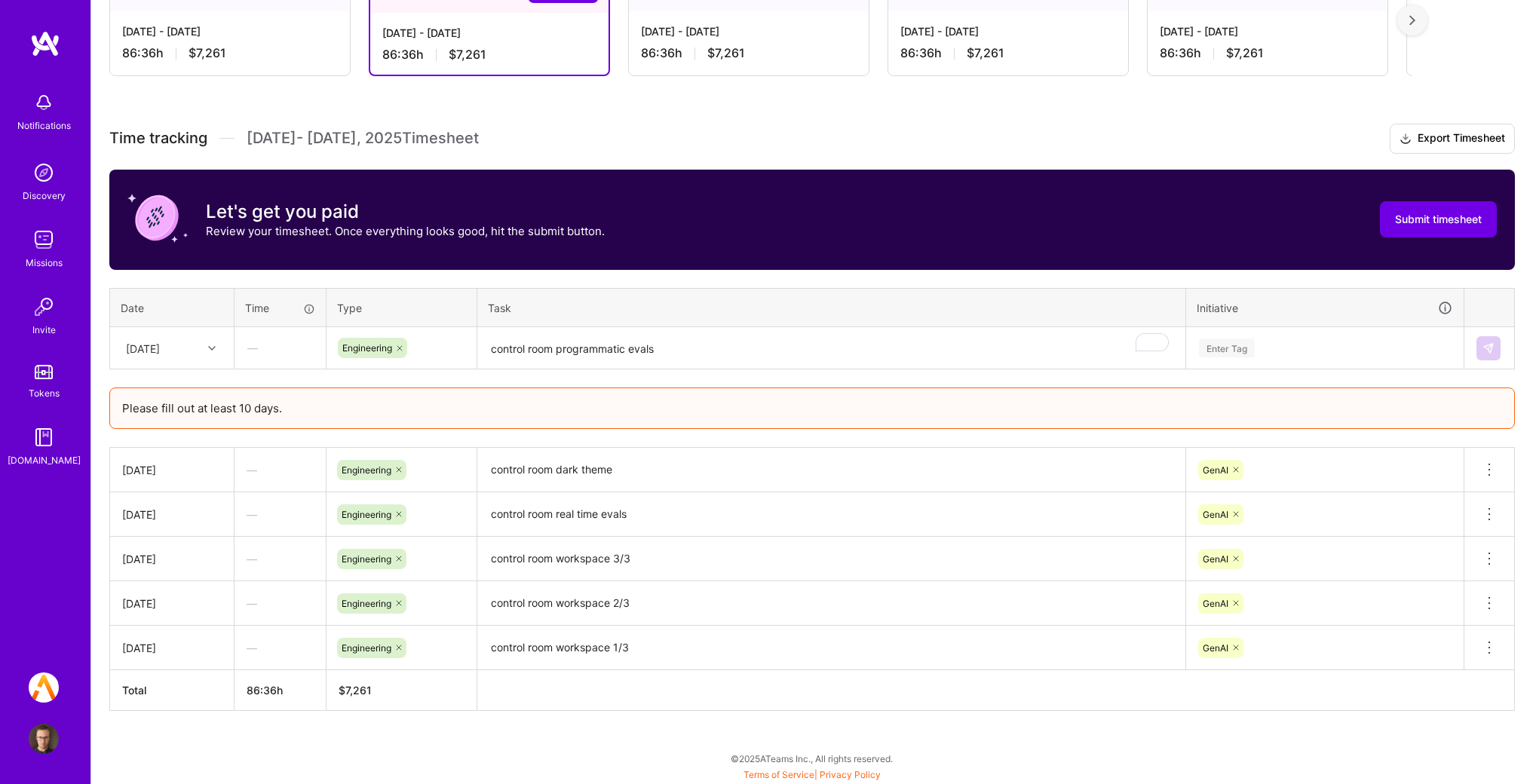
click at [1335, 342] on div "Enter Tag" at bounding box center [1325, 348] width 255 height 19
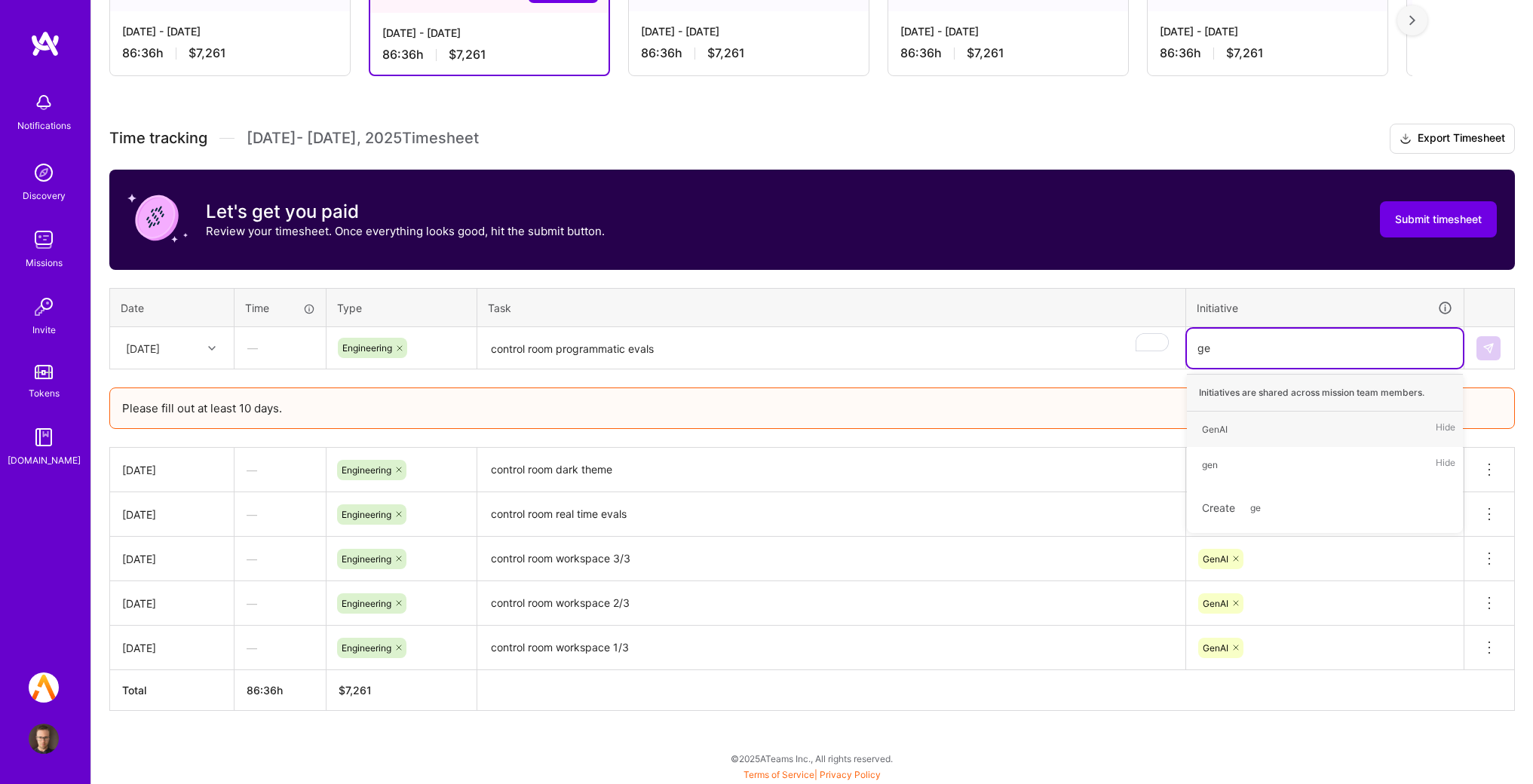
type input "gen"
click at [1266, 415] on div "GenAI Hide" at bounding box center [1325, 429] width 276 height 35
click at [1478, 341] on button at bounding box center [1489, 349] width 24 height 24
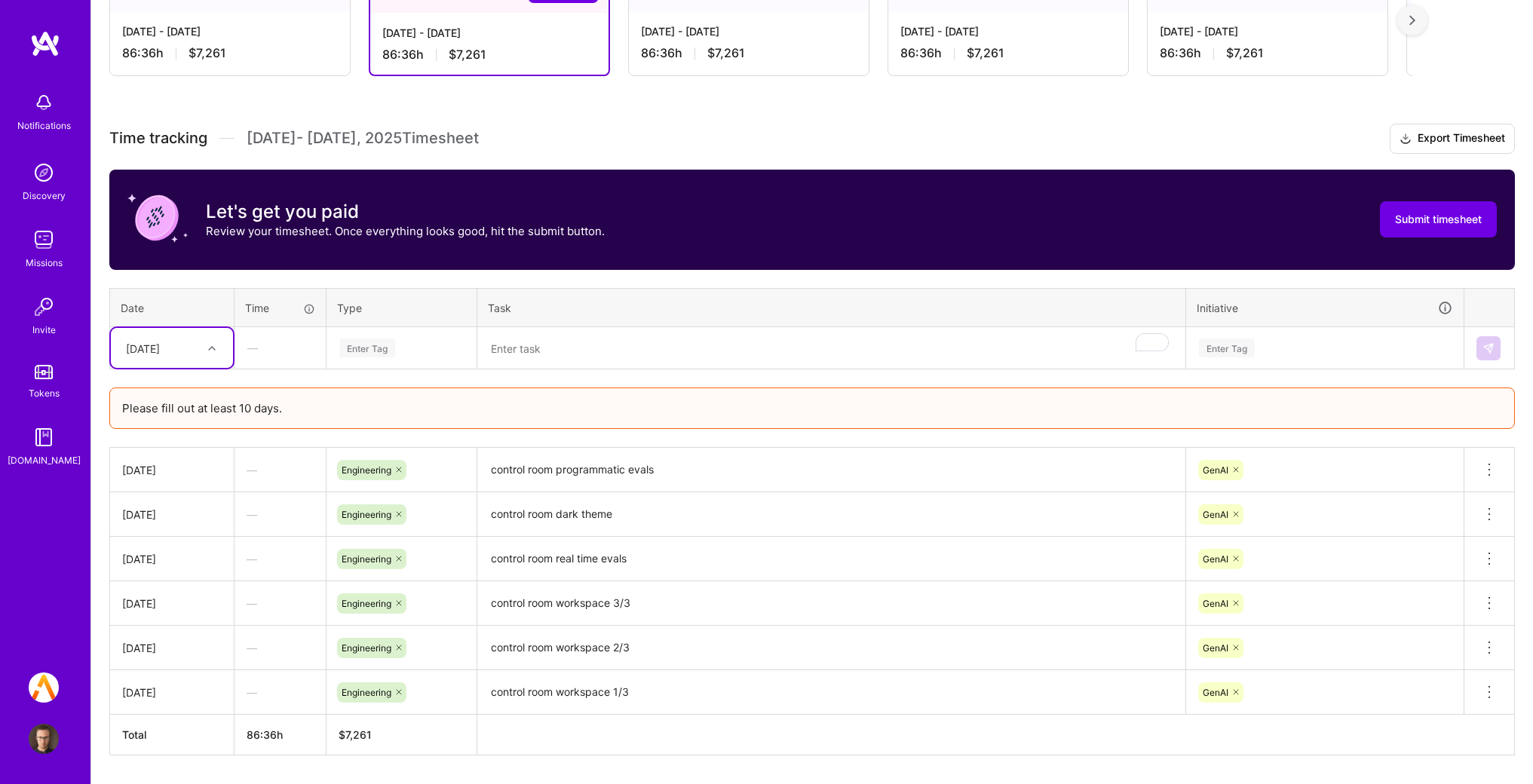
scroll to position [386, 0]
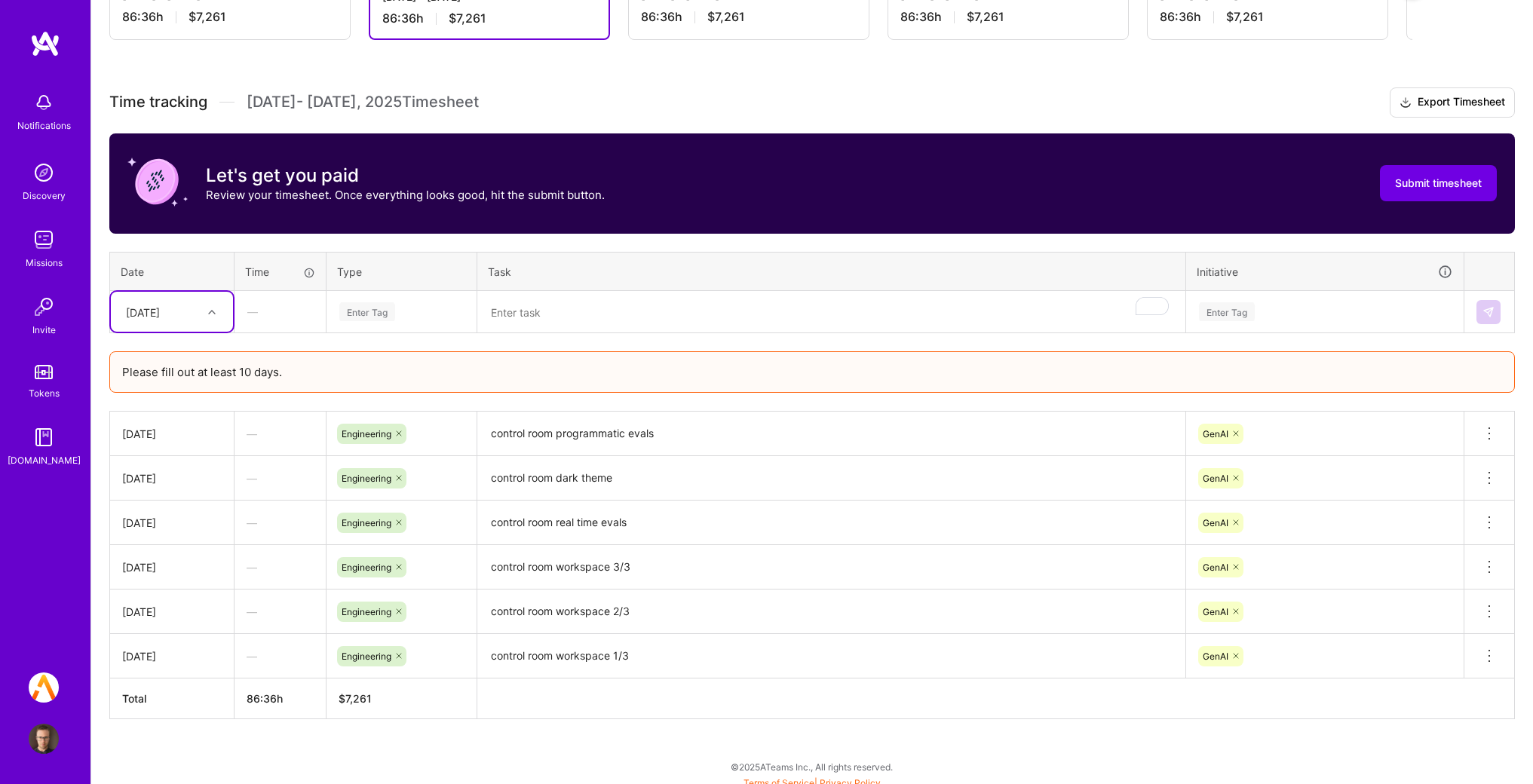
click at [160, 305] on div "[DATE]" at bounding box center [143, 311] width 34 height 16
click at [184, 555] on div "[DATE]" at bounding box center [172, 550] width 122 height 28
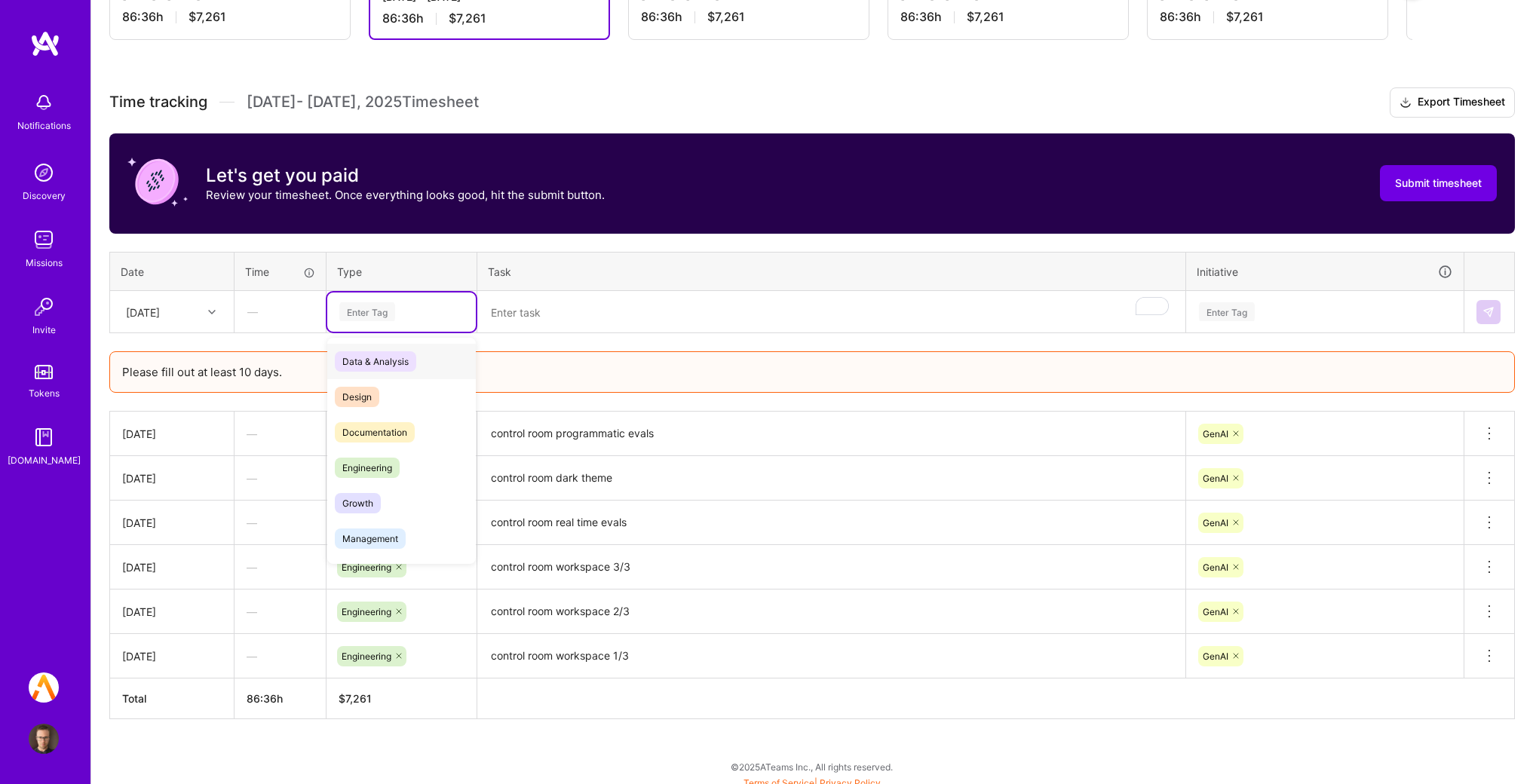
click at [432, 321] on div "Enter Tag" at bounding box center [402, 311] width 149 height 39
type input "eng"
click at [412, 353] on div "Engineering" at bounding box center [402, 361] width 149 height 35
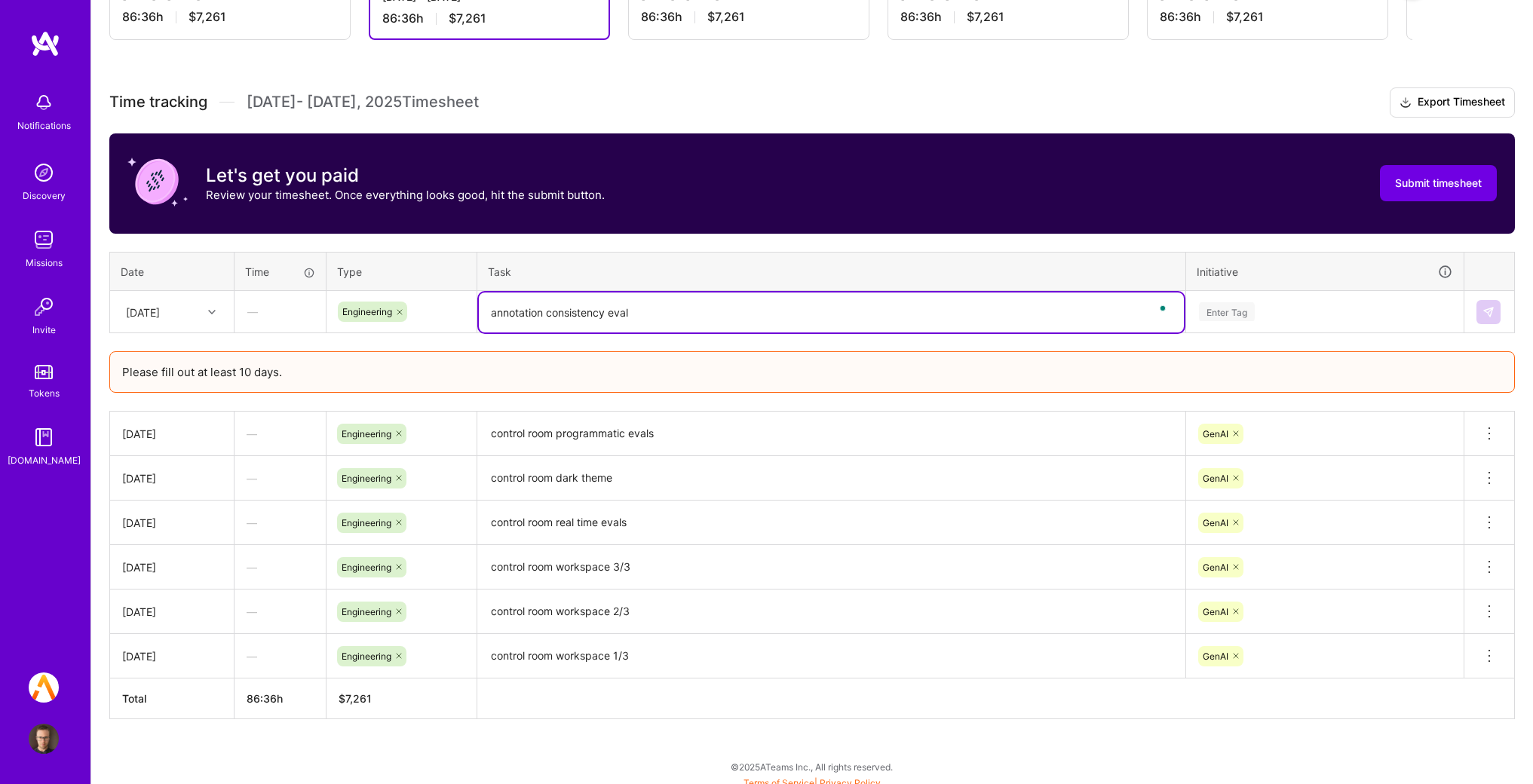
type textarea "annotation consistency eval"
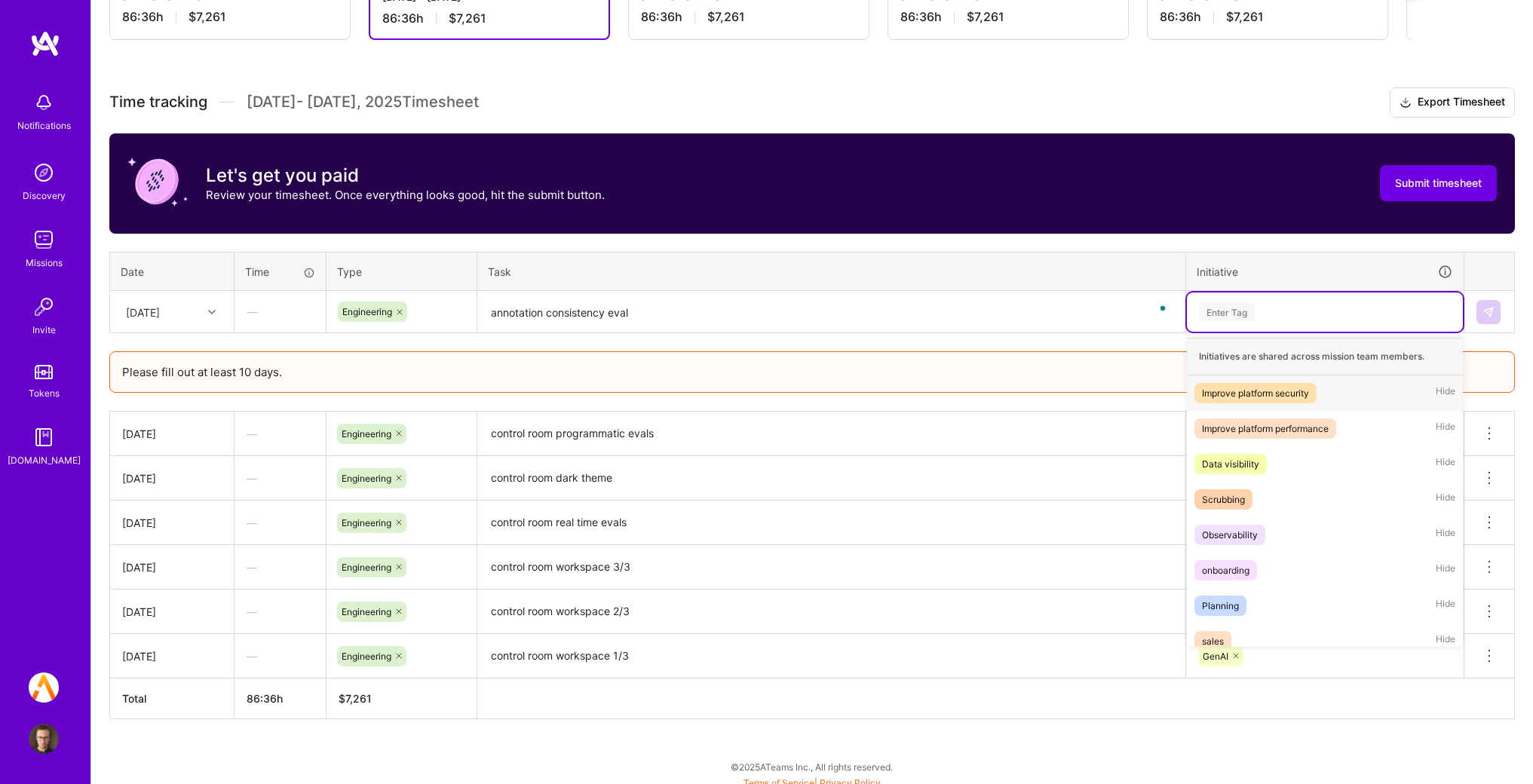
click at [1228, 303] on div "Enter Tag" at bounding box center [1227, 311] width 56 height 24
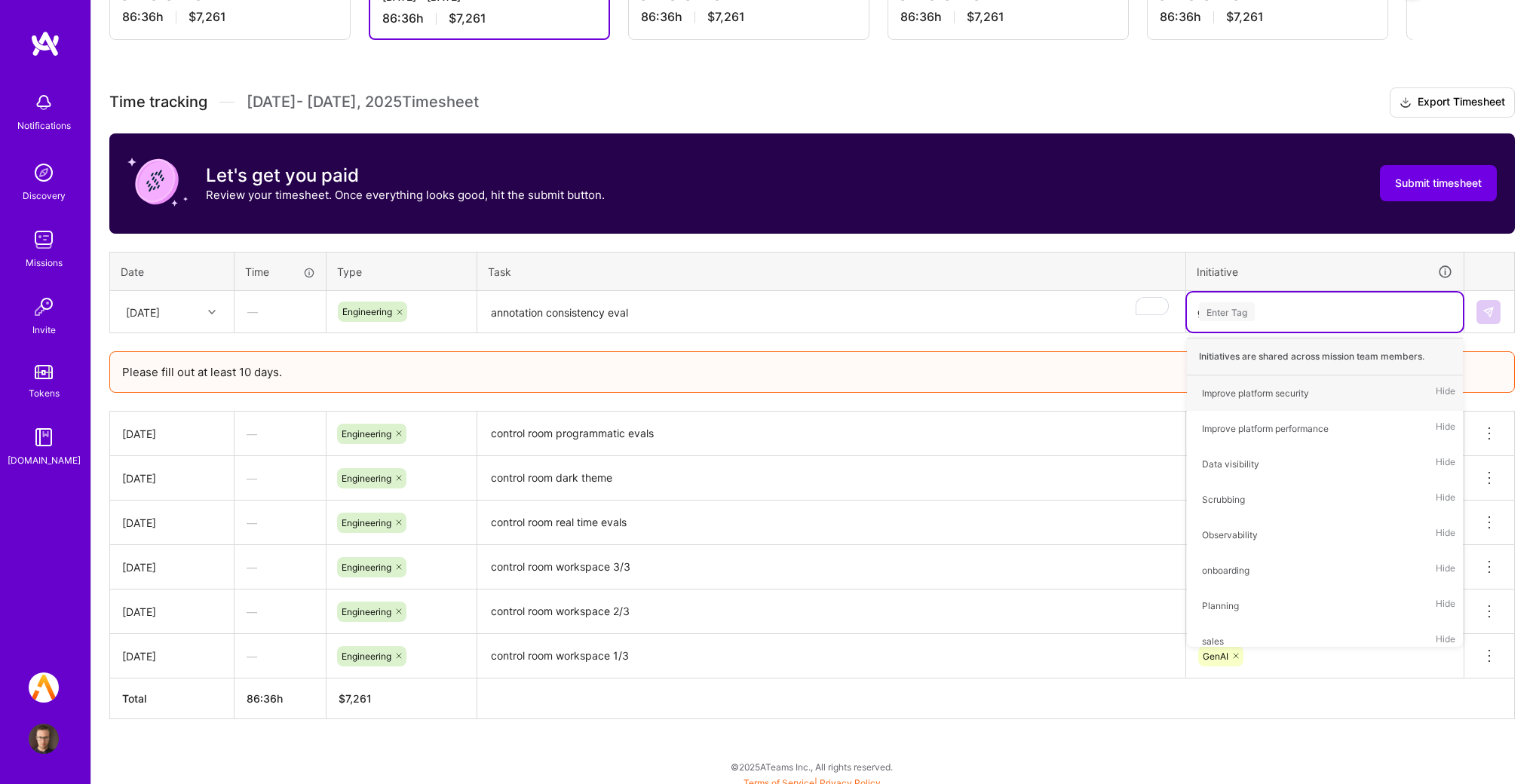
type input "gen"
click at [1235, 392] on div "GenAI Hide" at bounding box center [1325, 393] width 276 height 35
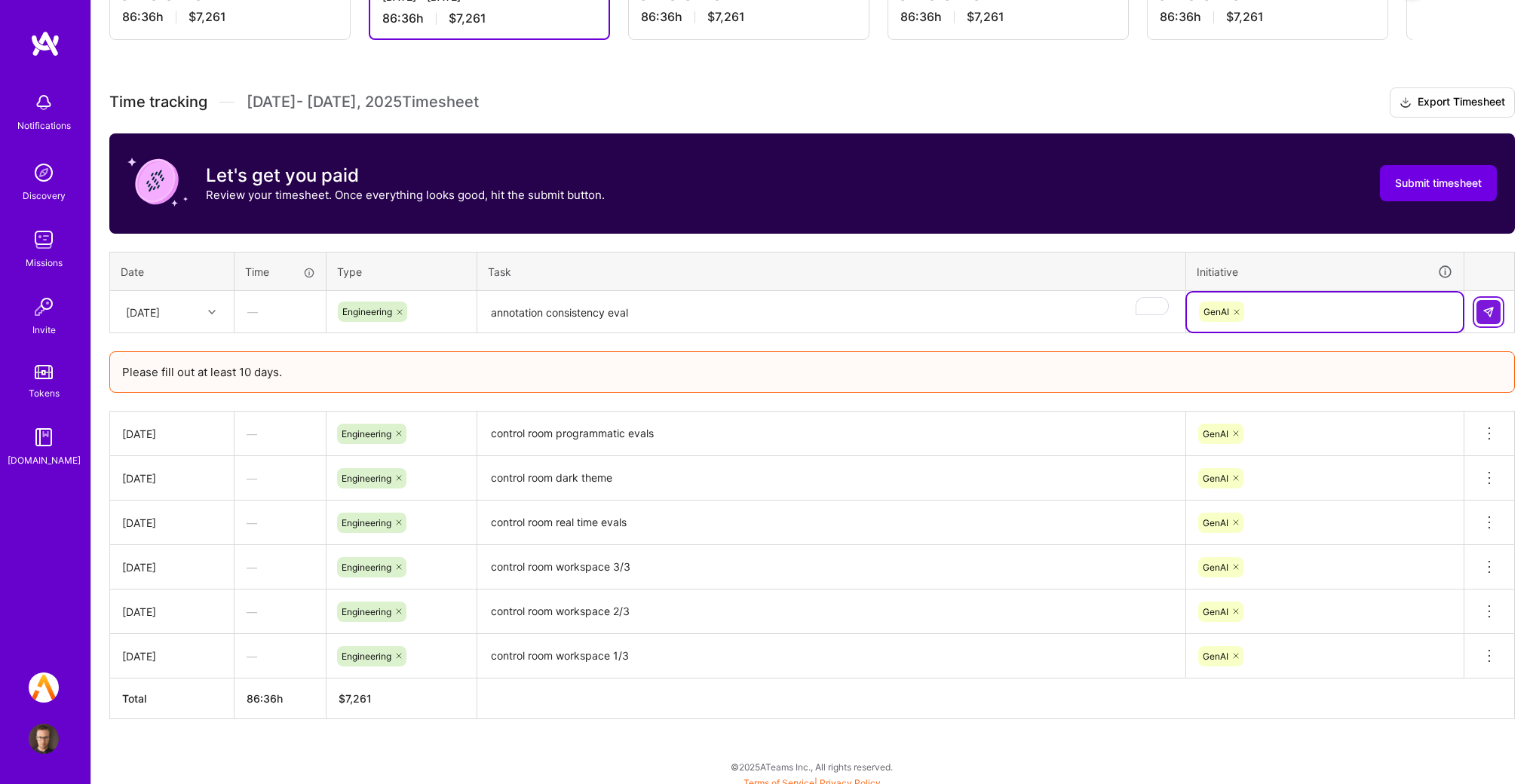
click at [1480, 304] on button at bounding box center [1489, 312] width 24 height 24
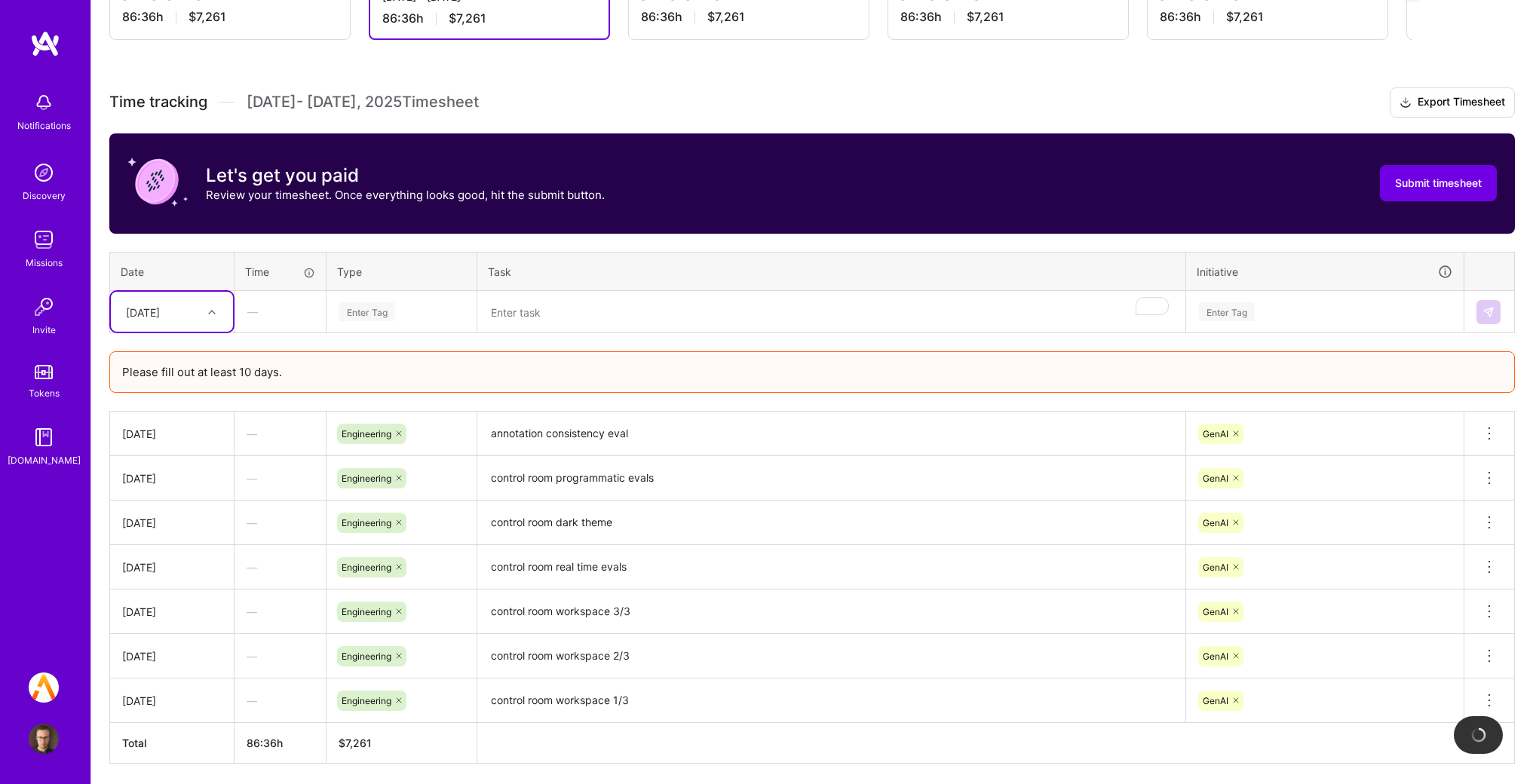
scroll to position [438, 0]
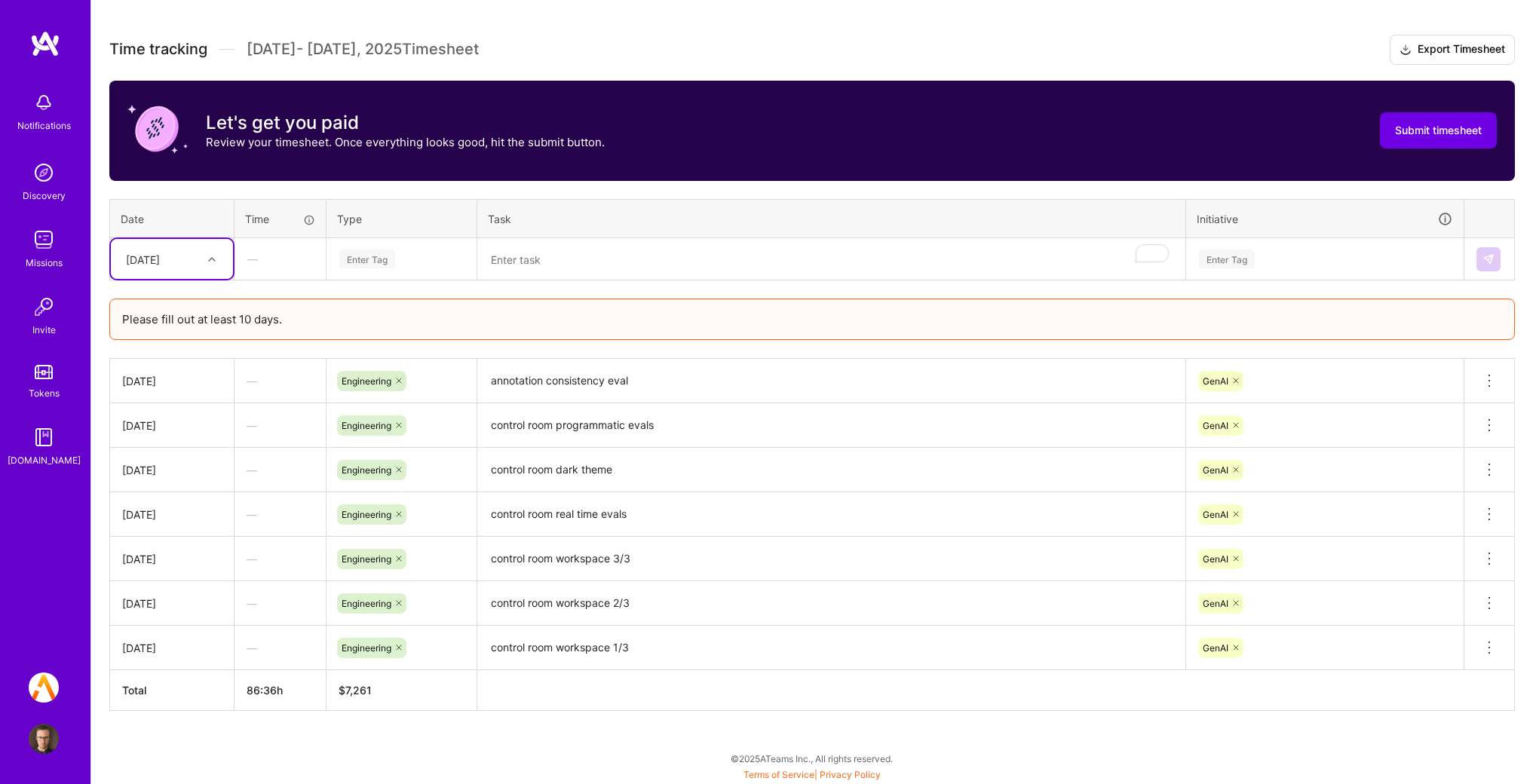
click at [195, 267] on div "[DATE]" at bounding box center [160, 259] width 84 height 25
click at [187, 468] on div "[DATE]" at bounding box center [172, 469] width 122 height 28
click at [379, 271] on div "Enter Tag" at bounding box center [402, 259] width 149 height 39
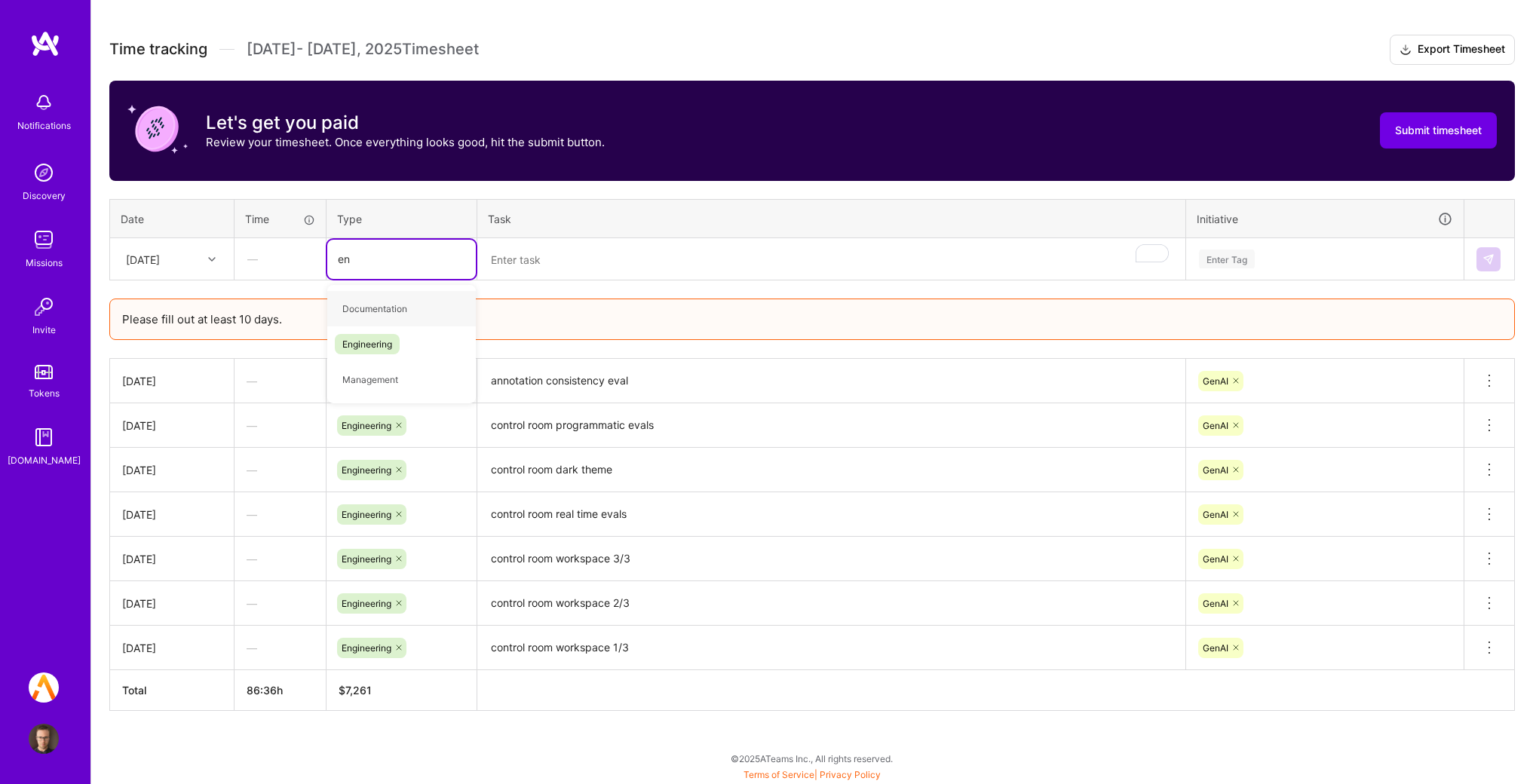
type input "eng"
click at [376, 313] on span "Engineering" at bounding box center [367, 308] width 65 height 21
click at [602, 263] on textarea "To enrich screen reader interactions, please activate Accessibility in Grammarl…" at bounding box center [831, 260] width 705 height 40
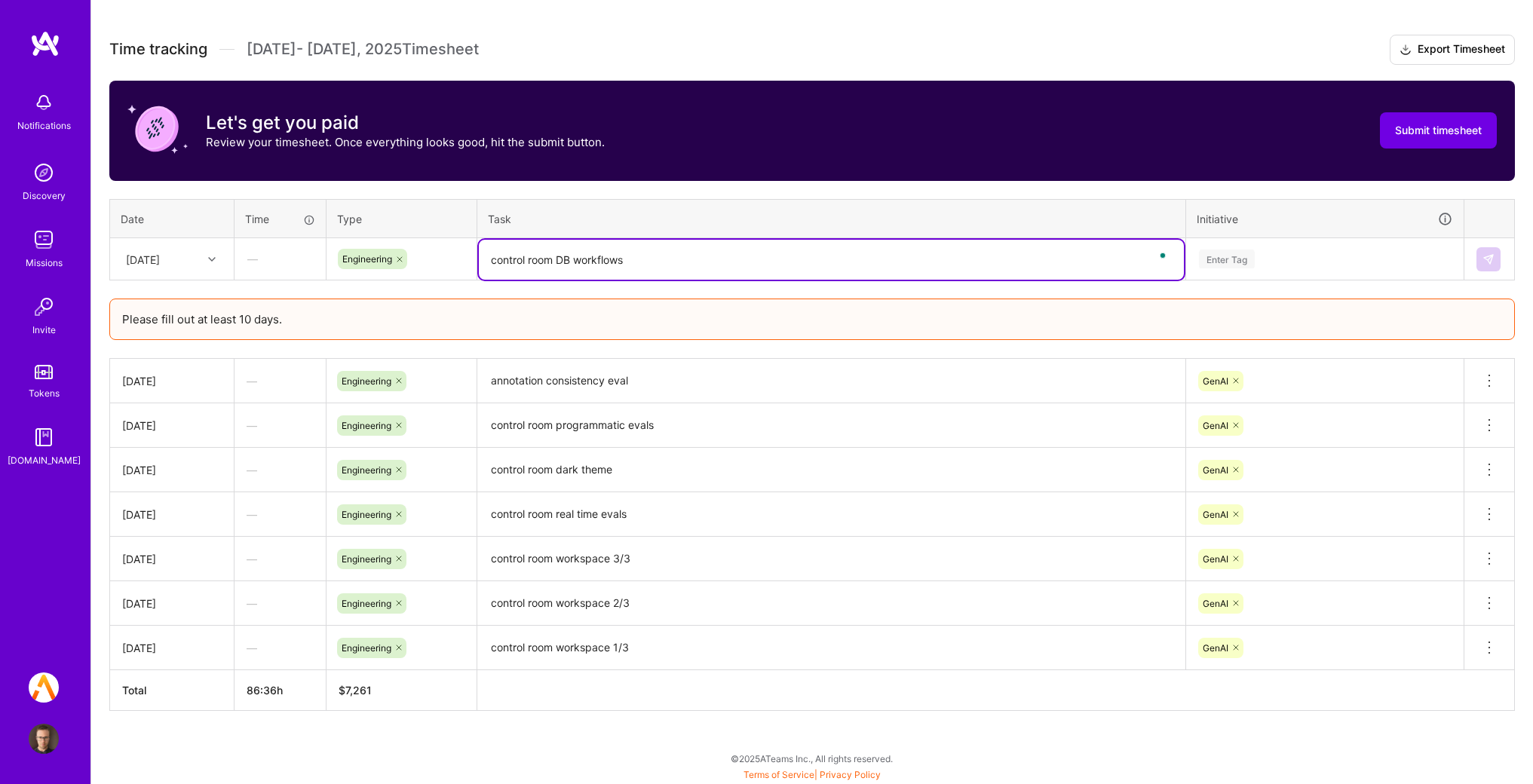
type textarea "control room DB workflows"
click at [1299, 270] on div "Enter Tag" at bounding box center [1325, 259] width 276 height 39
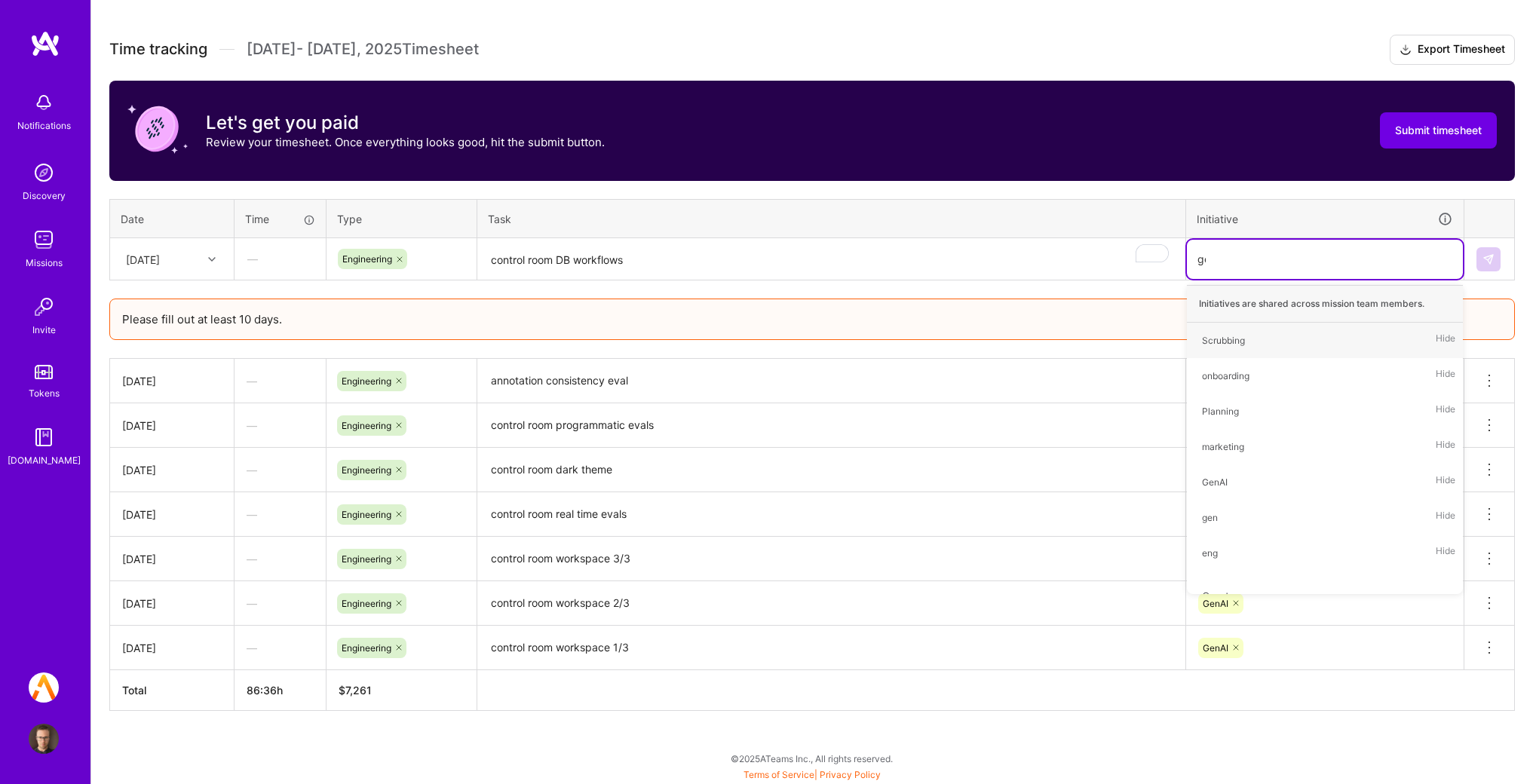
type input "gen"
click at [1247, 339] on div "GenAI Hide" at bounding box center [1325, 340] width 276 height 35
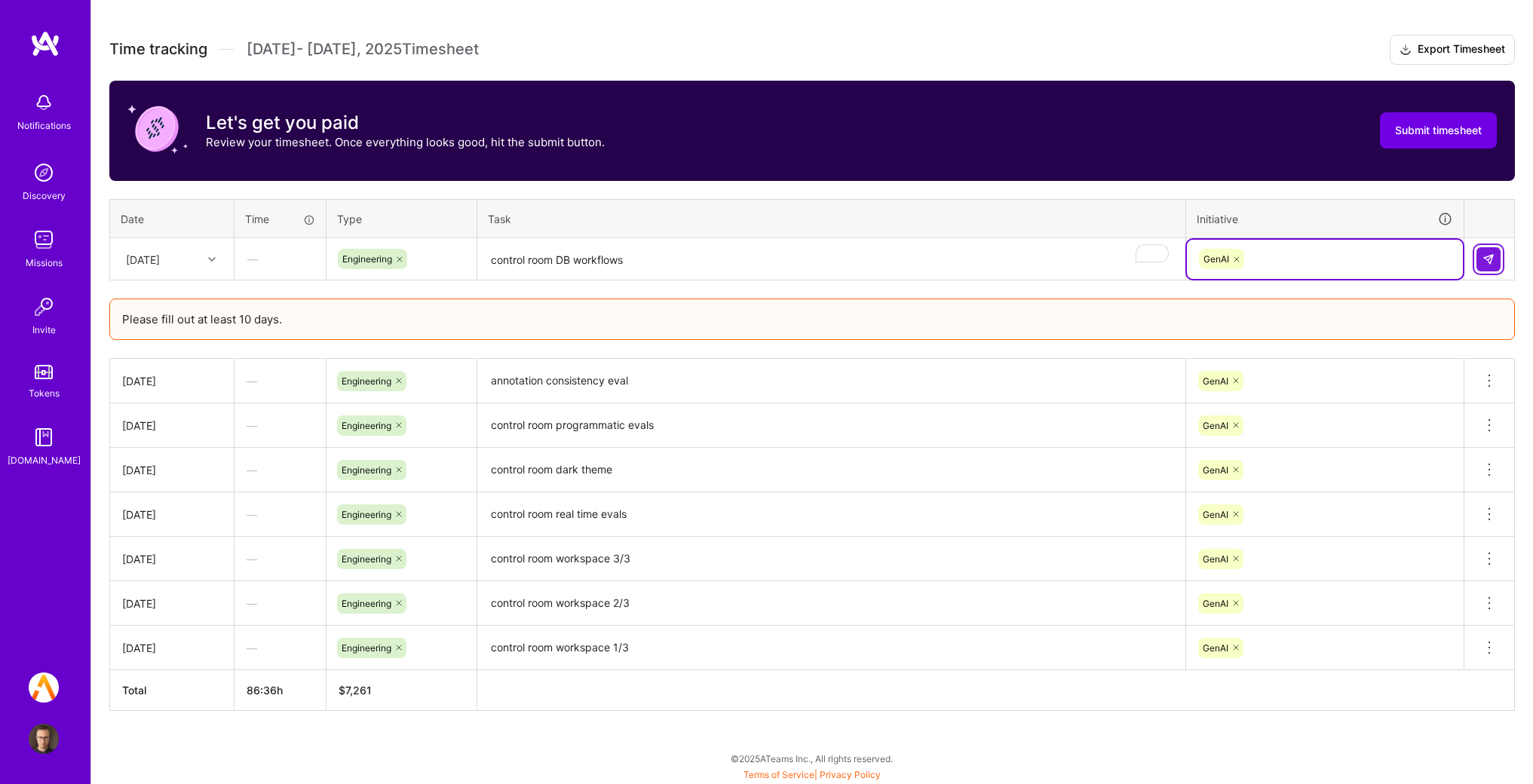
click at [1497, 262] on button at bounding box center [1489, 260] width 24 height 24
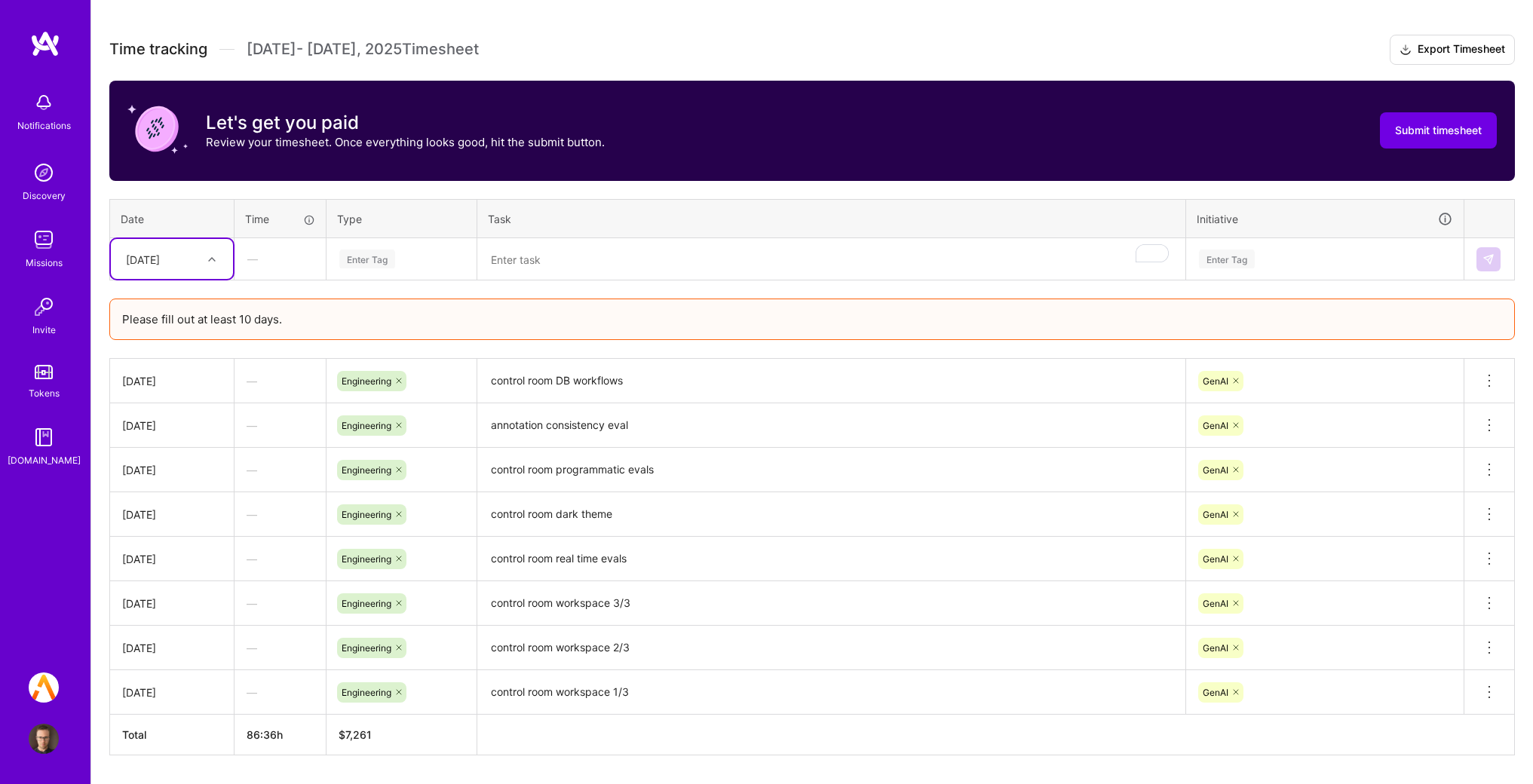
click at [188, 253] on div "[DATE]" at bounding box center [160, 259] width 84 height 25
click at [164, 494] on div "[DATE]" at bounding box center [172, 495] width 122 height 28
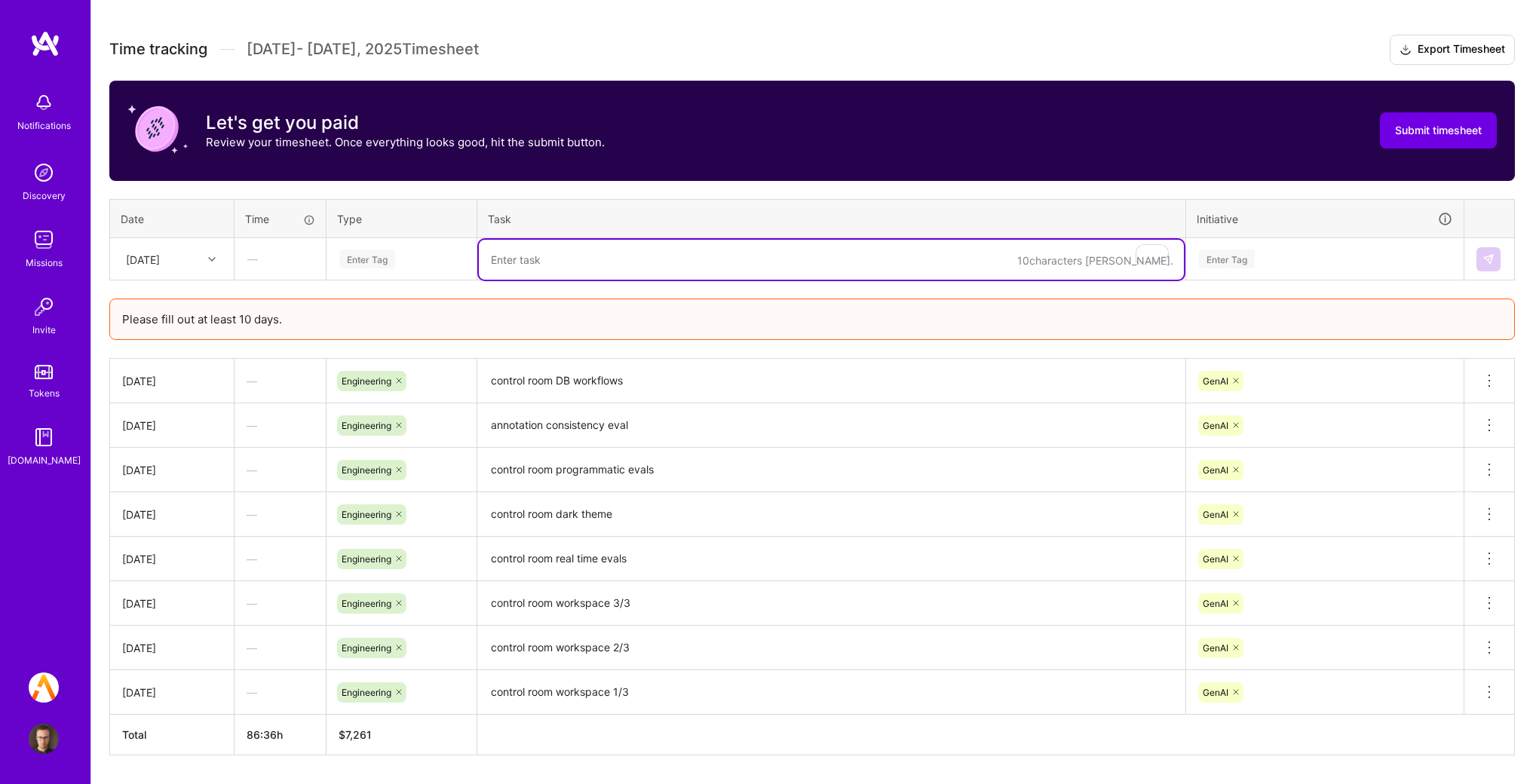
click at [540, 267] on textarea "To enrich screen reader interactions, please activate Accessibility in Grammarl…" at bounding box center [831, 260] width 705 height 40
type textarea "wanna"
type textarea "vanna ai observability"
click at [1331, 214] on div "Initiative" at bounding box center [1325, 219] width 257 height 18
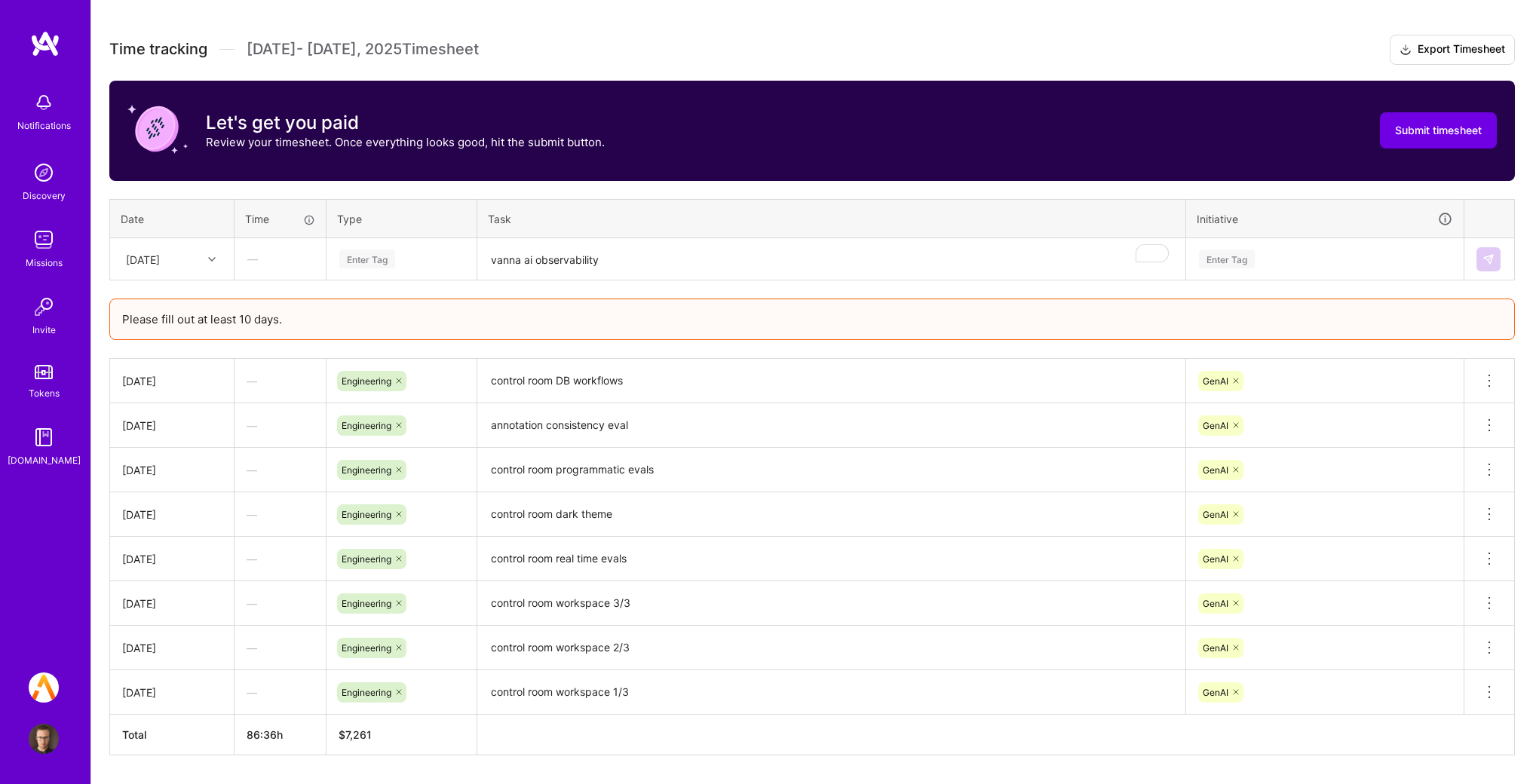
click at [1306, 260] on div "Enter Tag" at bounding box center [1325, 259] width 255 height 19
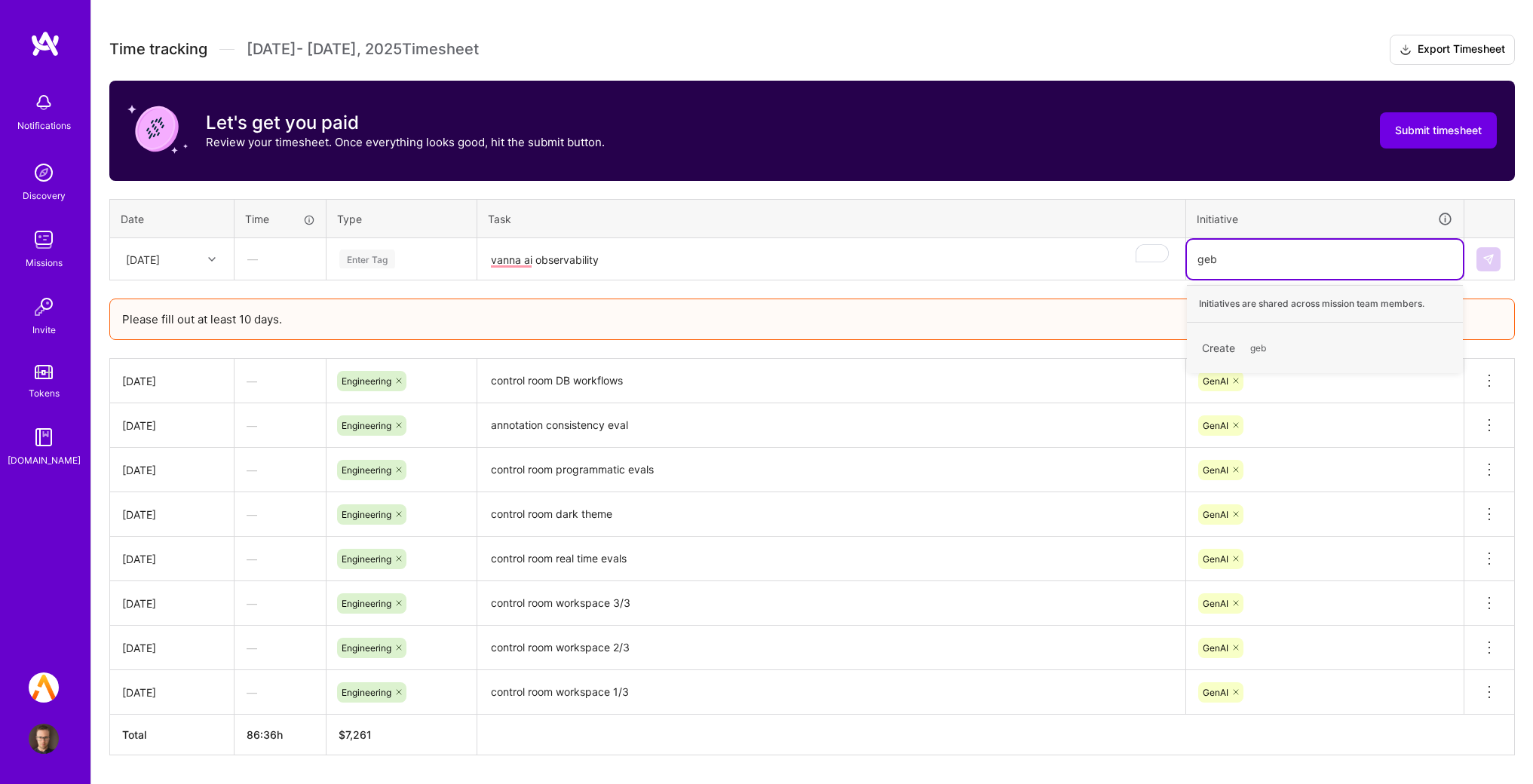
type input "ge"
click at [1290, 338] on div "GenAI Hide" at bounding box center [1325, 340] width 276 height 35
click at [360, 257] on div "Enter Tag" at bounding box center [367, 259] width 56 height 24
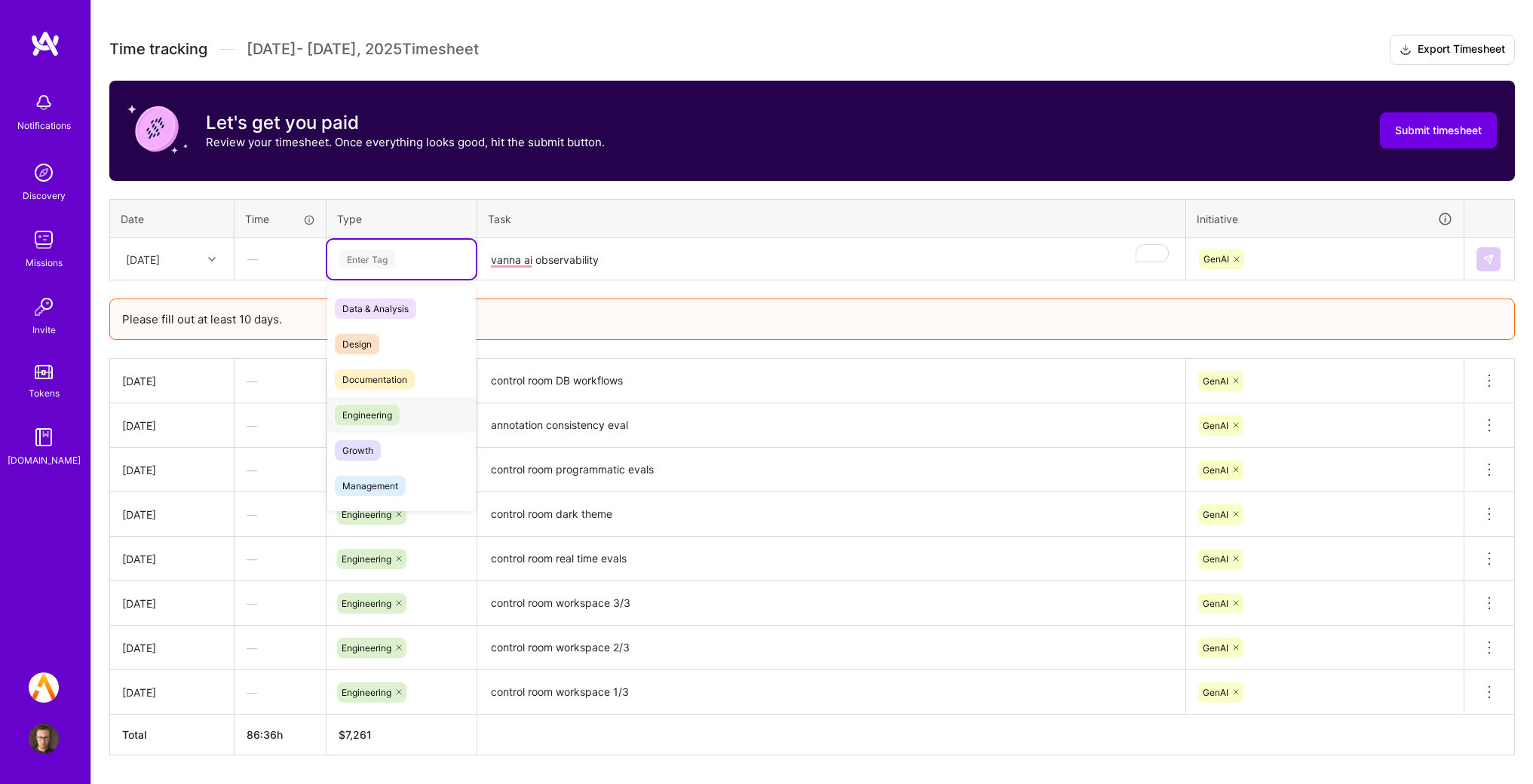
click at [371, 405] on span "Engineering" at bounding box center [367, 415] width 65 height 21
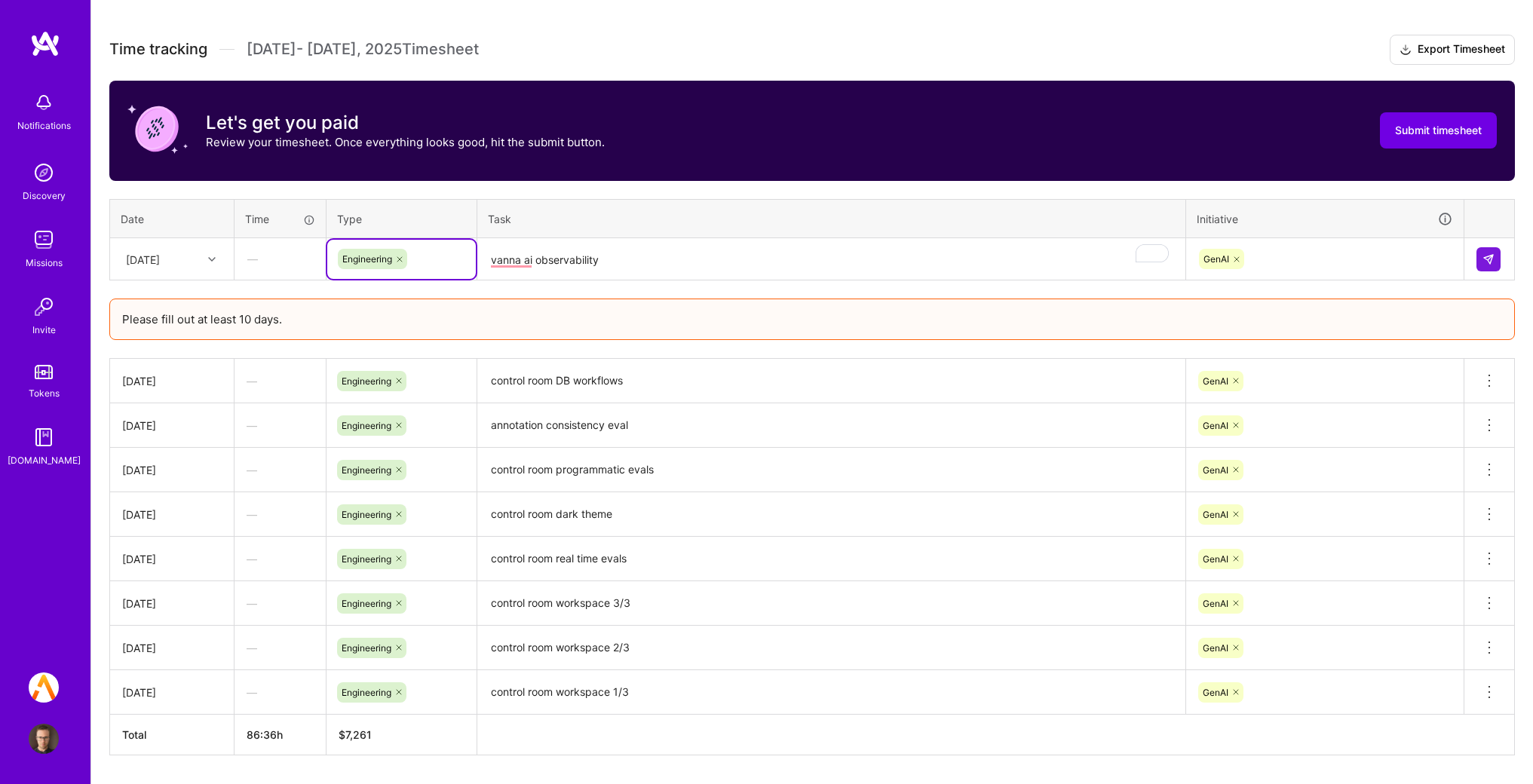
click at [1502, 250] on div at bounding box center [1489, 260] width 26 height 24
click at [1488, 256] on img at bounding box center [1489, 260] width 12 height 12
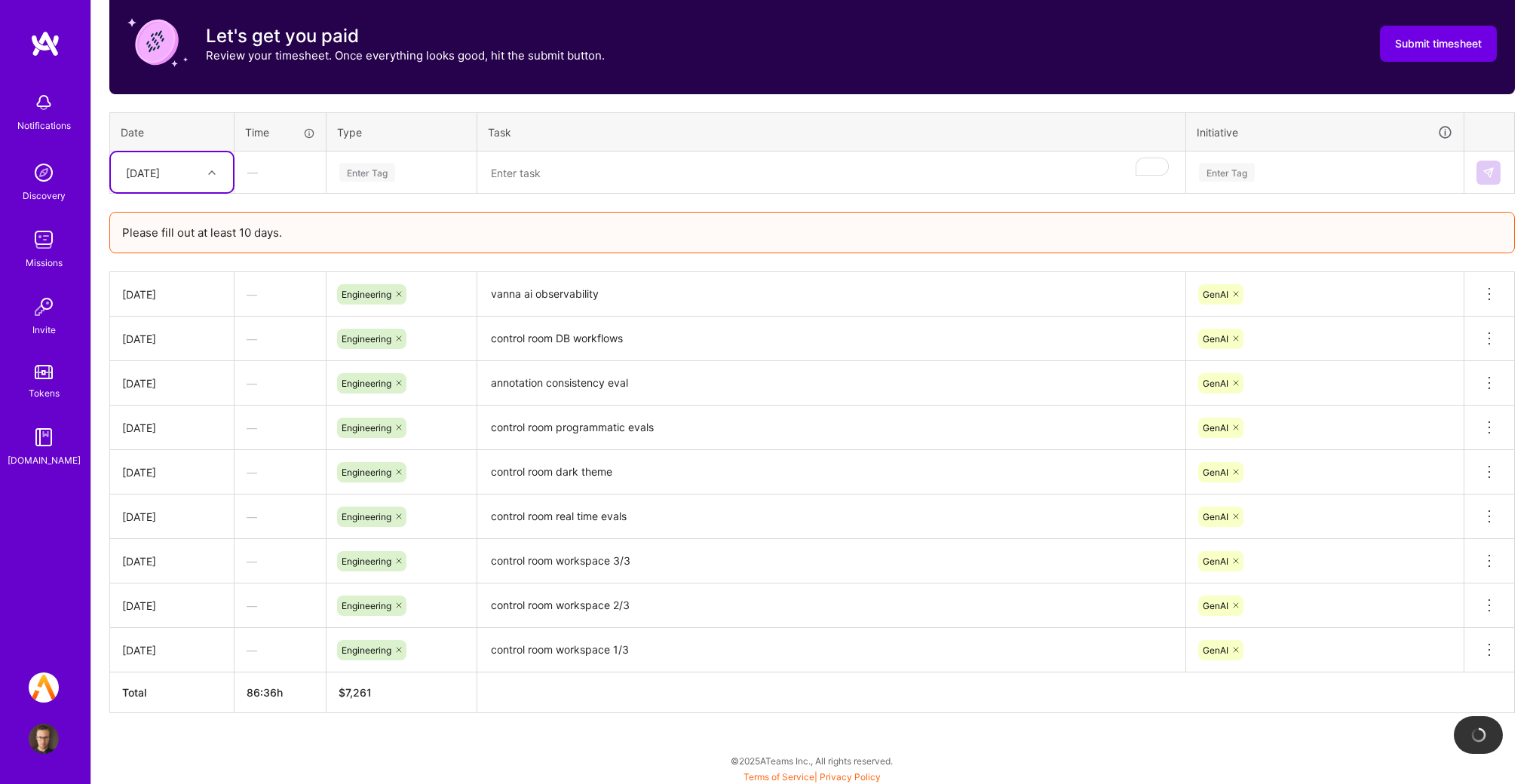
scroll to position [527, 0]
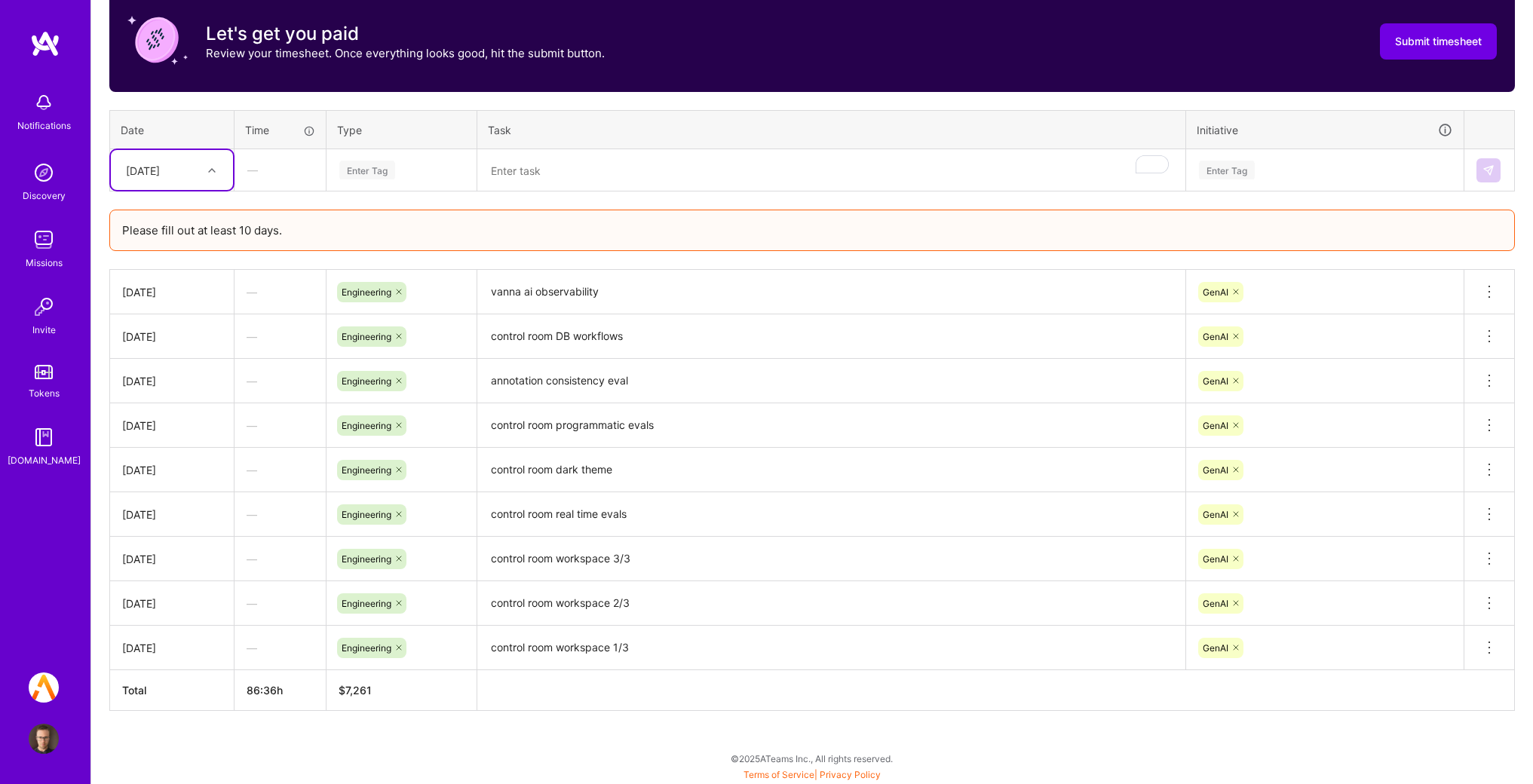
click at [224, 169] on div at bounding box center [214, 170] width 24 height 20
click at [177, 405] on div "[DATE]" at bounding box center [172, 403] width 122 height 28
click at [390, 173] on div "Enter Tag" at bounding box center [367, 169] width 56 height 24
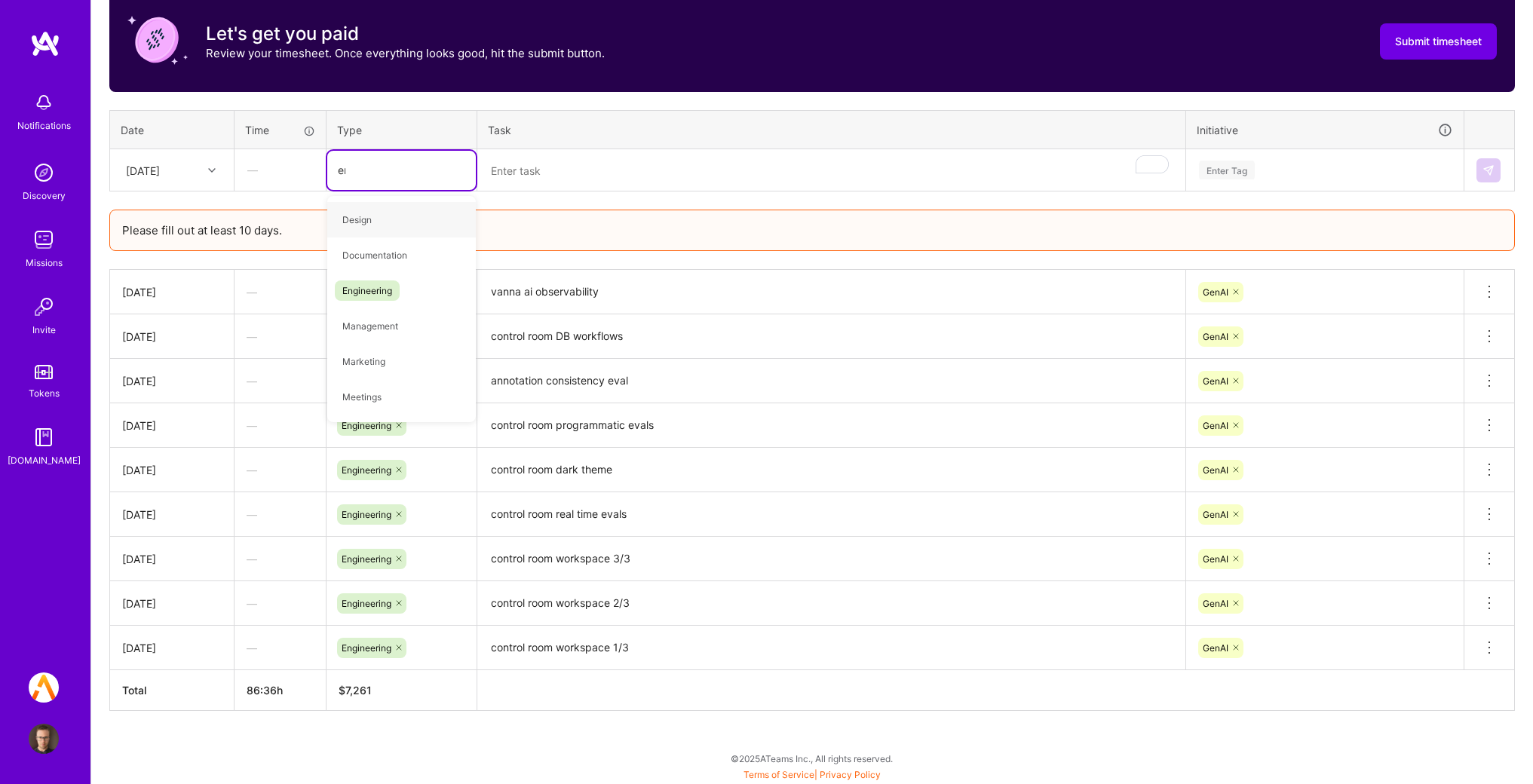
type input "eng"
click at [418, 219] on div "Engineering" at bounding box center [402, 220] width 149 height 35
click at [627, 161] on textarea "To enrich screen reader interactions, please activate Accessibility in Grammarl…" at bounding box center [831, 171] width 705 height 40
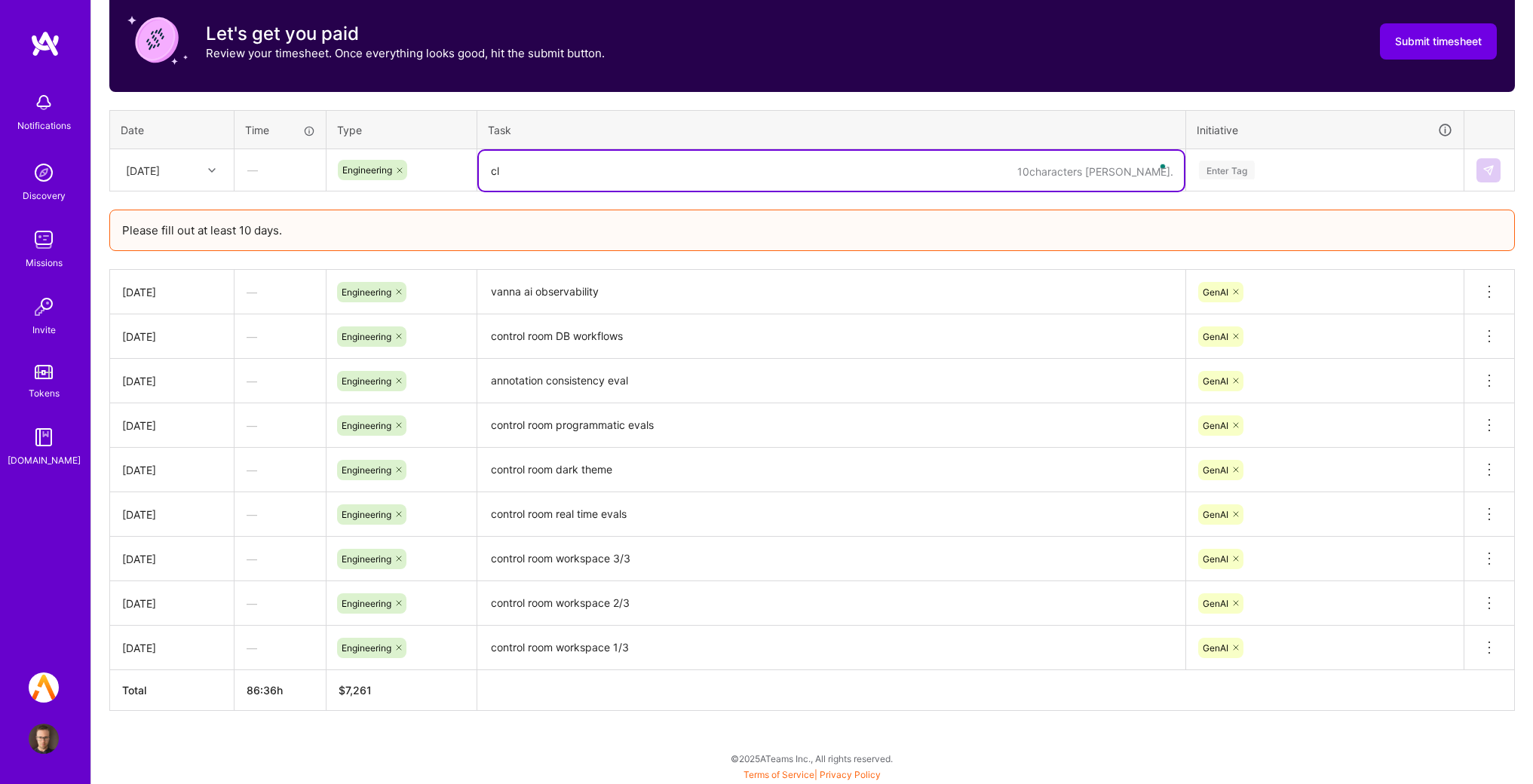
type textarea "c"
type textarea "code"
type textarea "llm code generation setup update"
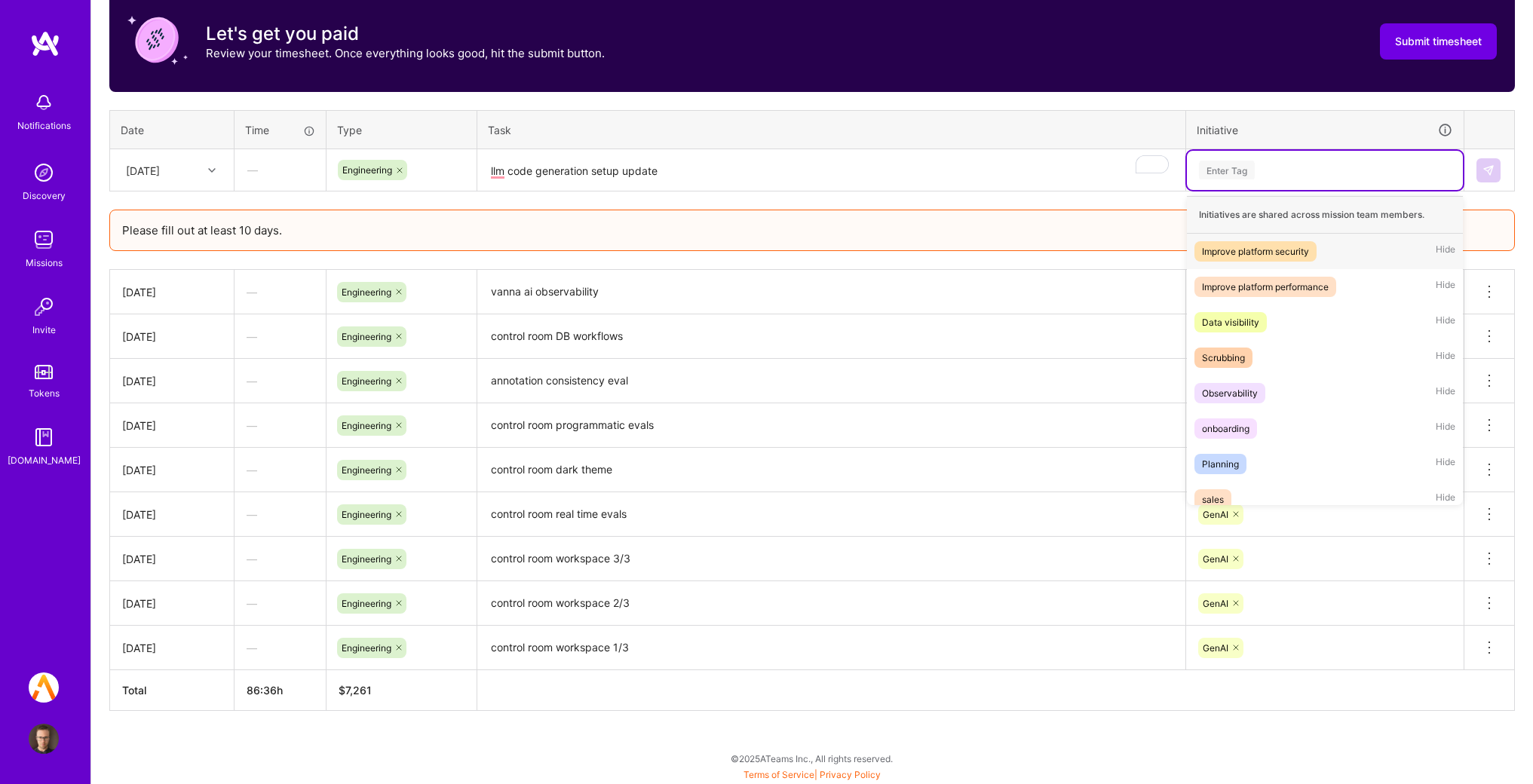
click at [1279, 165] on div "Enter Tag" at bounding box center [1325, 169] width 255 height 19
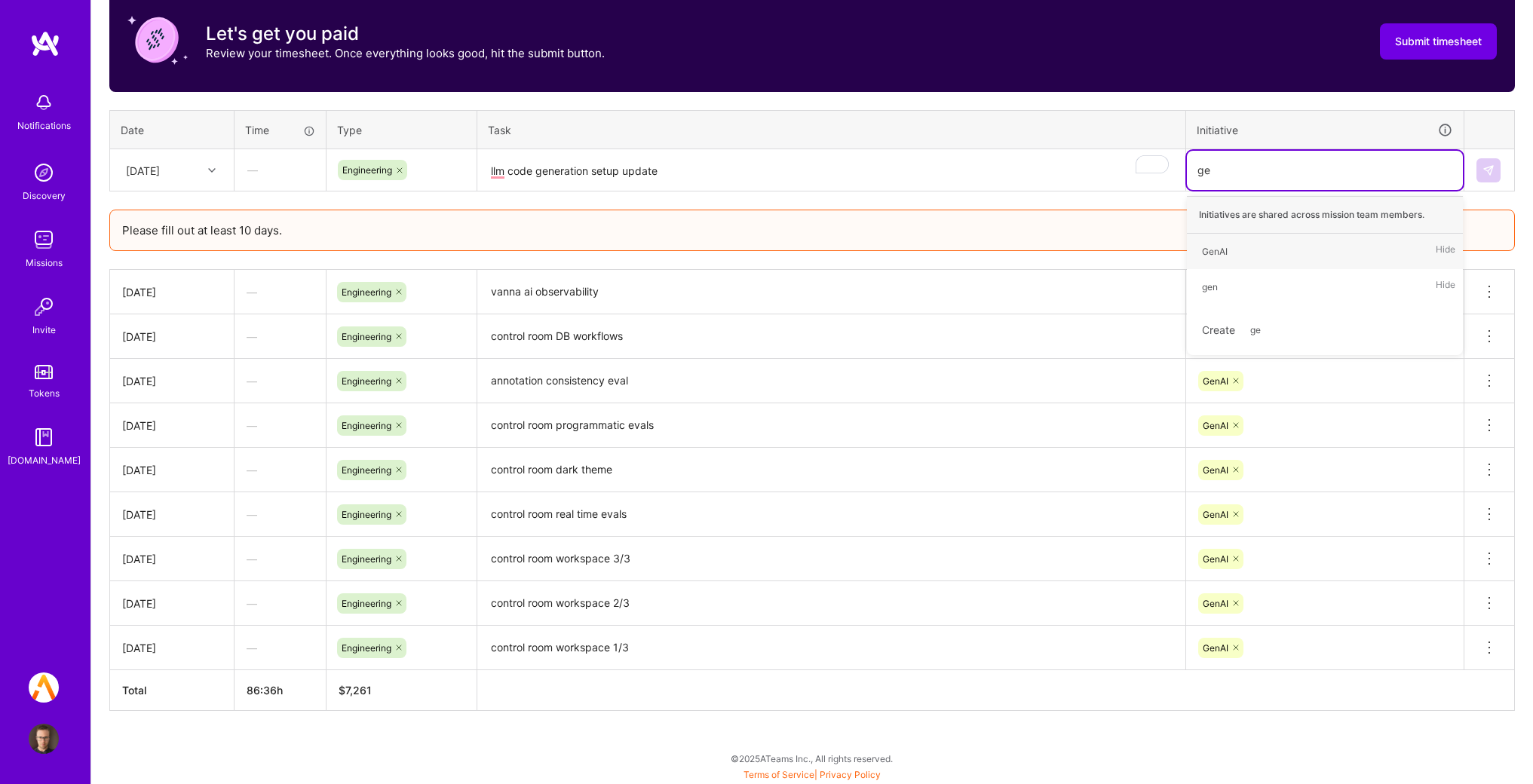
type input "gen"
click at [1244, 253] on div "GenAI Hide" at bounding box center [1325, 251] width 276 height 35
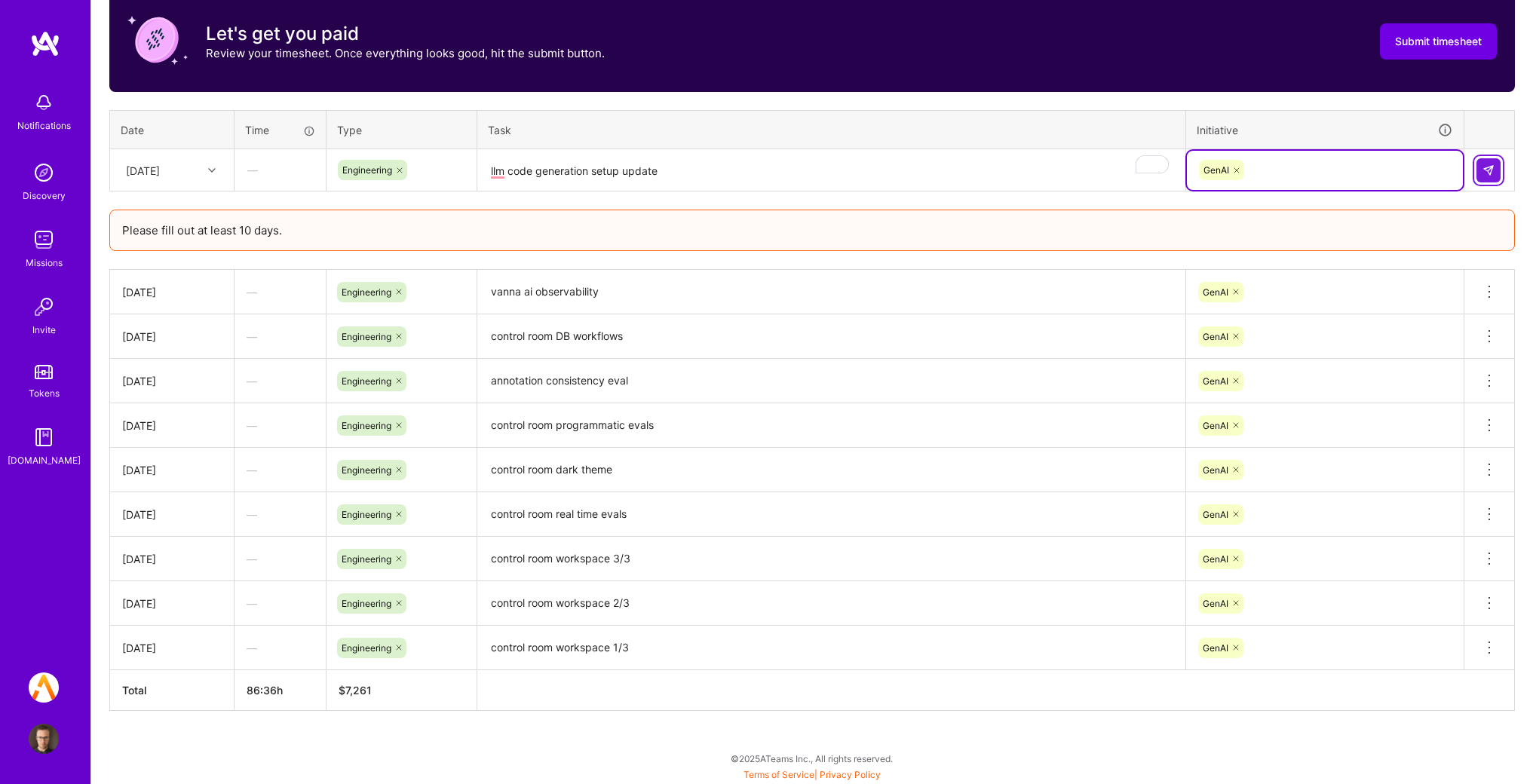
click at [1487, 169] on img at bounding box center [1489, 170] width 12 height 12
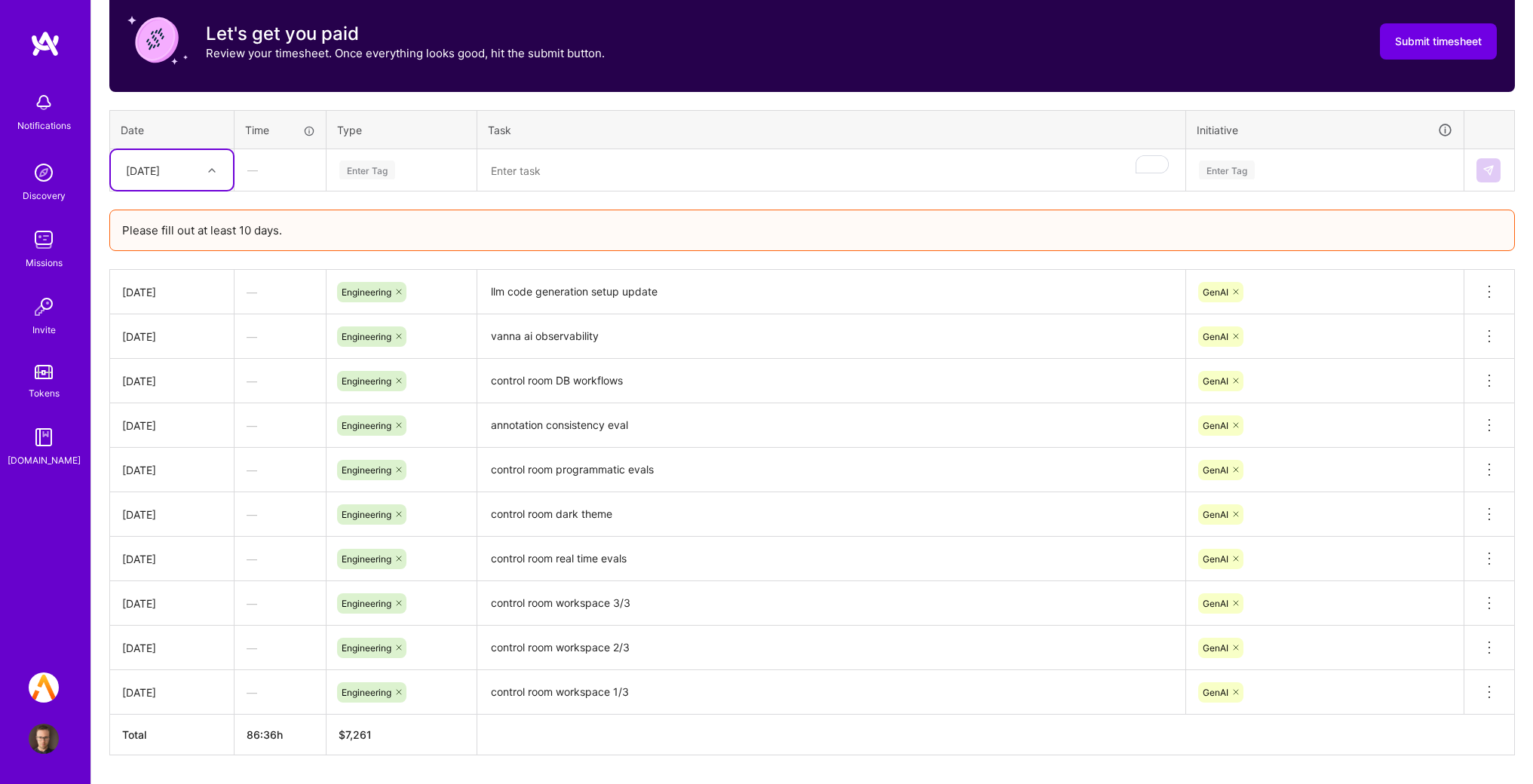
scroll to position [0, 0]
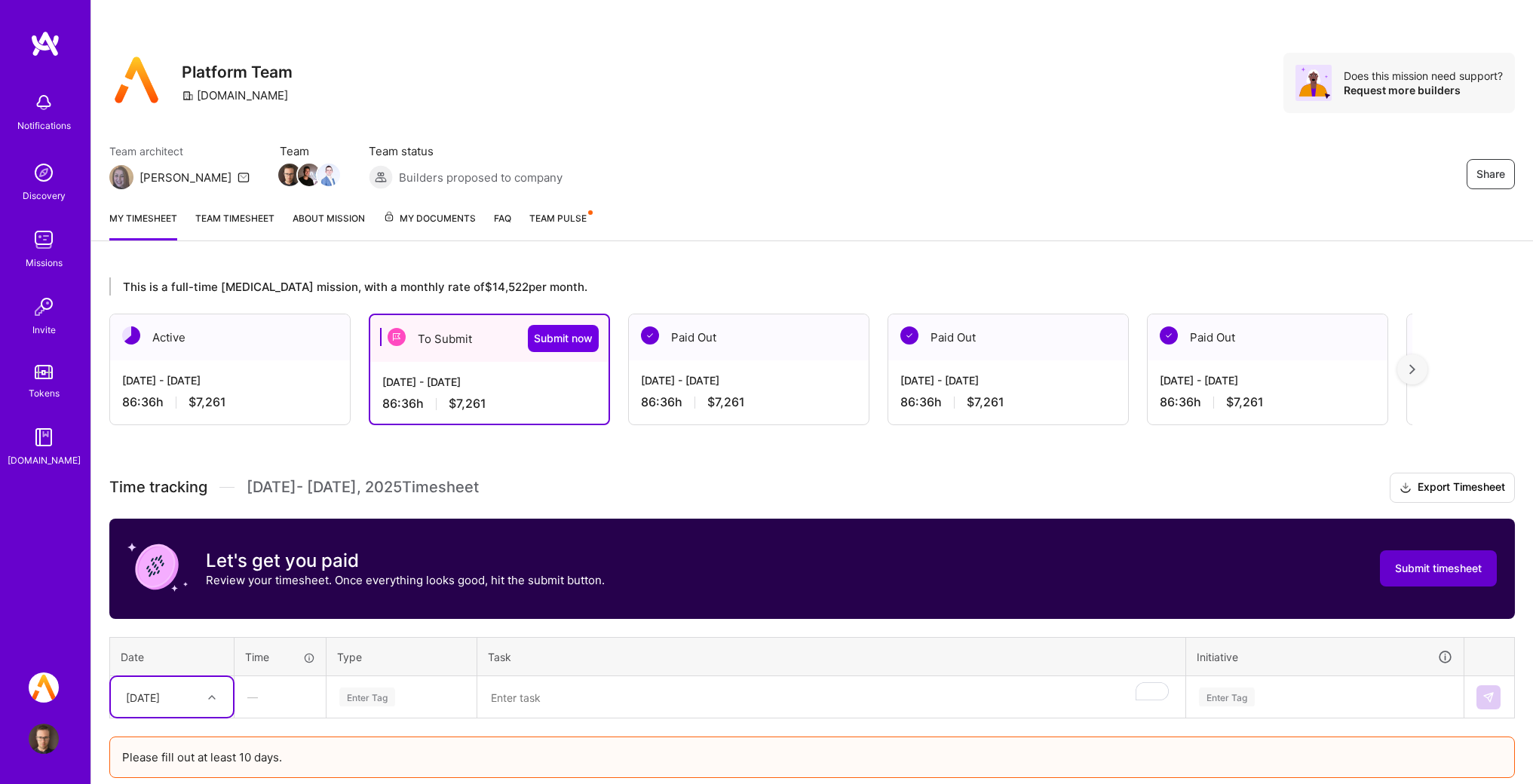
click at [1428, 570] on span "Submit timesheet" at bounding box center [1438, 569] width 87 height 15
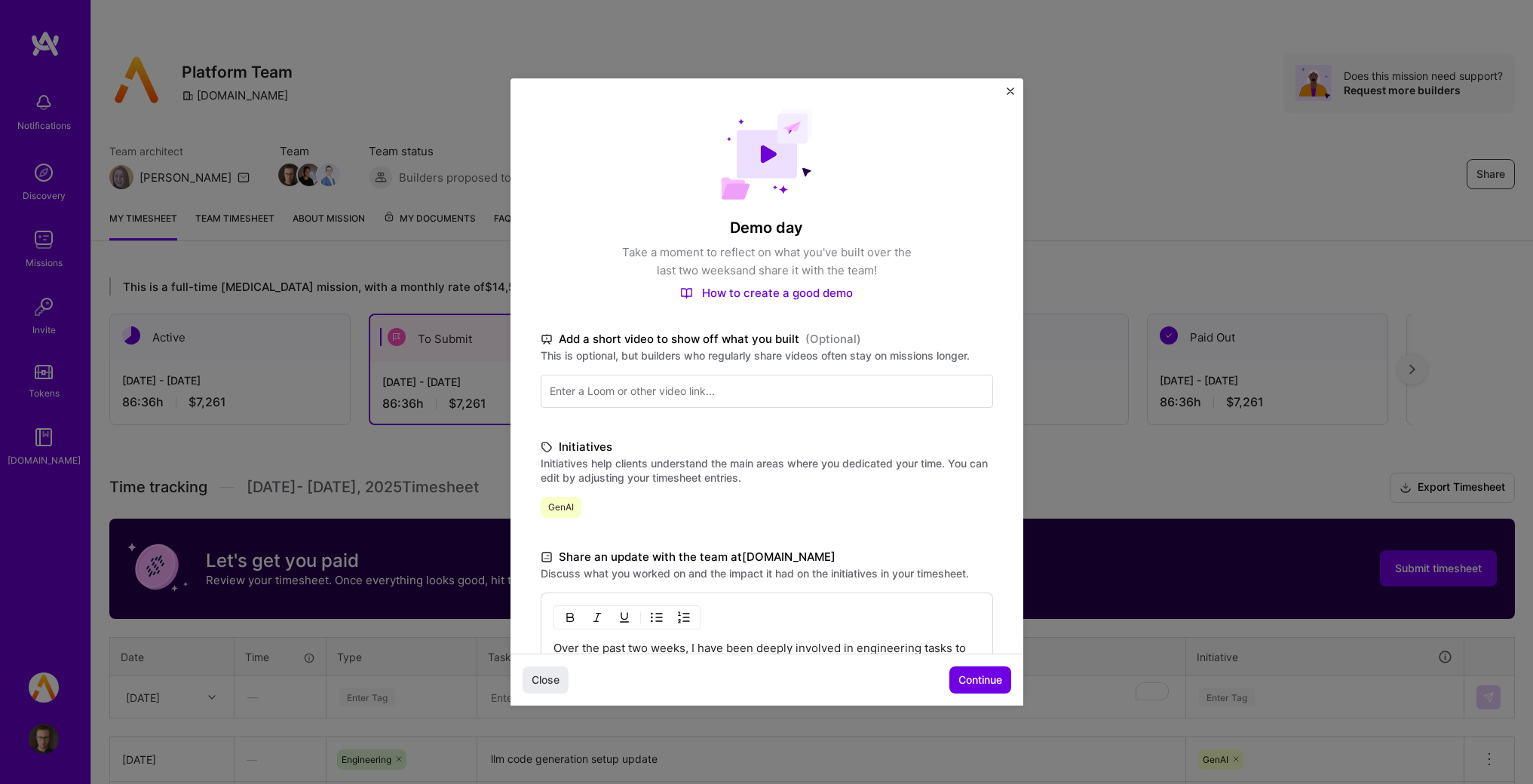
scroll to position [4, 0]
click at [971, 674] on span "Continue" at bounding box center [980, 680] width 44 height 15
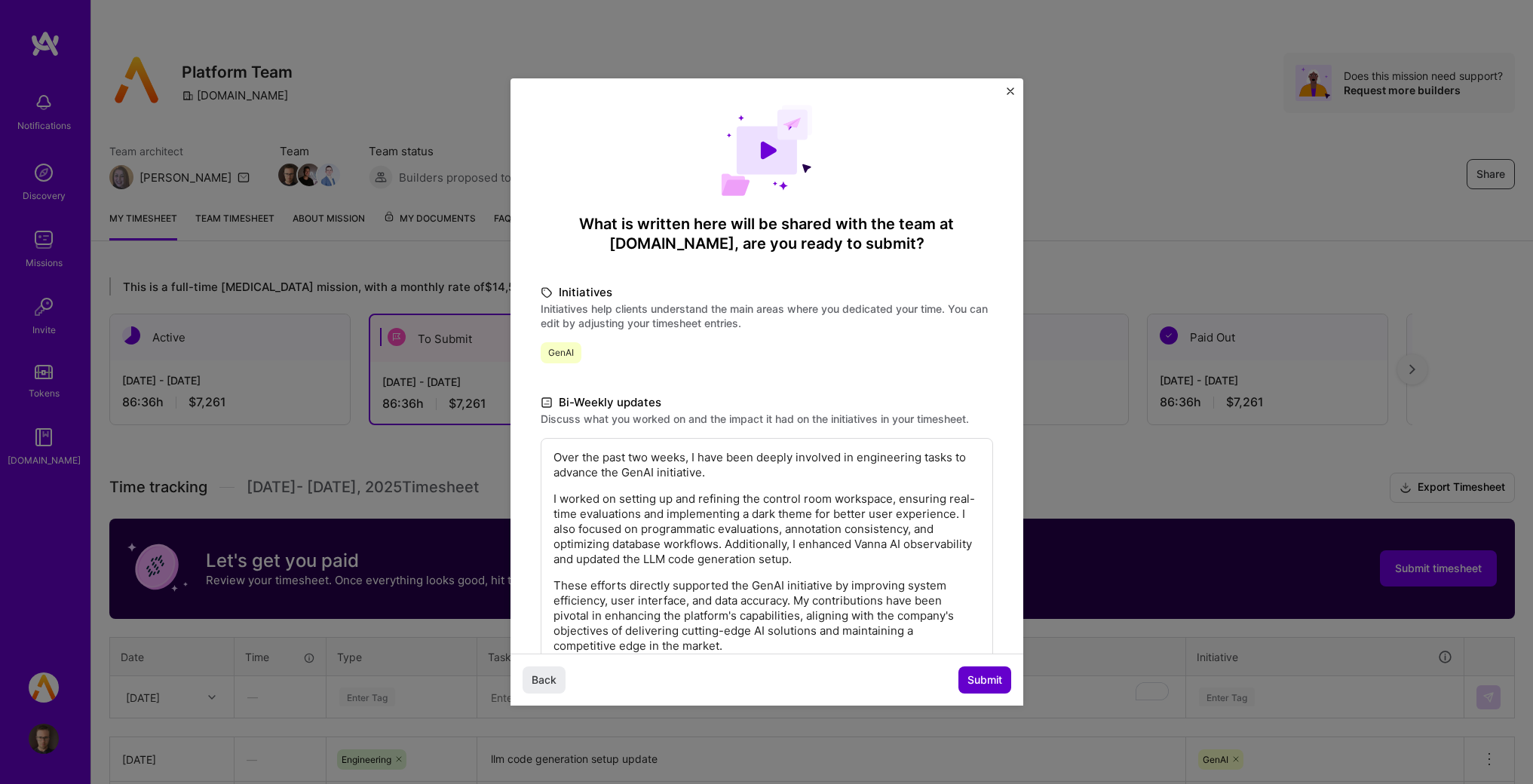
click at [971, 674] on span "Submit" at bounding box center [984, 680] width 34 height 15
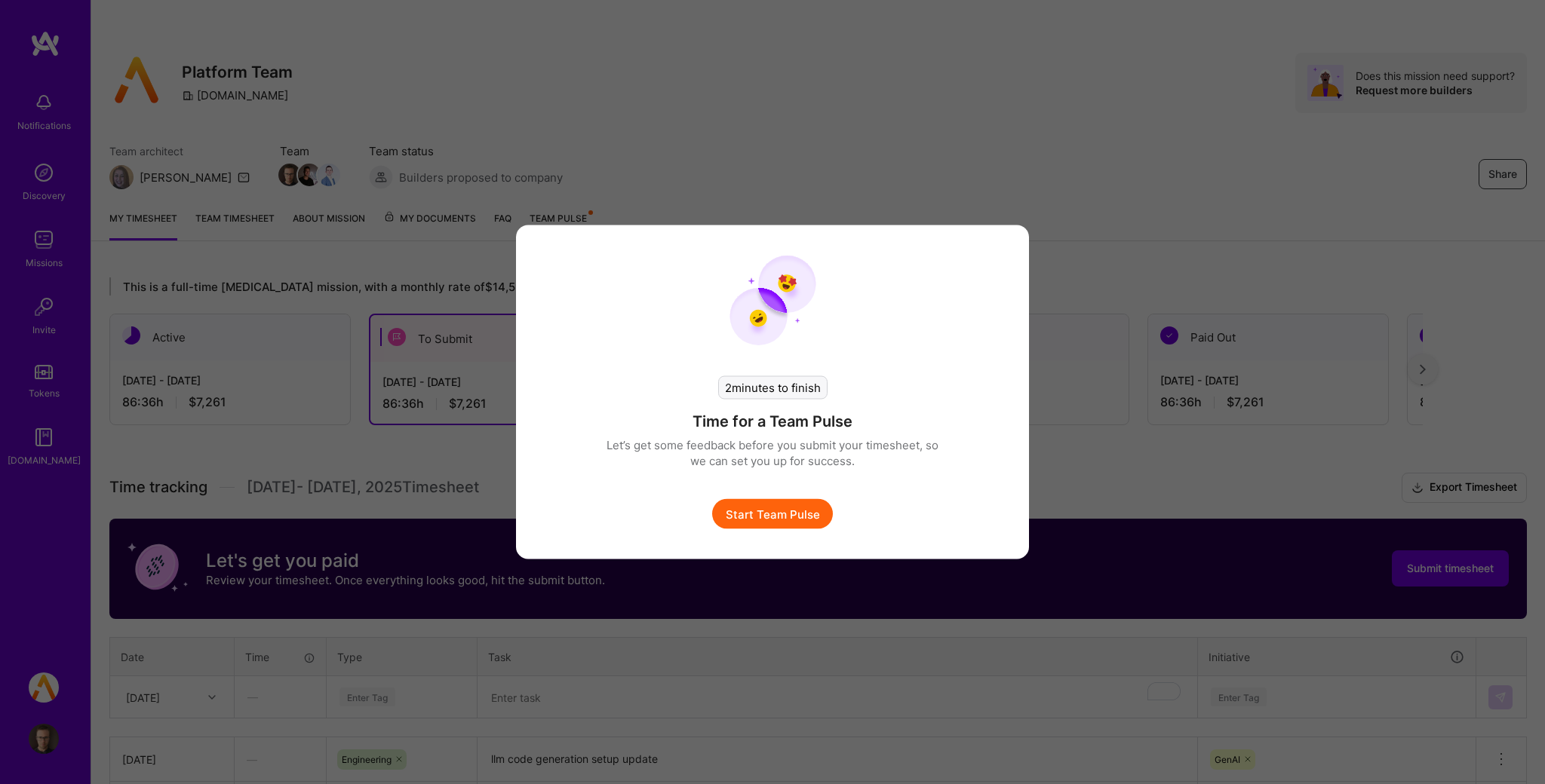
click at [806, 502] on button "Start Team Pulse" at bounding box center [772, 515] width 121 height 31
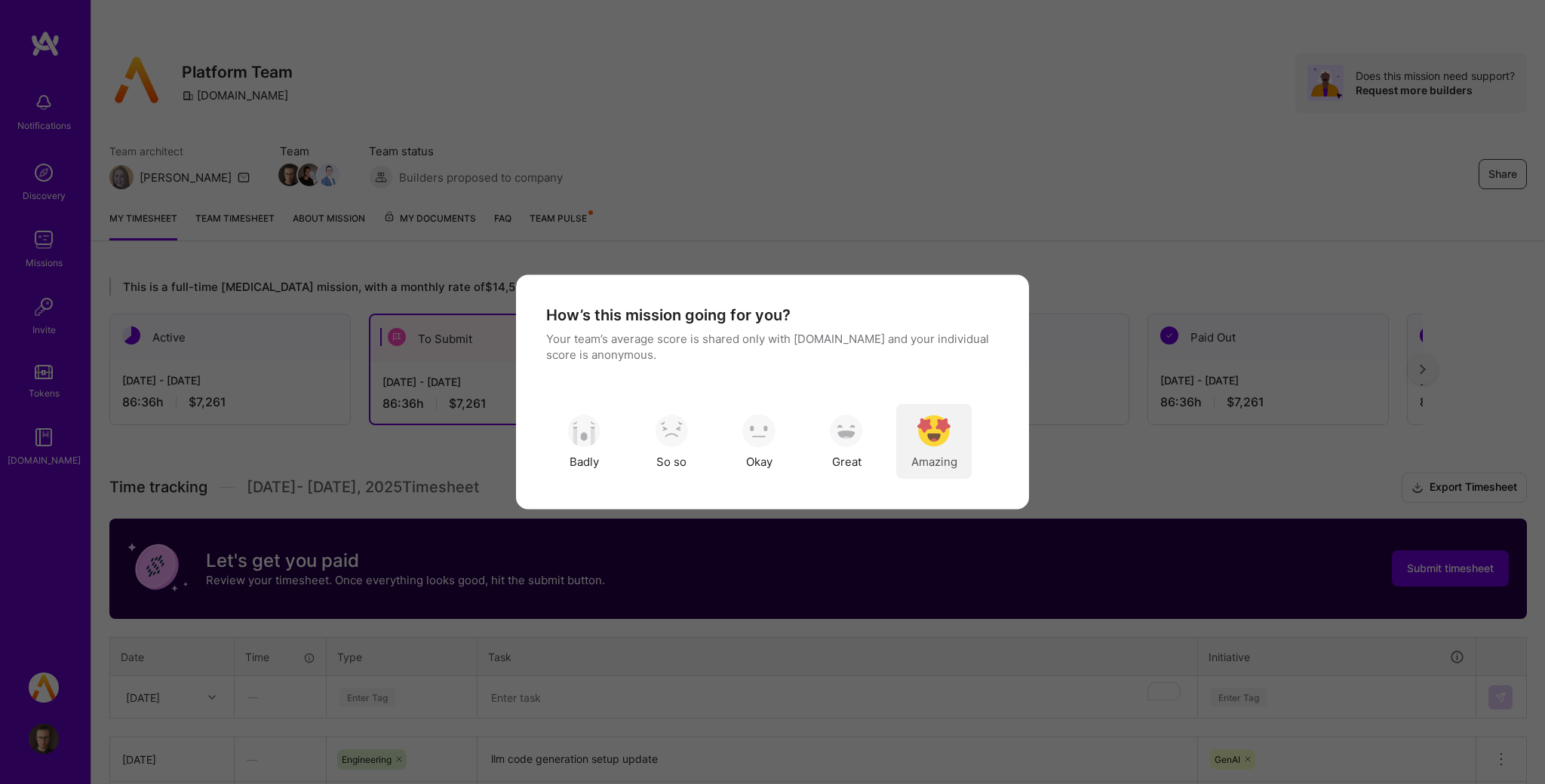
click at [944, 447] on div "Amazing" at bounding box center [934, 441] width 76 height 76
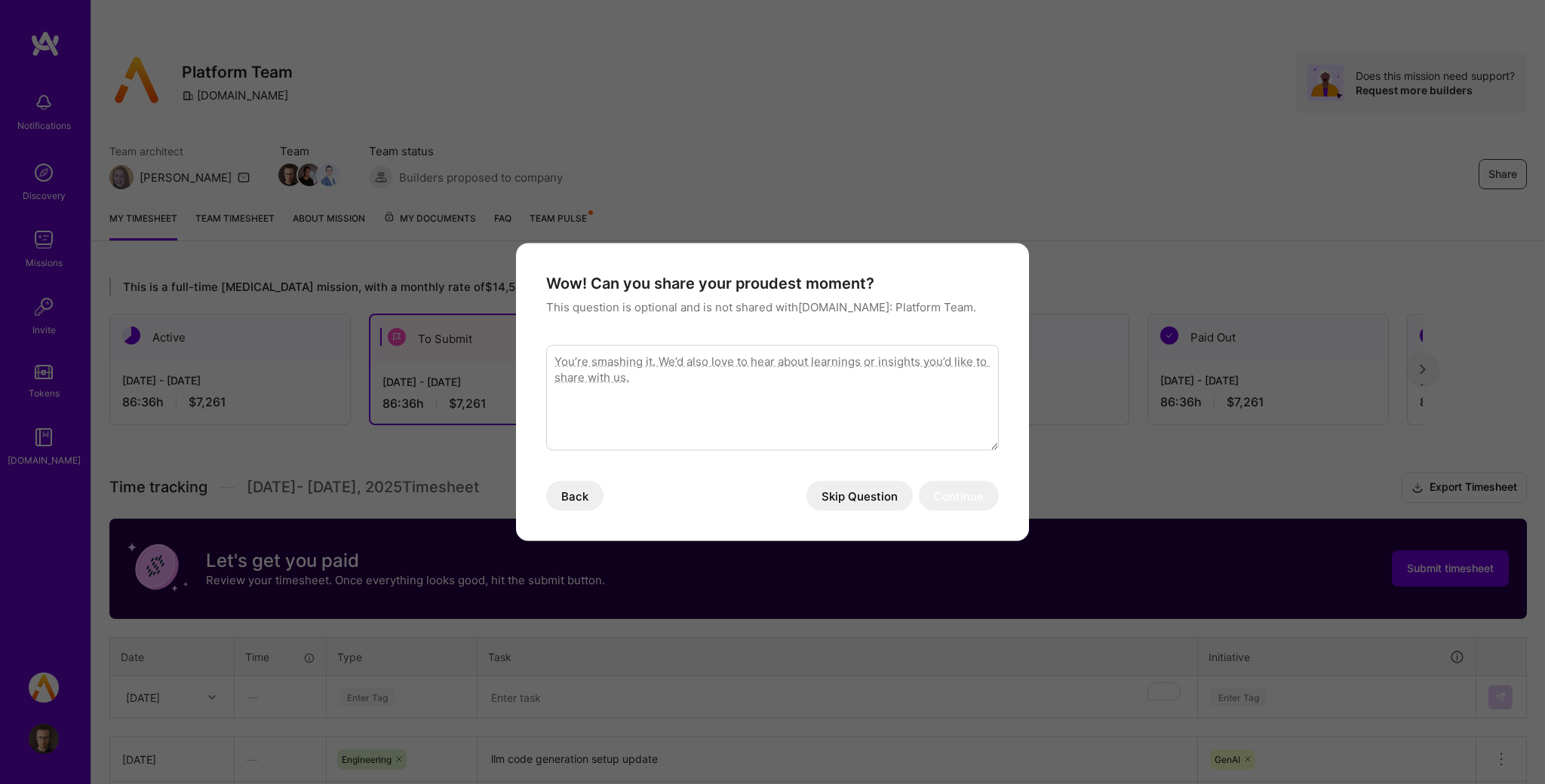
click at [870, 486] on button "Skip Question" at bounding box center [859, 496] width 106 height 31
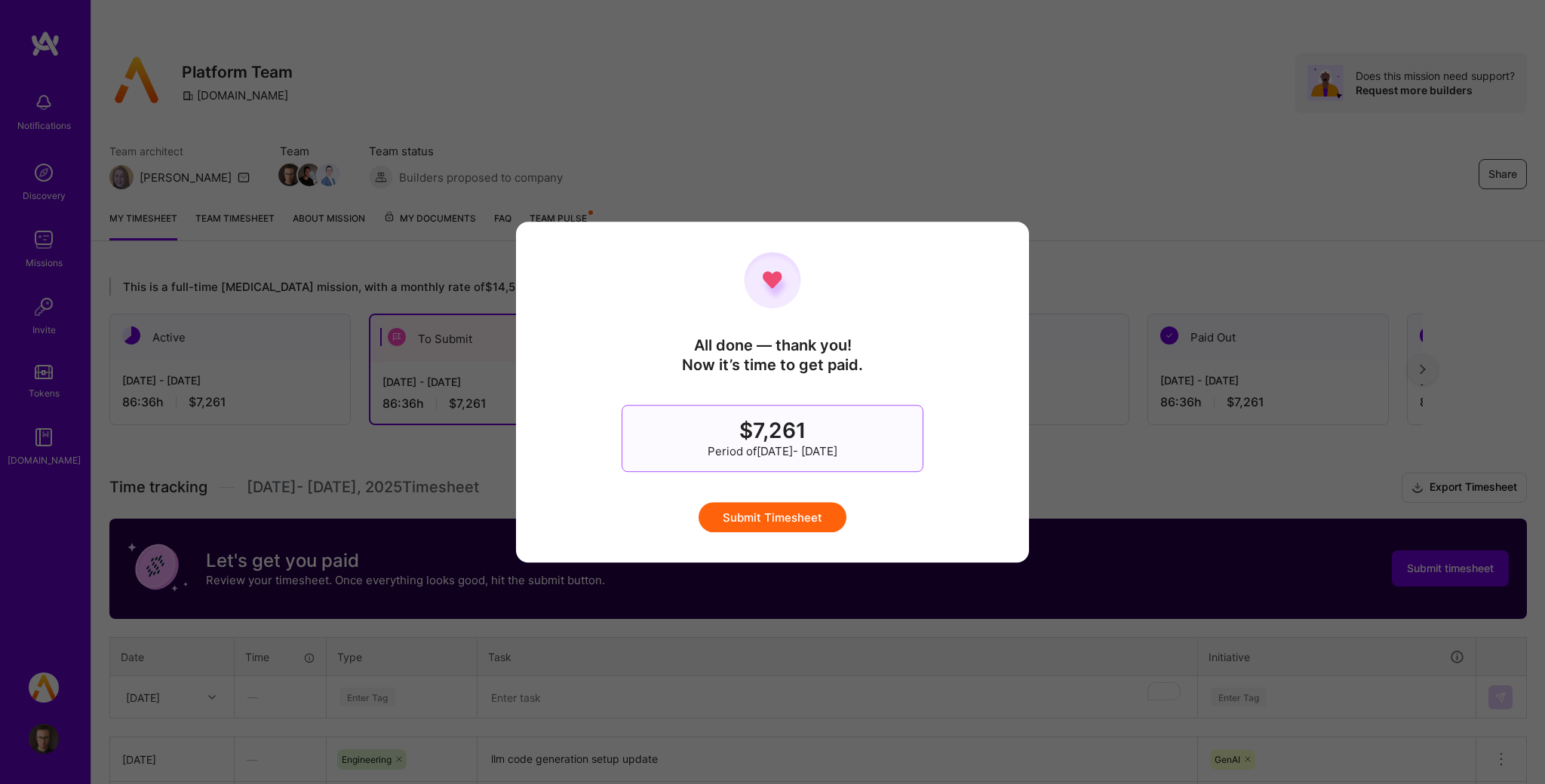
click at [789, 516] on button "Submit Timesheet" at bounding box center [773, 518] width 148 height 31
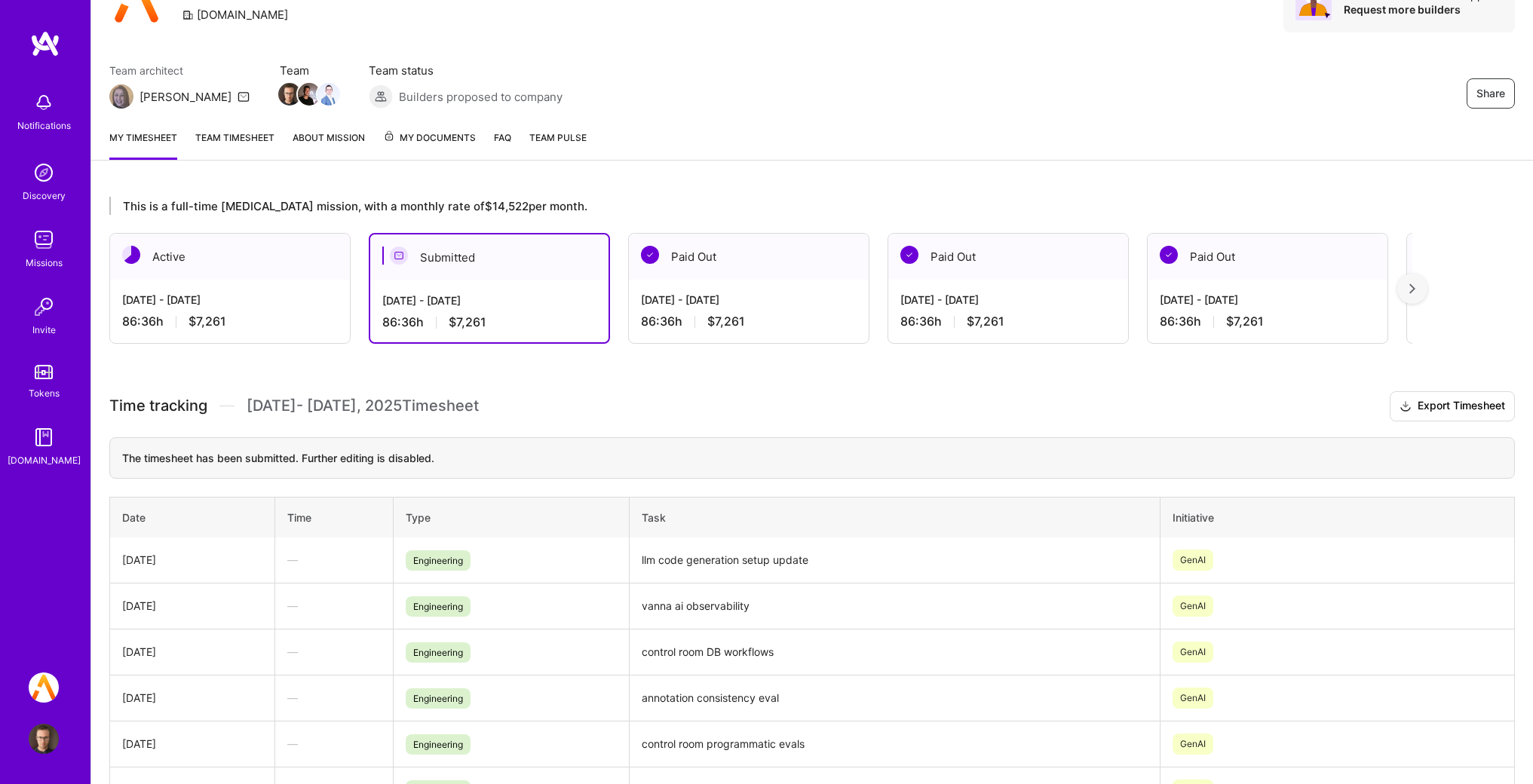
scroll to position [408, 0]
